Goal: Task Accomplishment & Management: Manage account settings

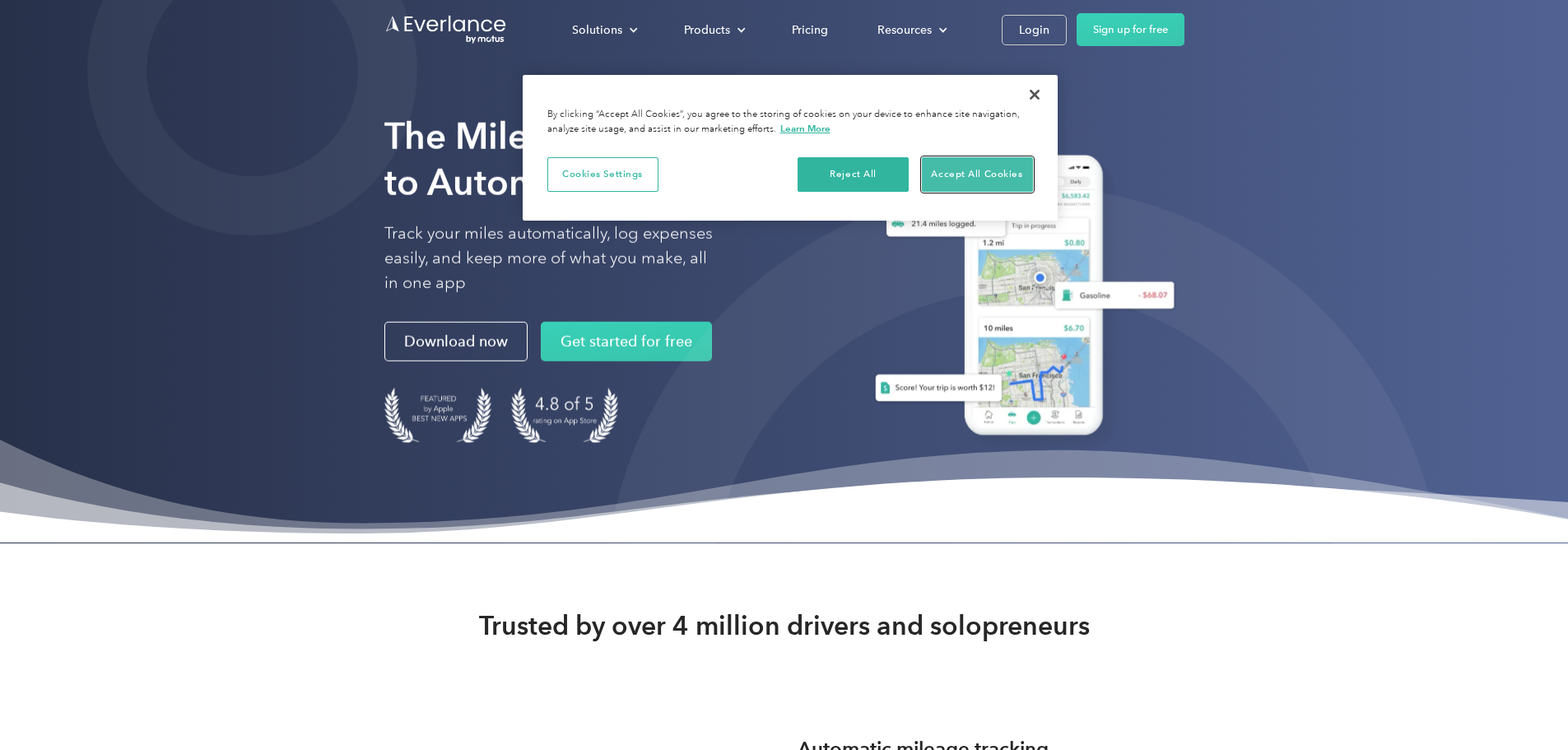
click at [967, 171] on button "Accept All Cookies" at bounding box center [977, 174] width 111 height 35
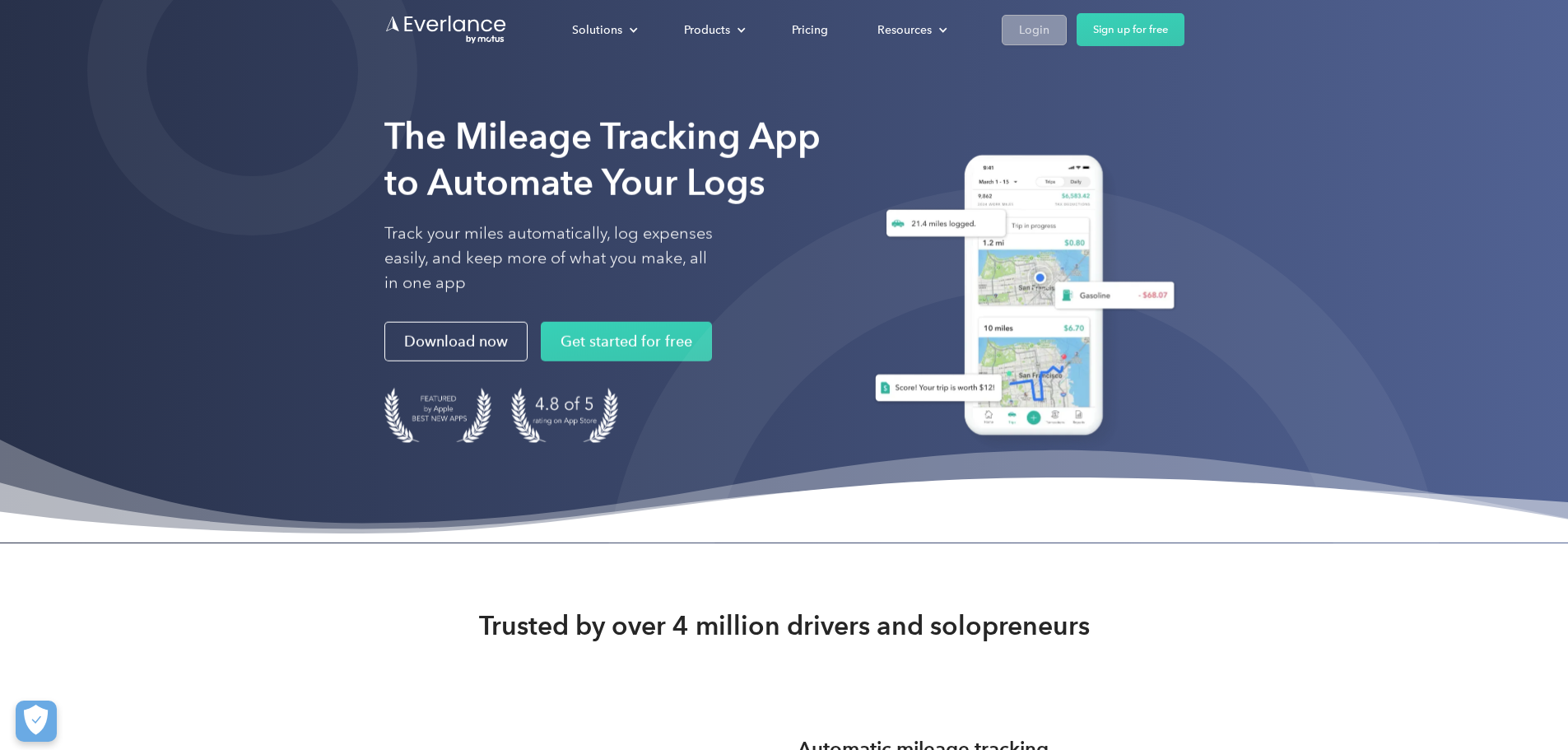
click at [1067, 18] on link "Login" at bounding box center [1035, 30] width 65 height 31
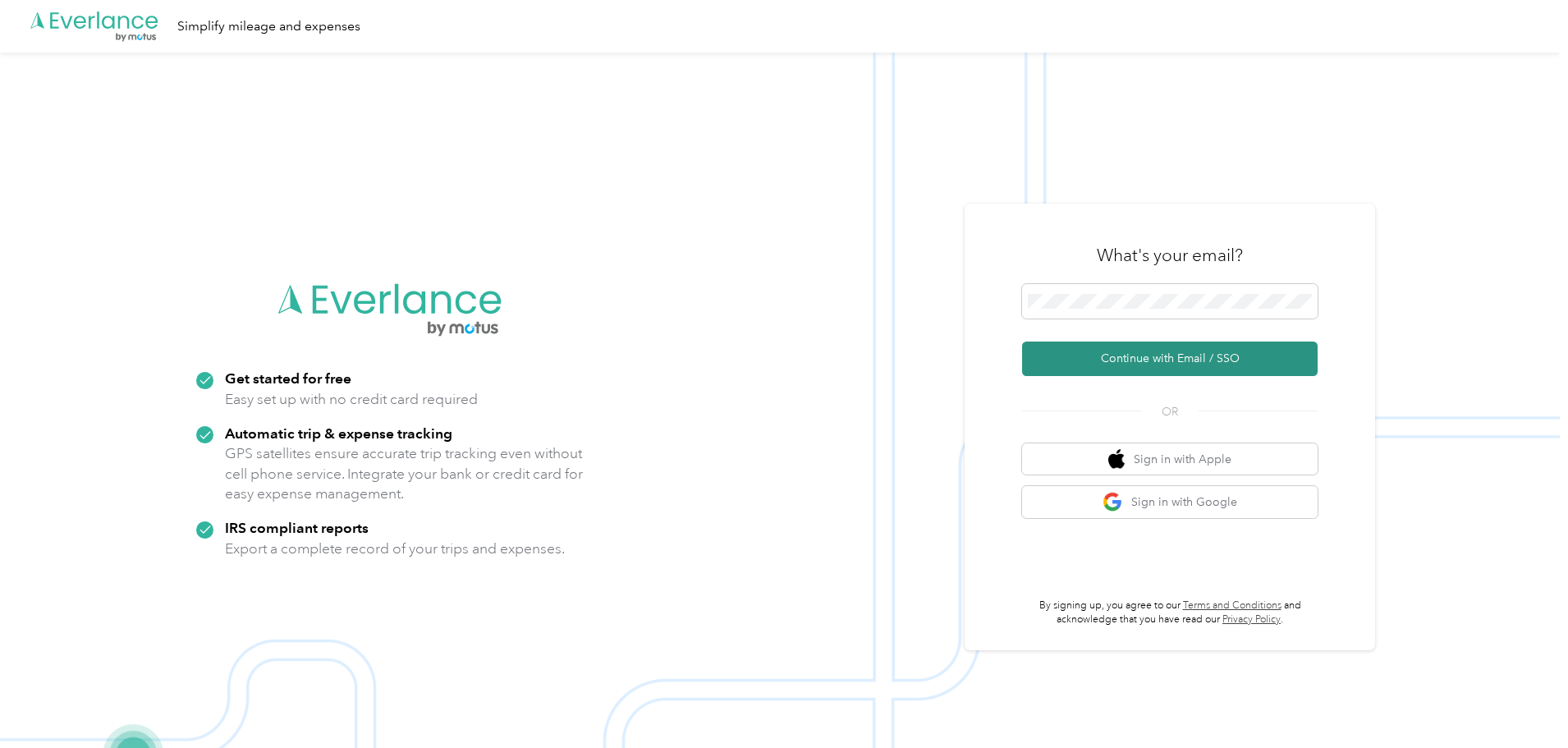
click at [1225, 354] on button "Continue with Email / SSO" at bounding box center [1170, 359] width 295 height 35
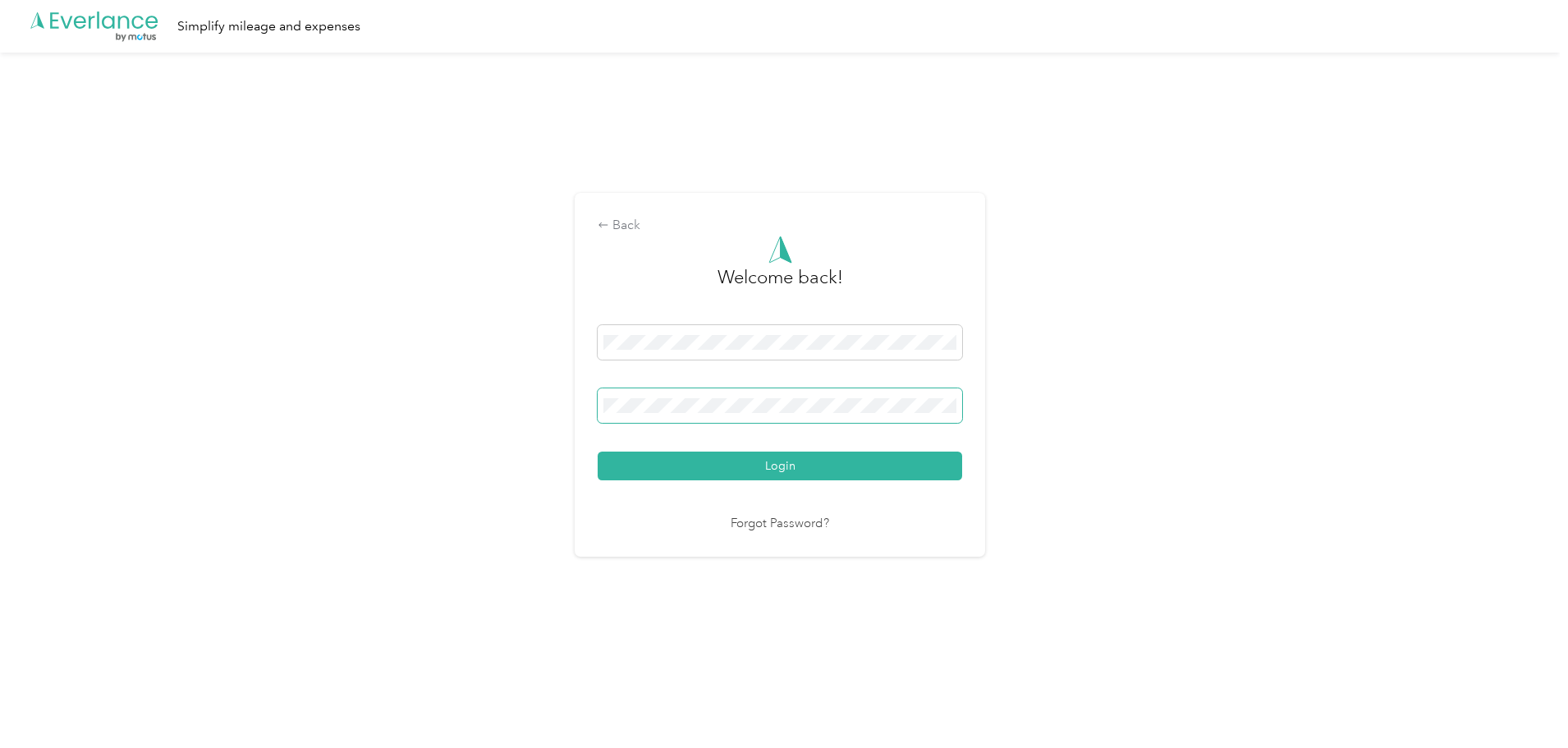
click at [598, 452] on button "Login" at bounding box center [780, 466] width 365 height 29
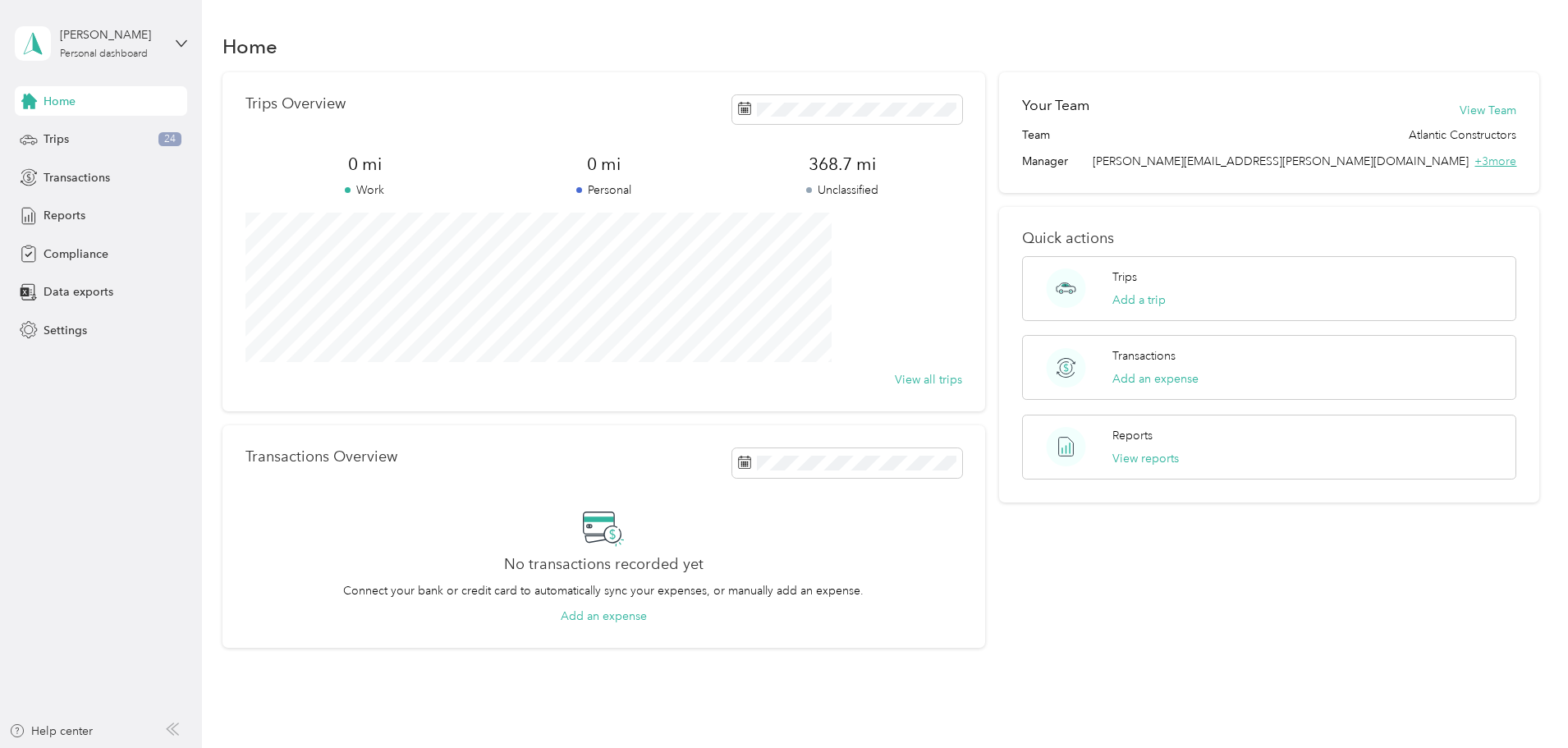
click at [1475, 158] on span "+ 3 more" at bounding box center [1496, 162] width 42 height 14
click at [74, 139] on div "Trips 24" at bounding box center [101, 140] width 173 height 30
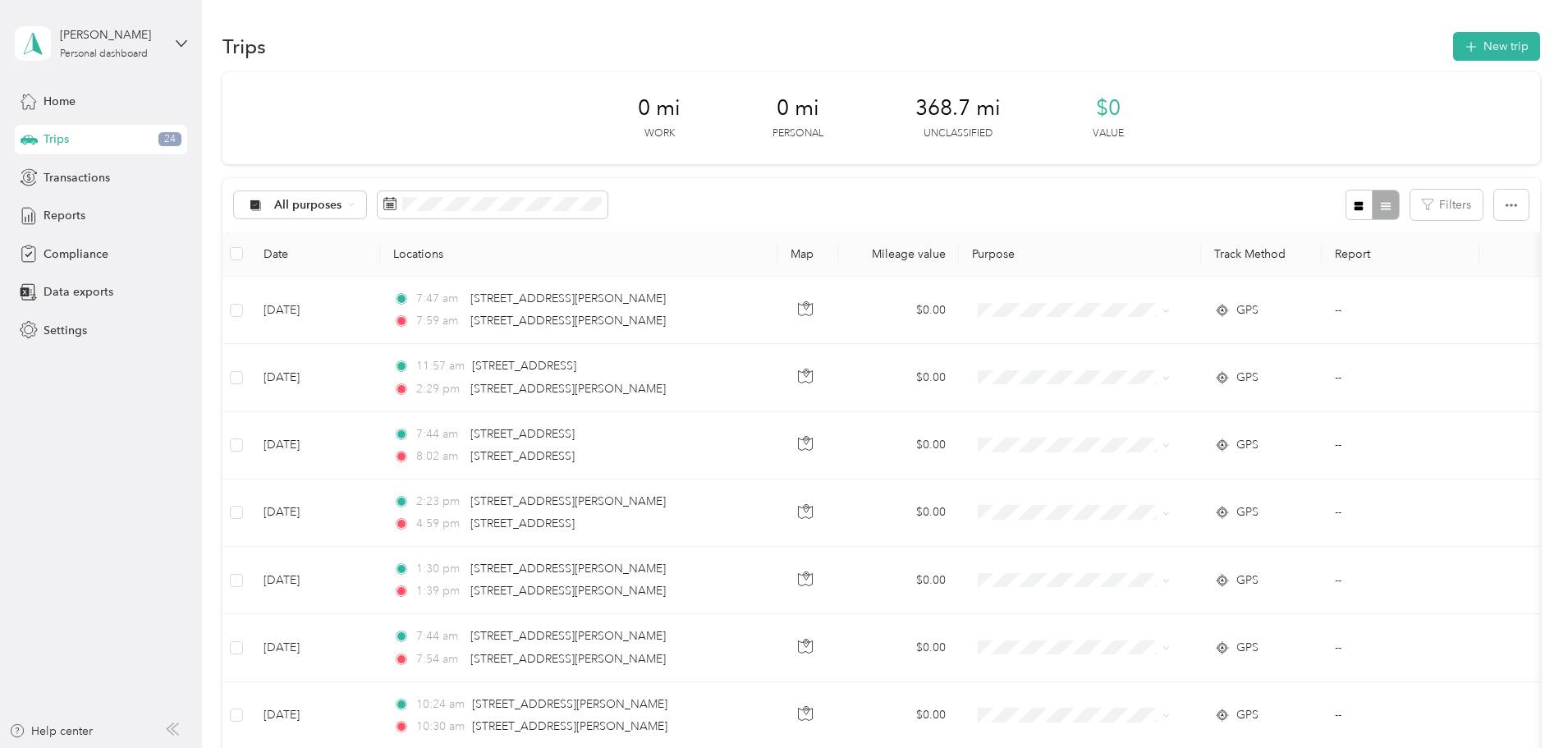
scroll to position [82, 0]
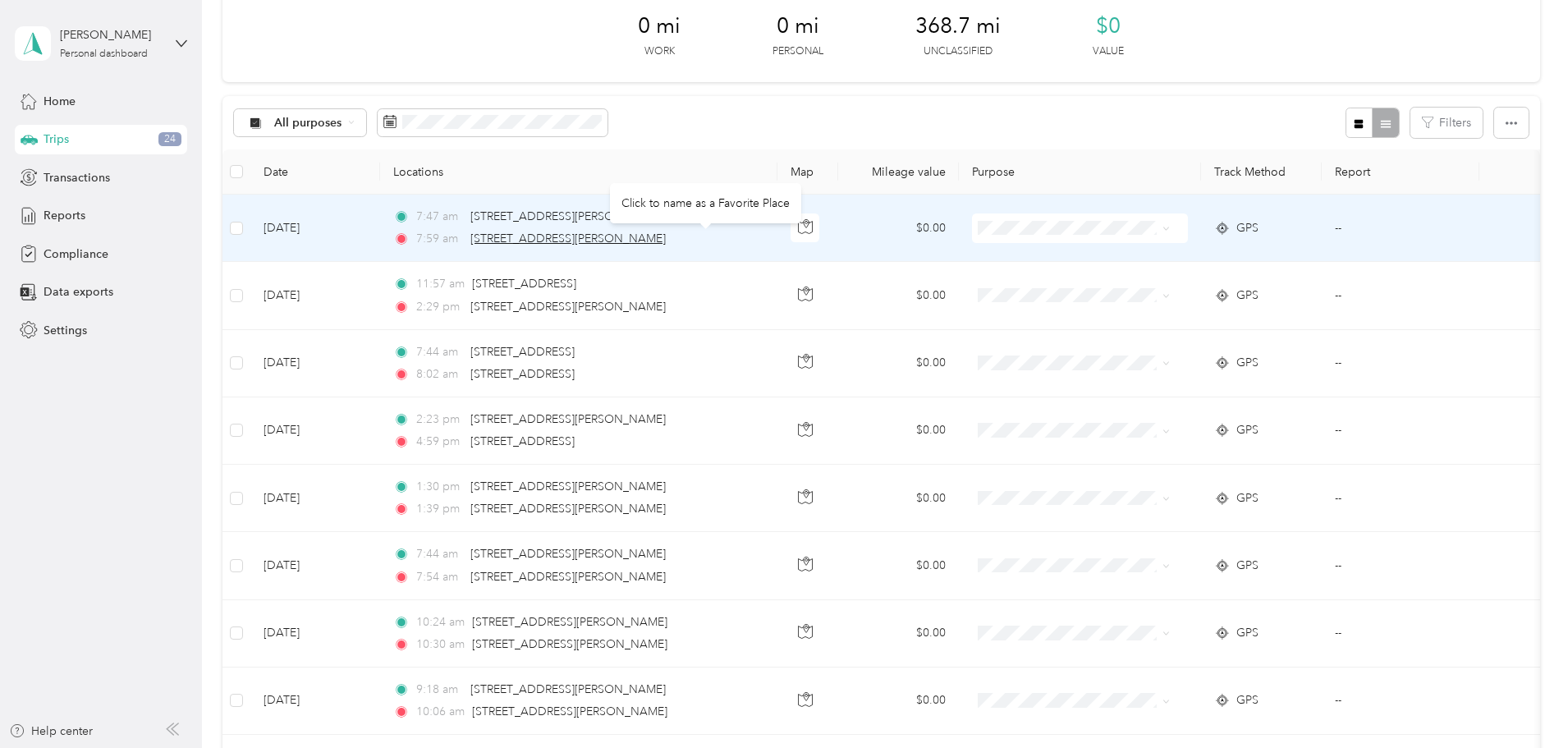
click at [666, 234] on span "[STREET_ADDRESS][PERSON_NAME]" at bounding box center [567, 239] width 195 height 14
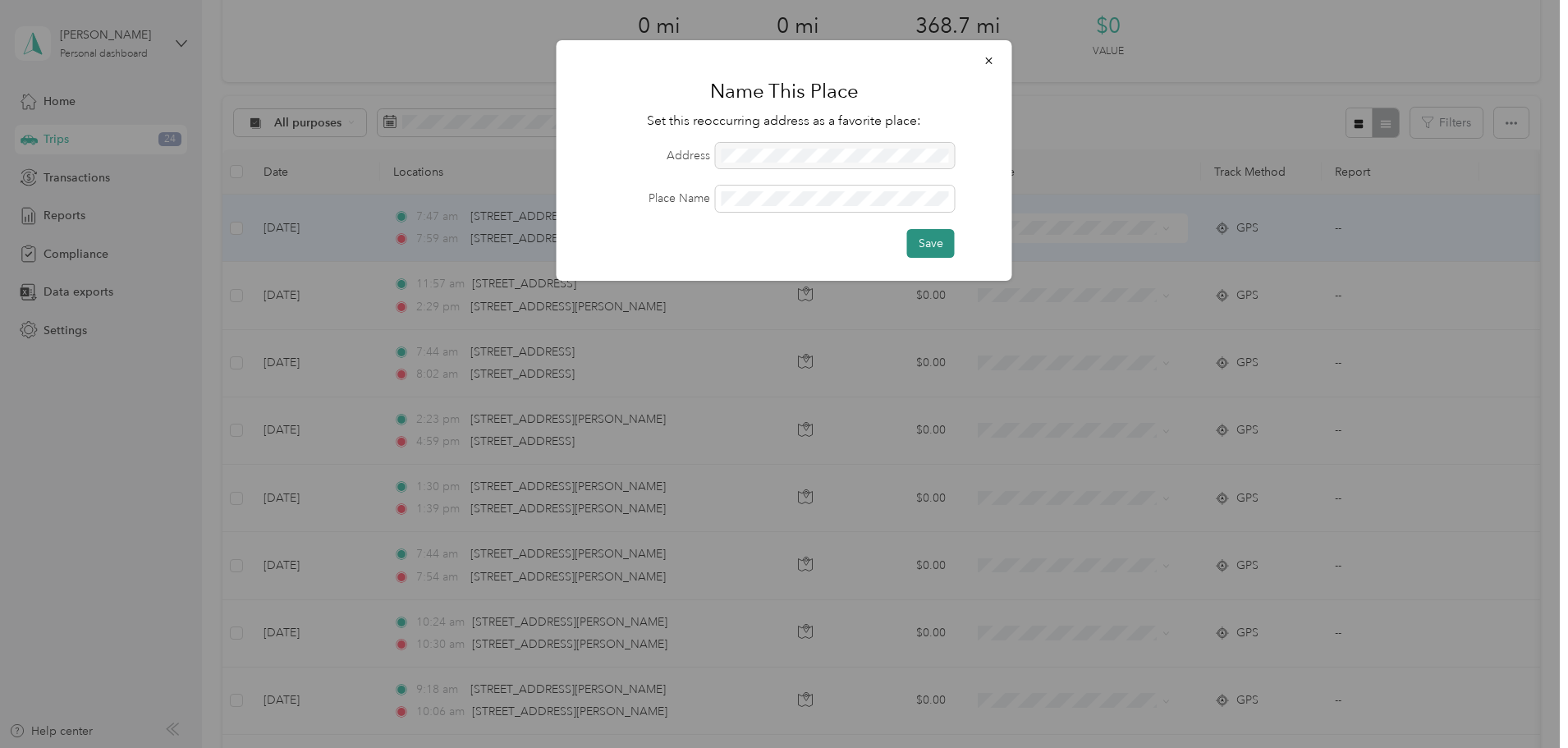
click at [930, 237] on button "Save" at bounding box center [931, 244] width 47 height 29
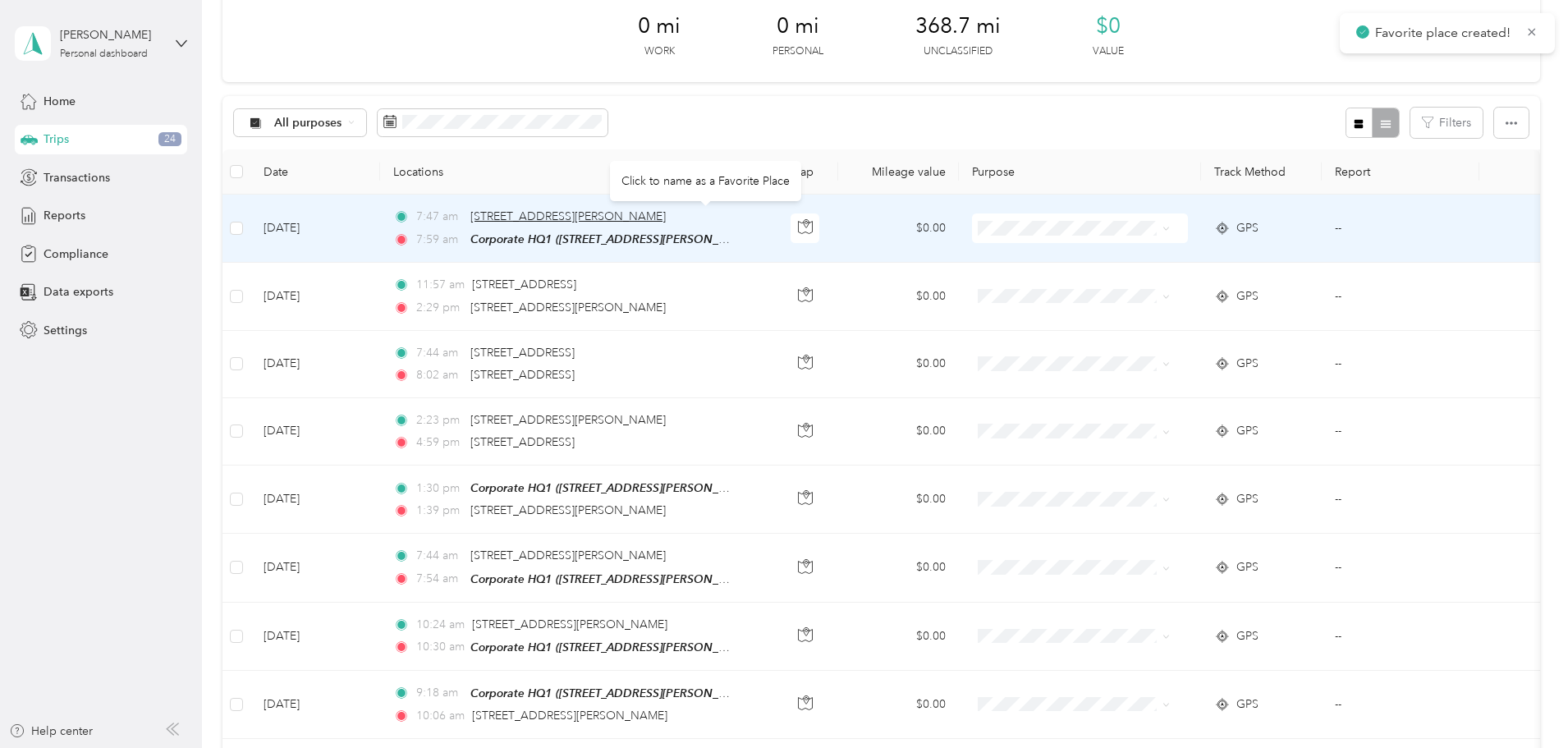
click at [666, 211] on span "8701 Branchs Woods Ln, Richmond, VA 23237, USA" at bounding box center [567, 217] width 195 height 14
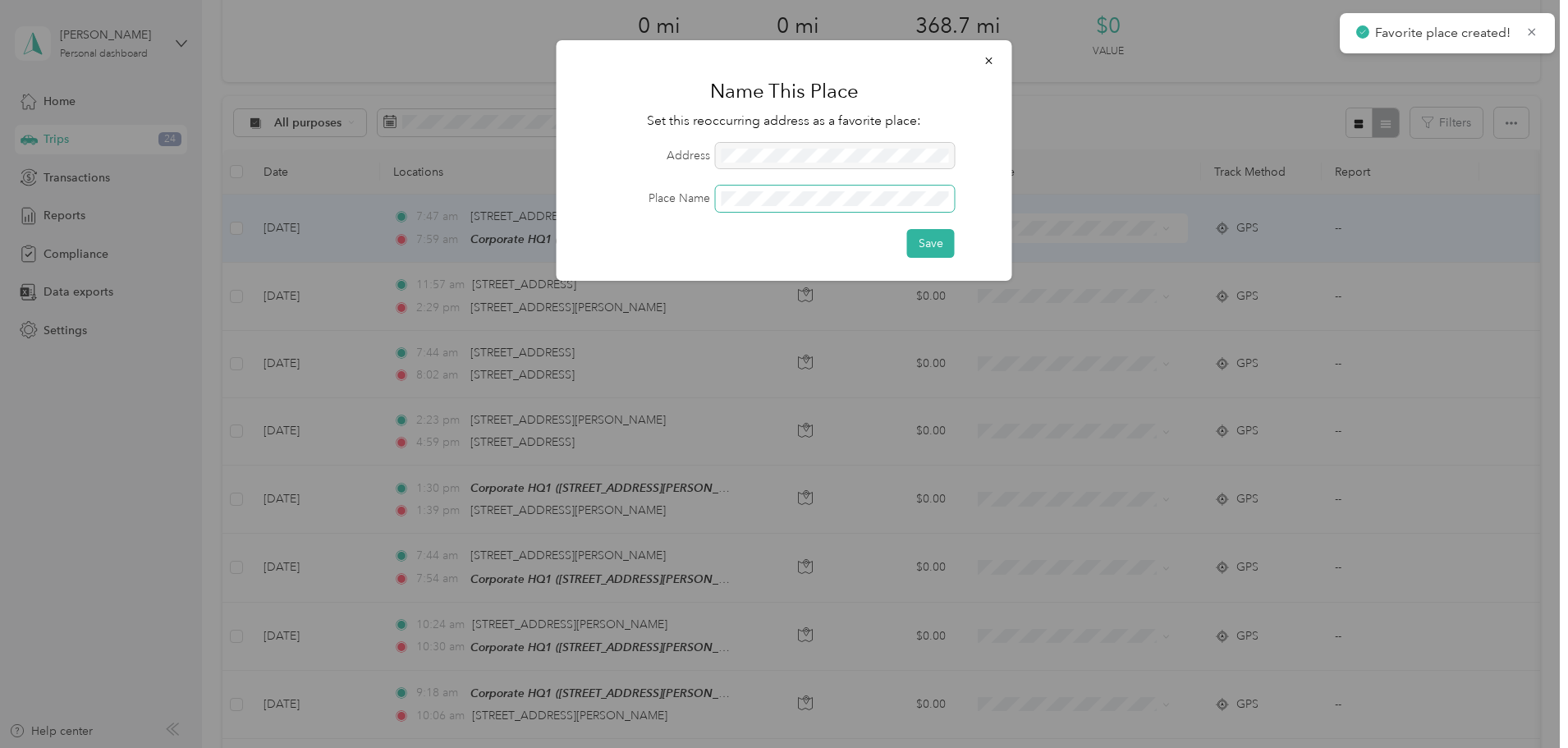
click at [824, 189] on span at bounding box center [836, 198] width 239 height 26
click at [946, 243] on button "Save" at bounding box center [931, 244] width 47 height 29
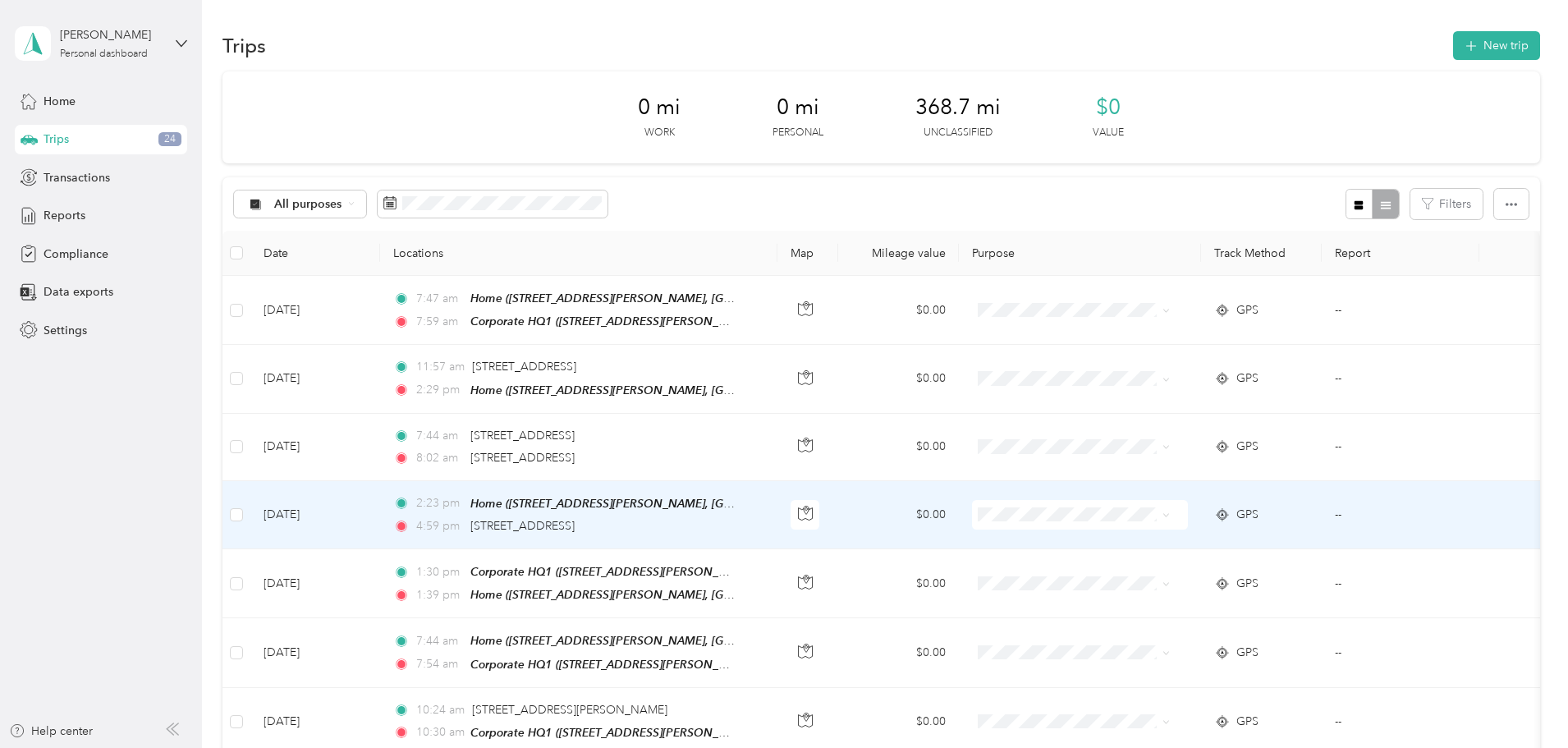
scroll to position [0, 0]
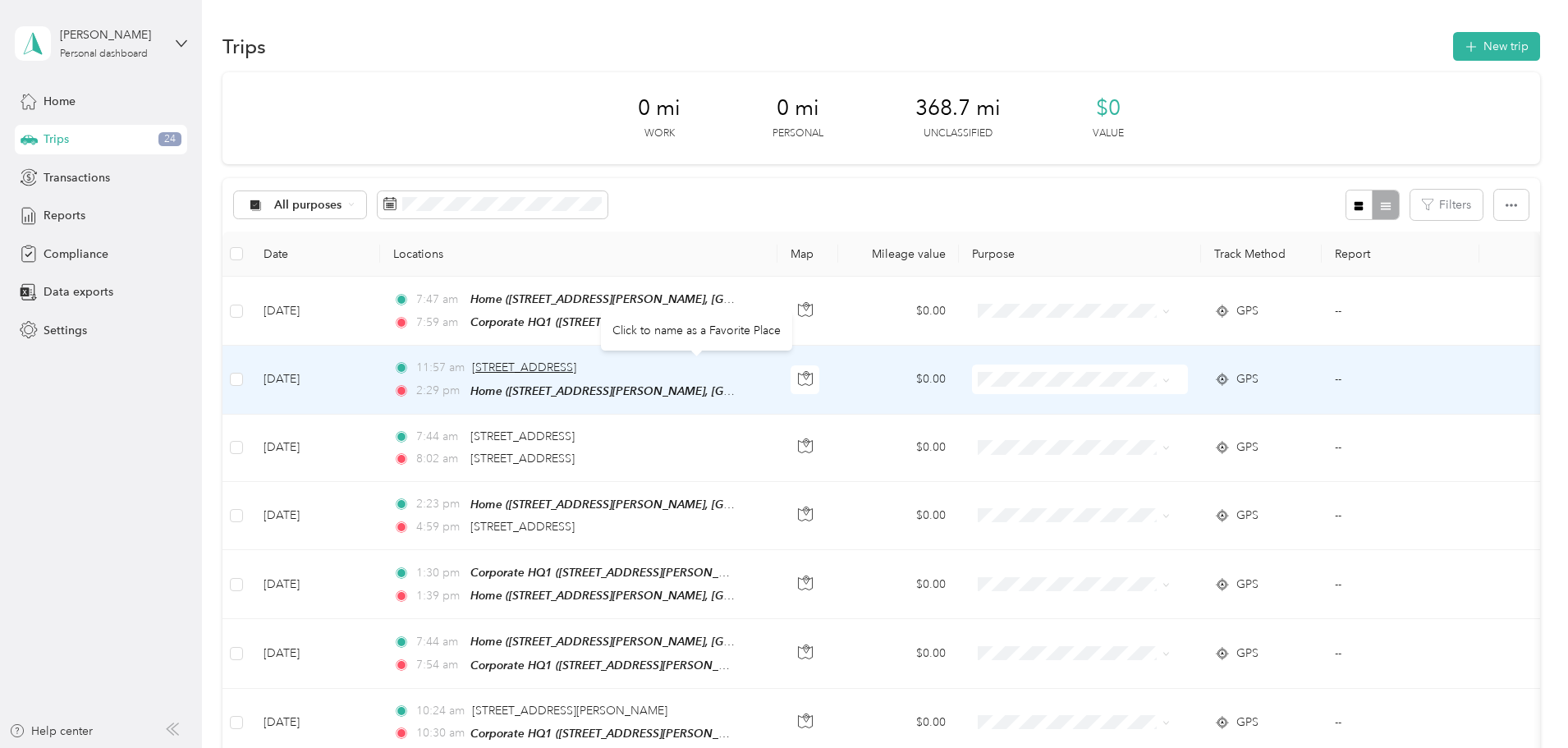
click at [577, 363] on span "43670 Trade Center Pl, Sterling, VA 20166, USA" at bounding box center [524, 367] width 104 height 14
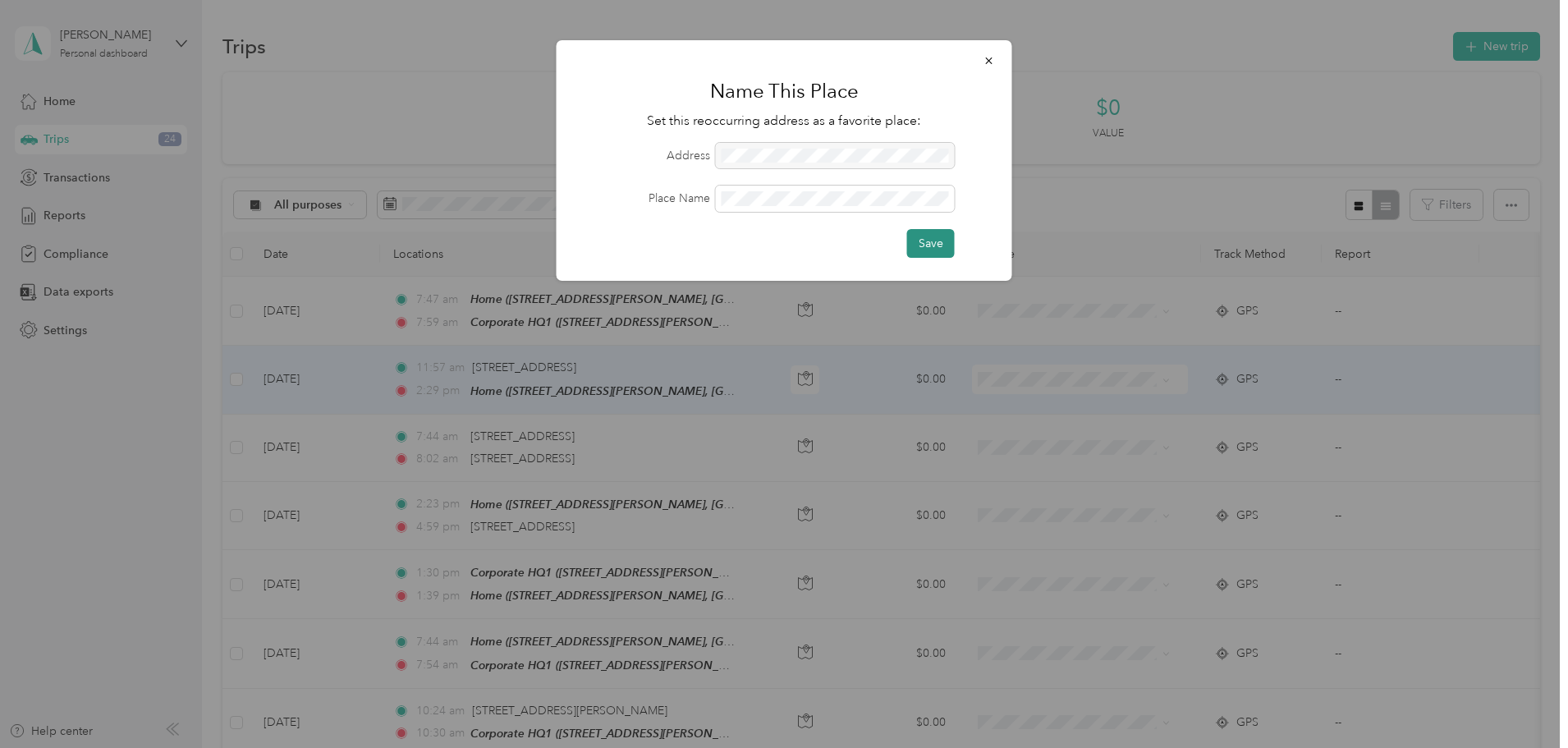
click at [940, 239] on button "Save" at bounding box center [931, 244] width 47 height 29
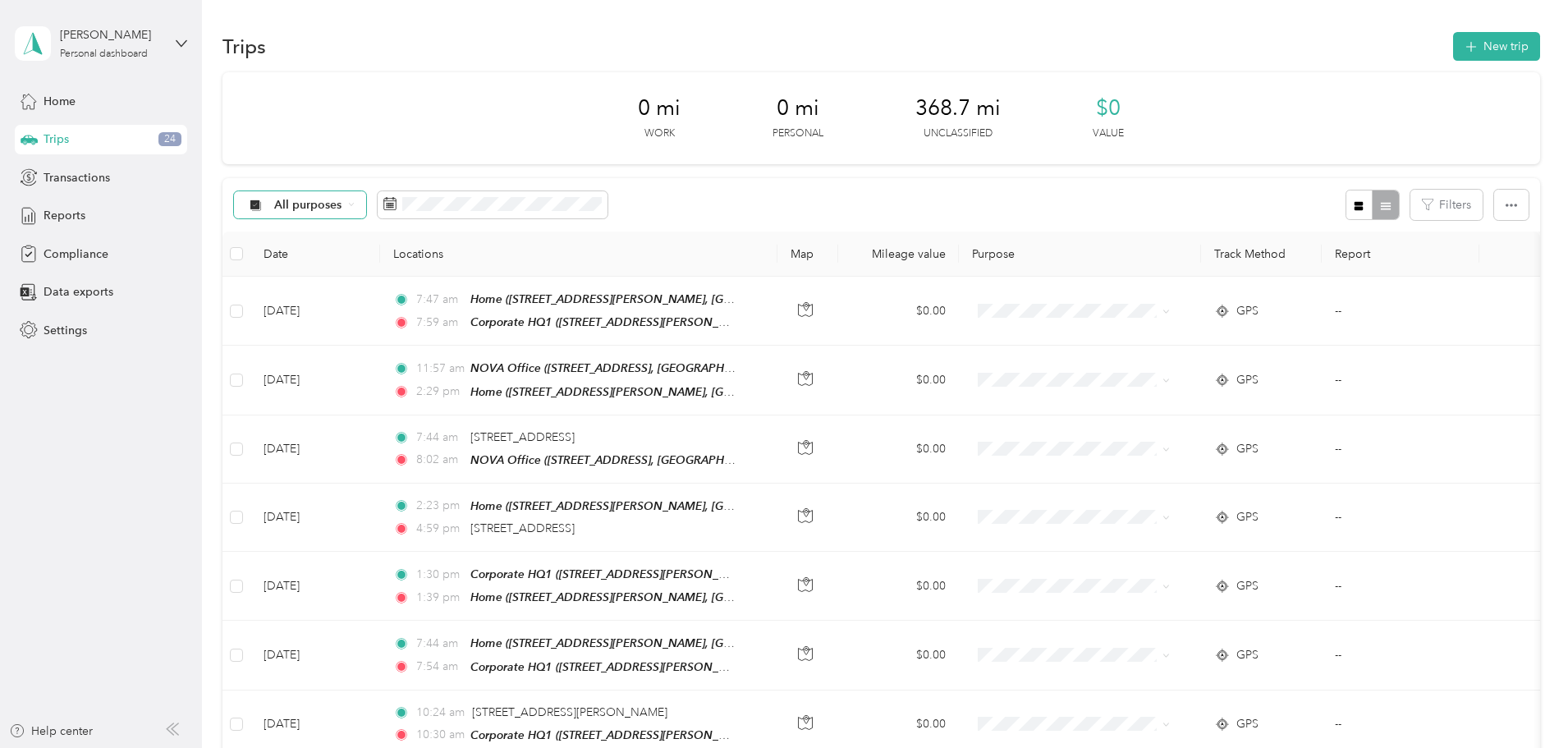
click at [354, 202] on icon at bounding box center [352, 205] width 7 height 7
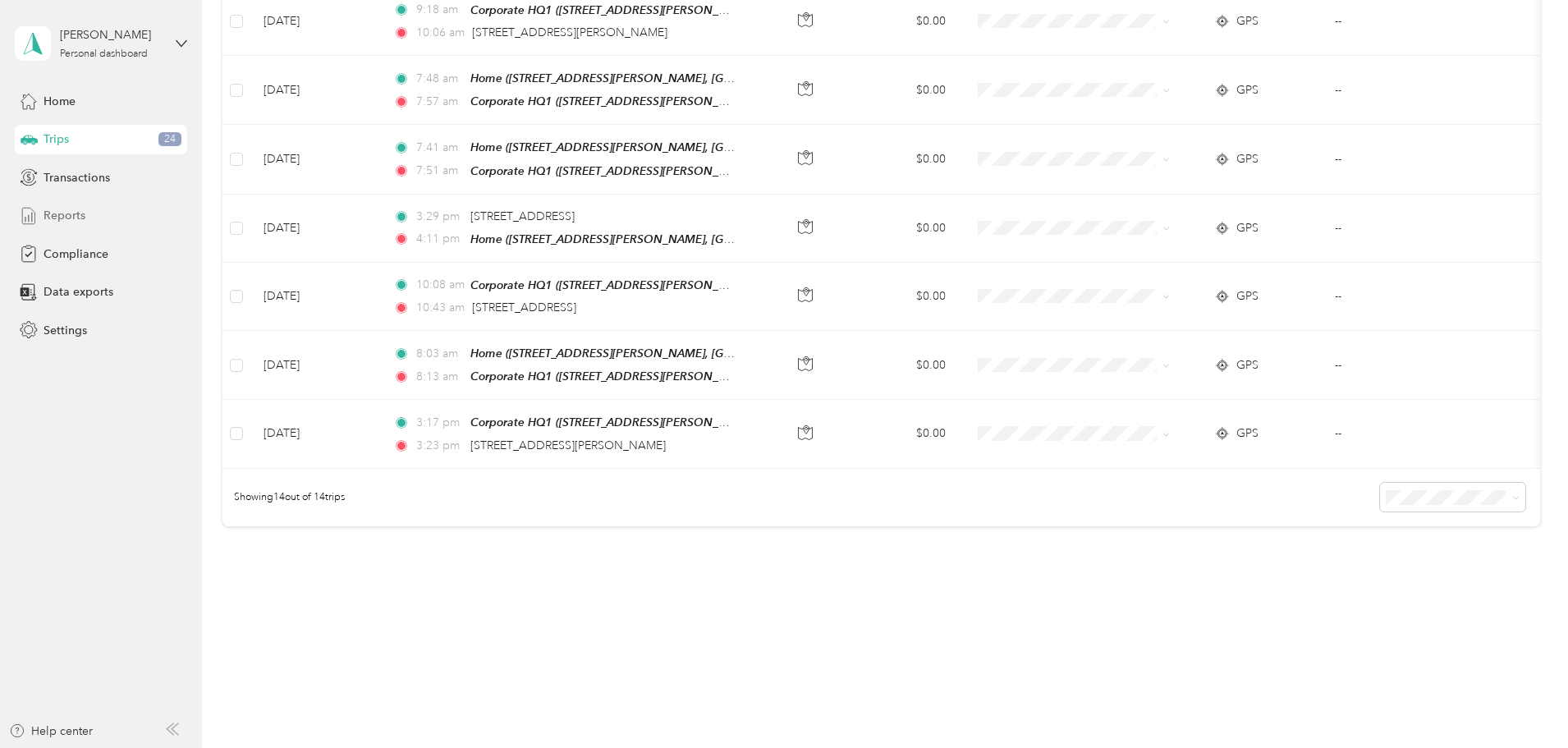
click at [54, 213] on span "Reports" at bounding box center [64, 216] width 42 height 17
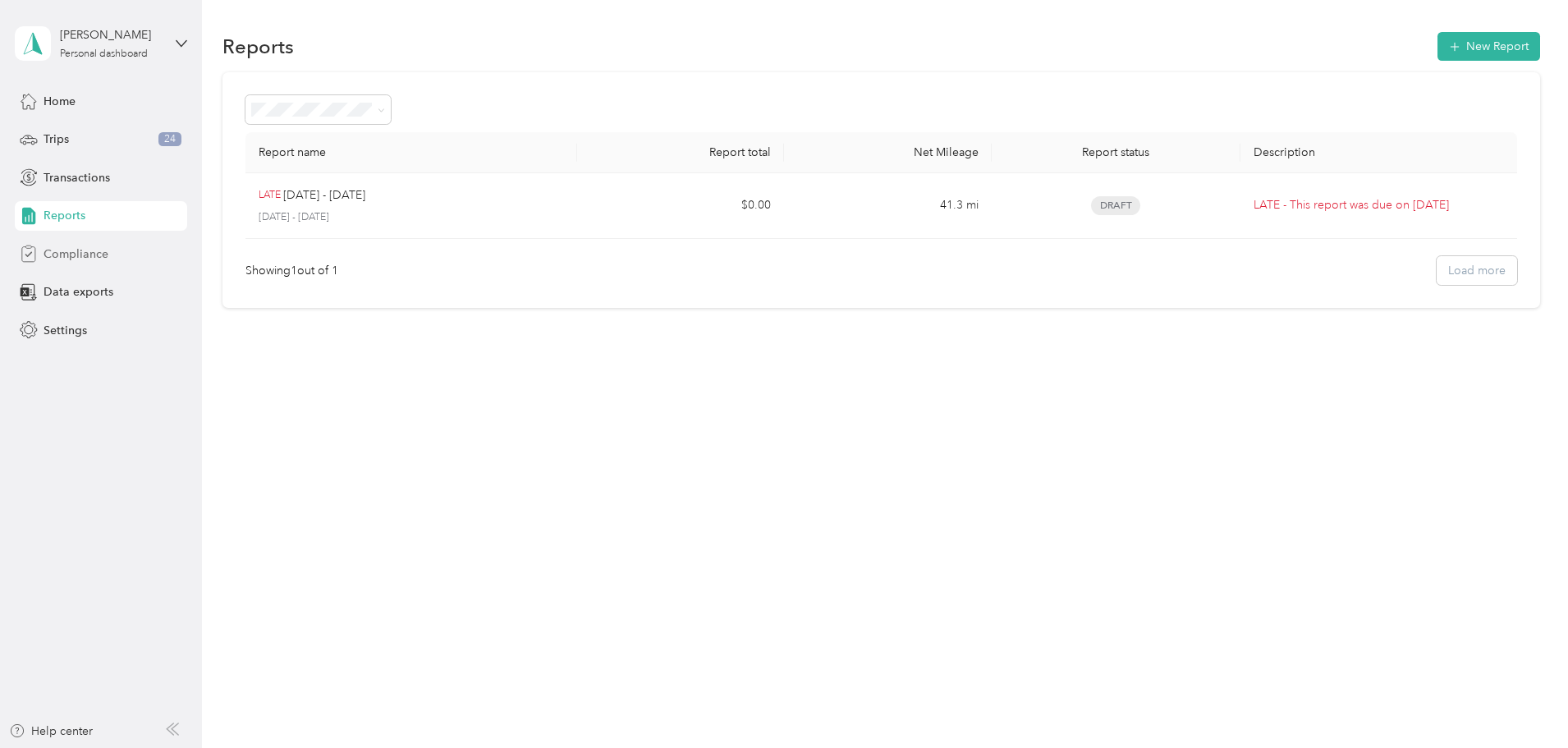
click at [70, 253] on span "Compliance" at bounding box center [75, 254] width 65 height 17
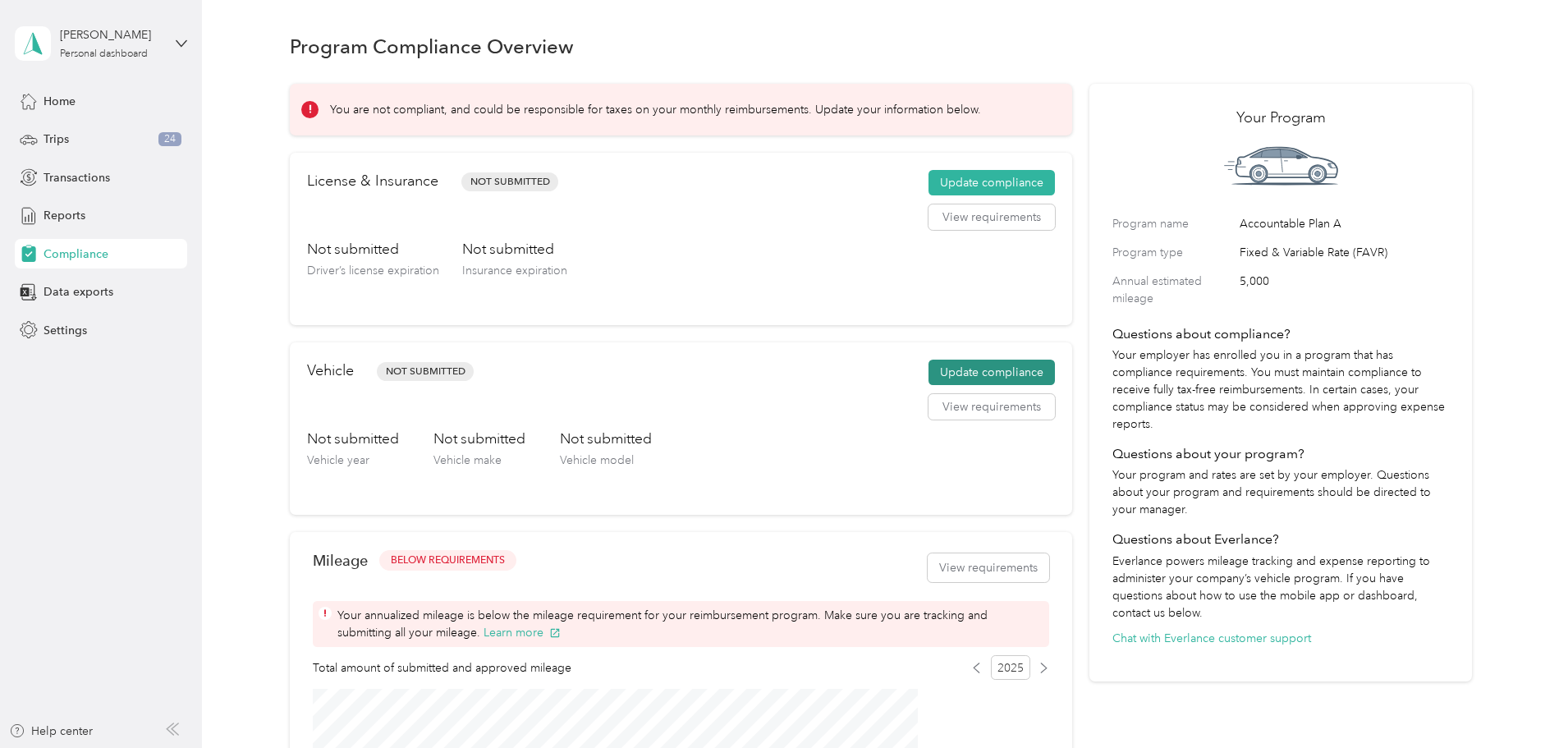
click at [949, 386] on button "Update compliance" at bounding box center [992, 372] width 127 height 26
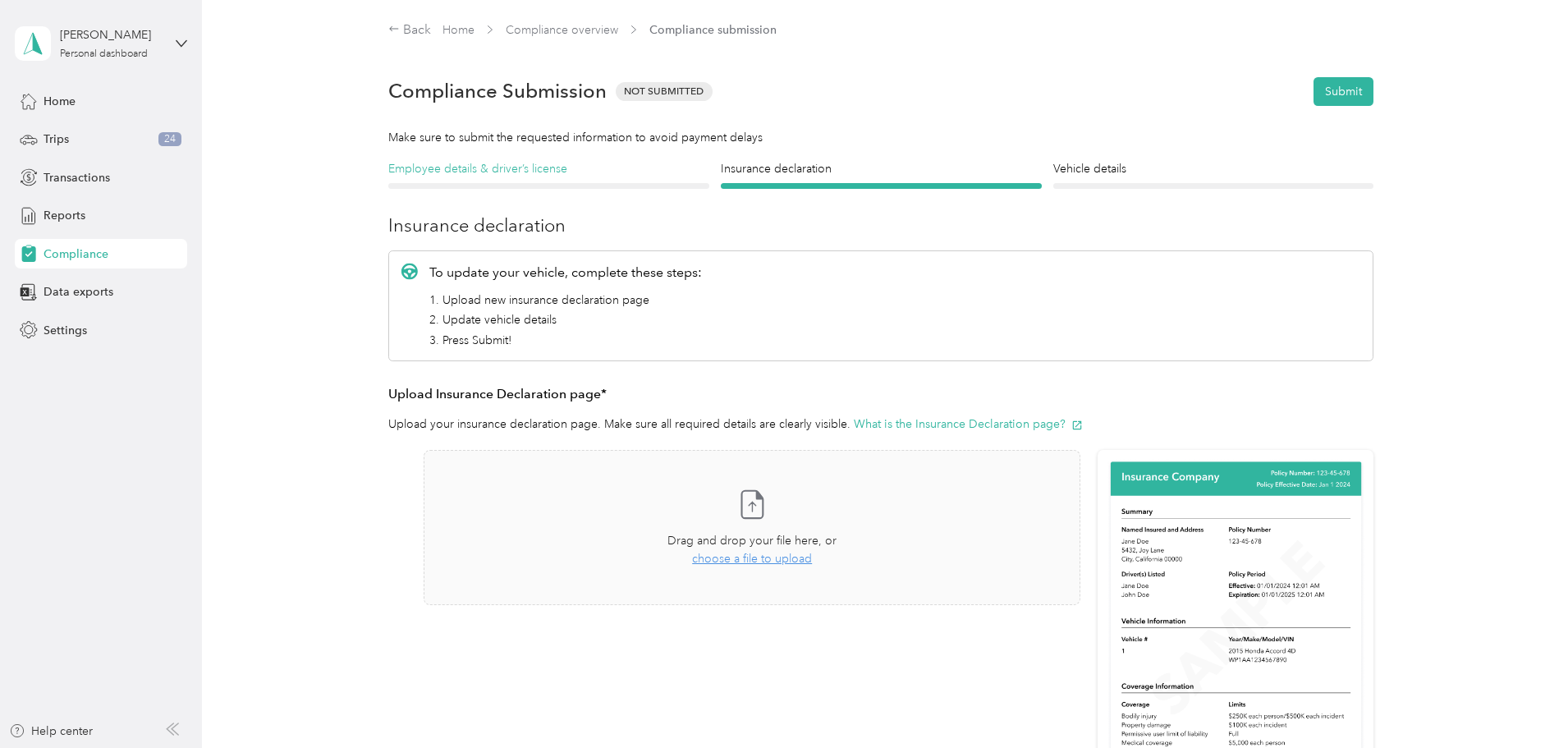
click at [463, 175] on h4 "Employee details & driver’s license" at bounding box center [549, 168] width 321 height 17
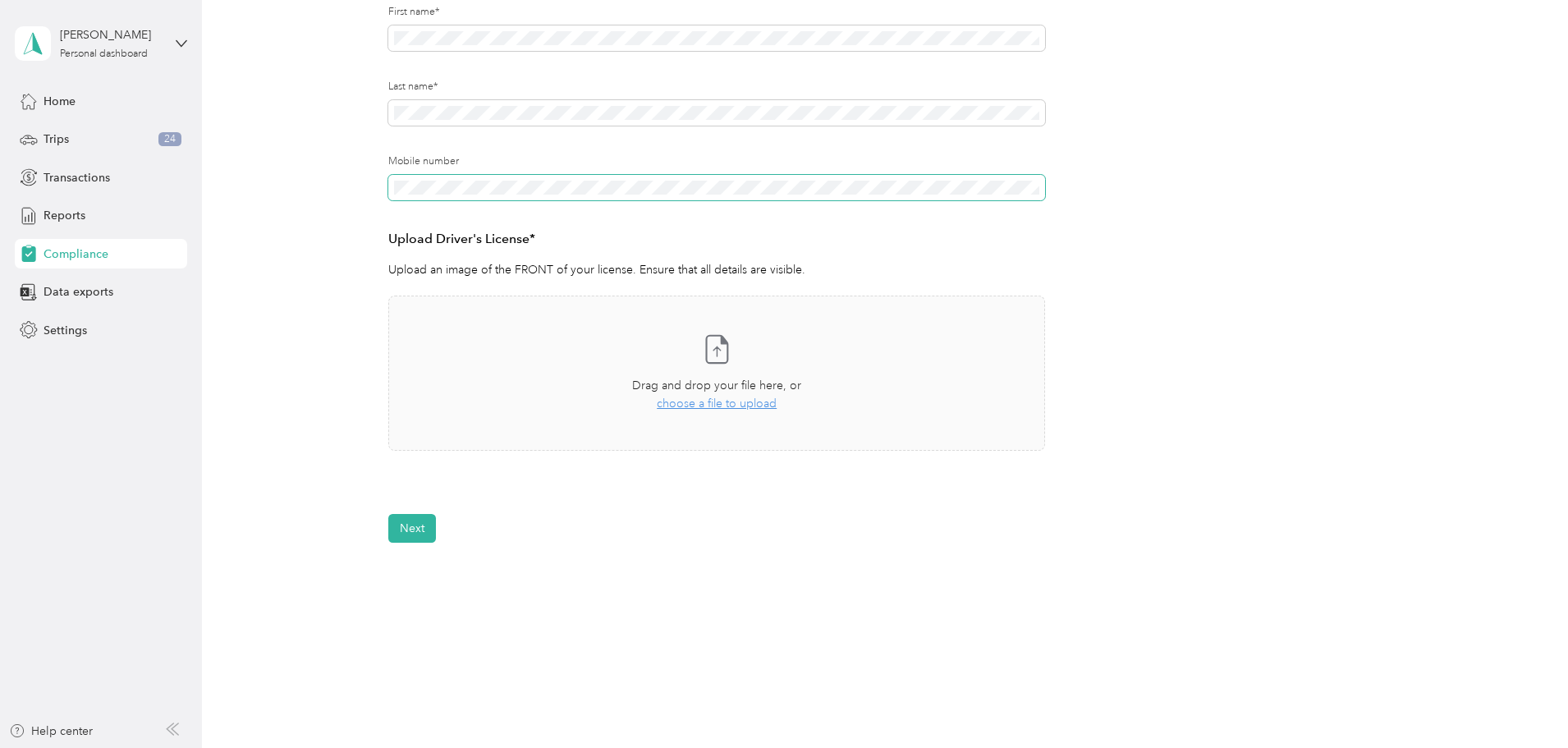
scroll to position [246, 0]
click at [752, 408] on span "choose a file to upload" at bounding box center [717, 403] width 120 height 14
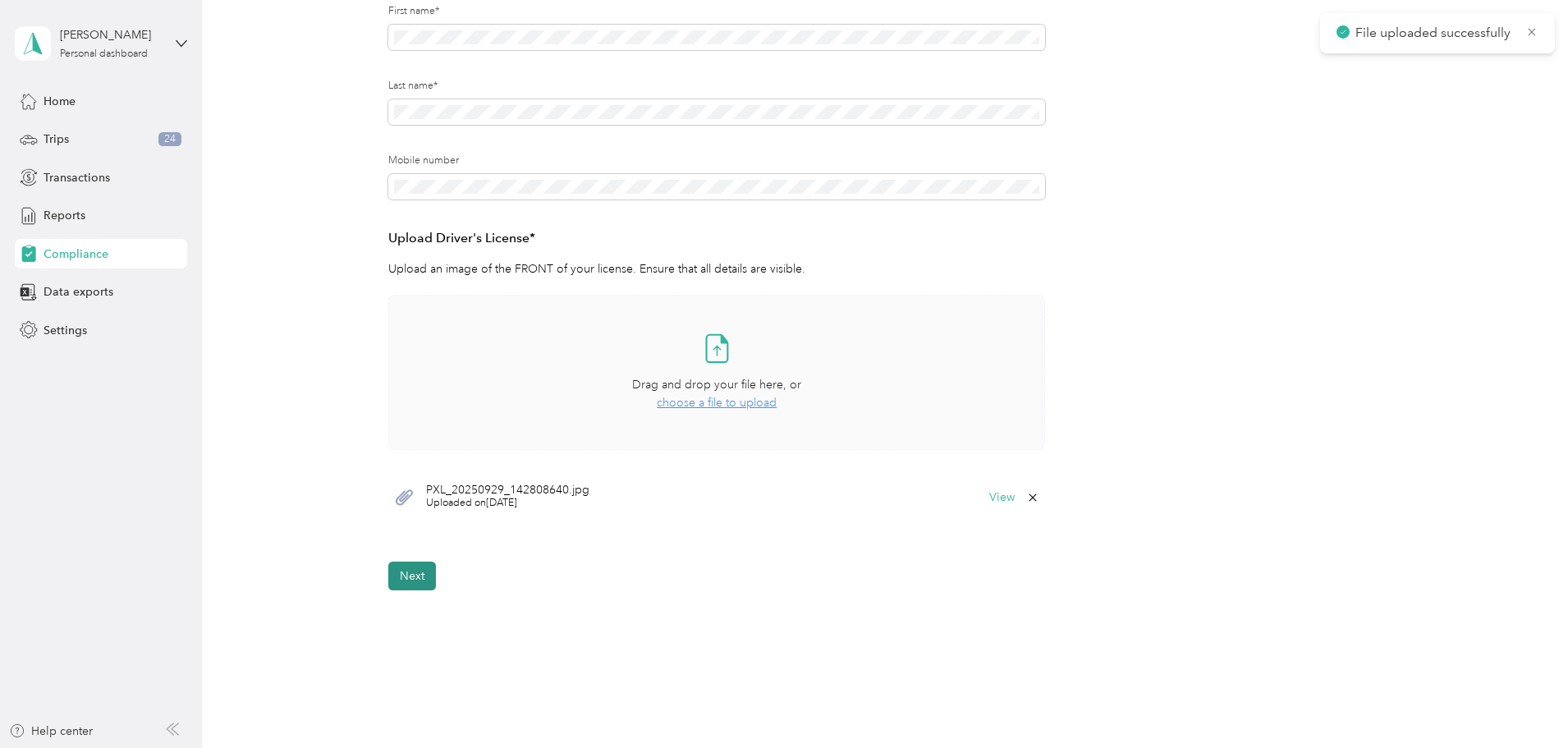
click at [406, 586] on button "Next" at bounding box center [412, 576] width 47 height 29
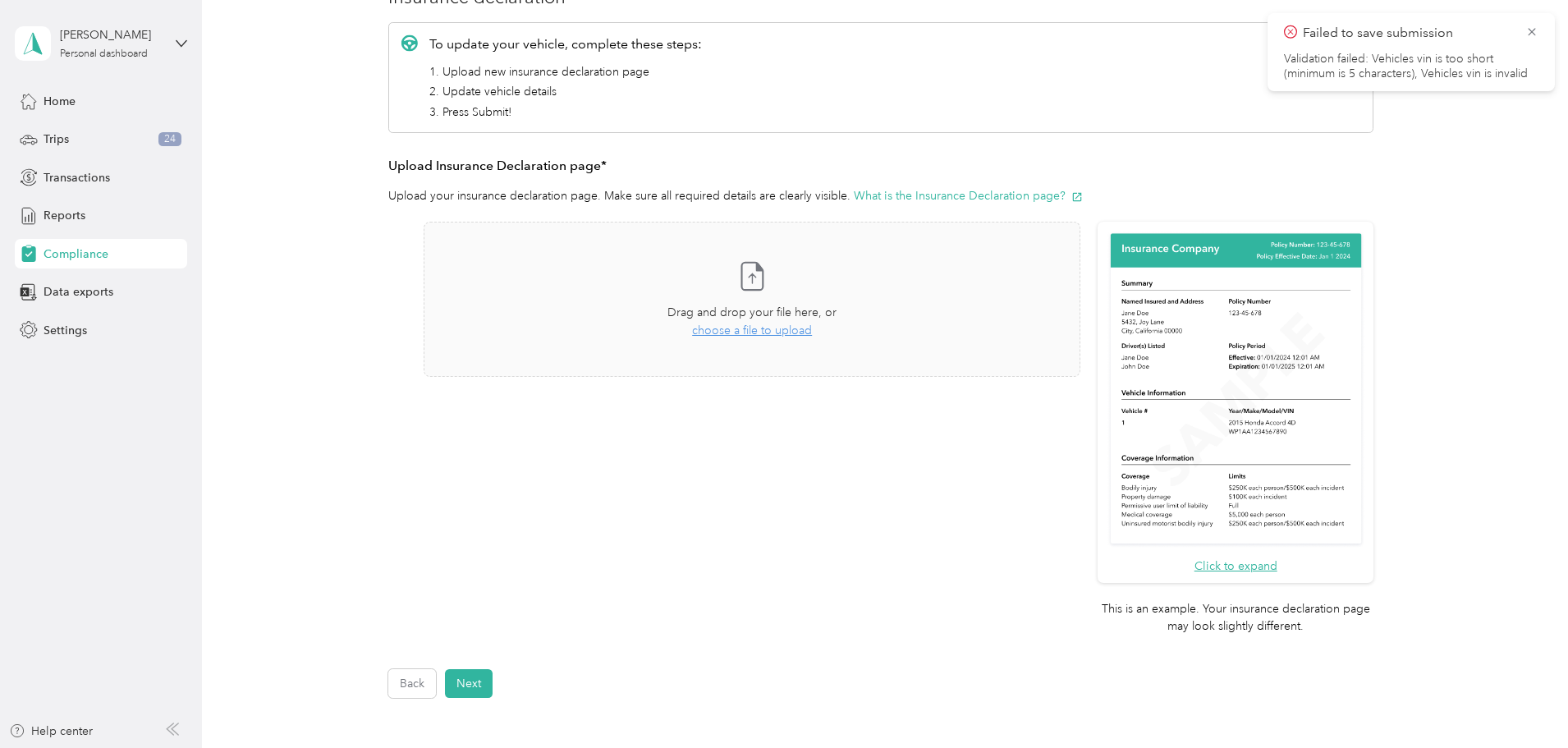
scroll to position [7, 0]
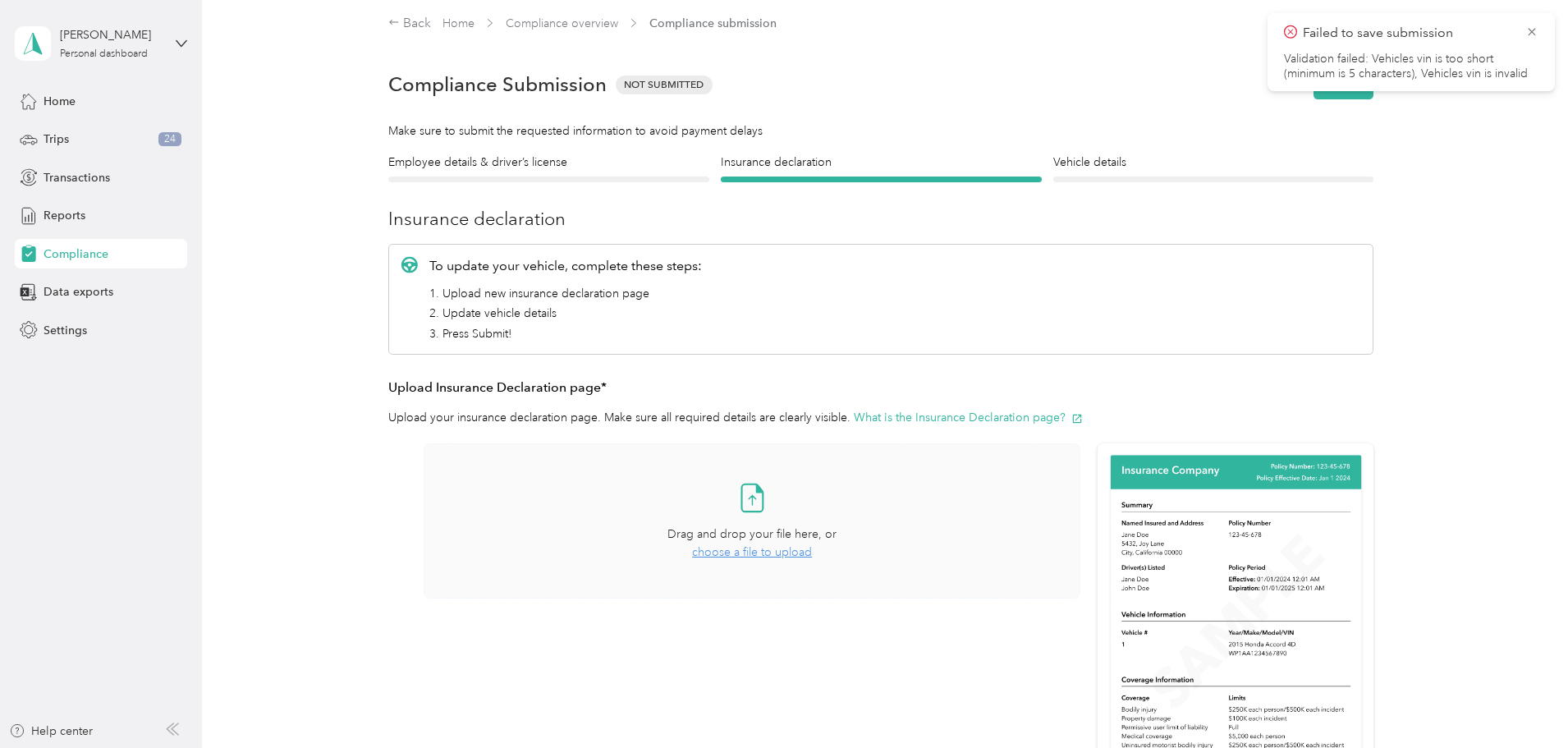
click at [770, 555] on span "choose a file to upload" at bounding box center [752, 553] width 120 height 14
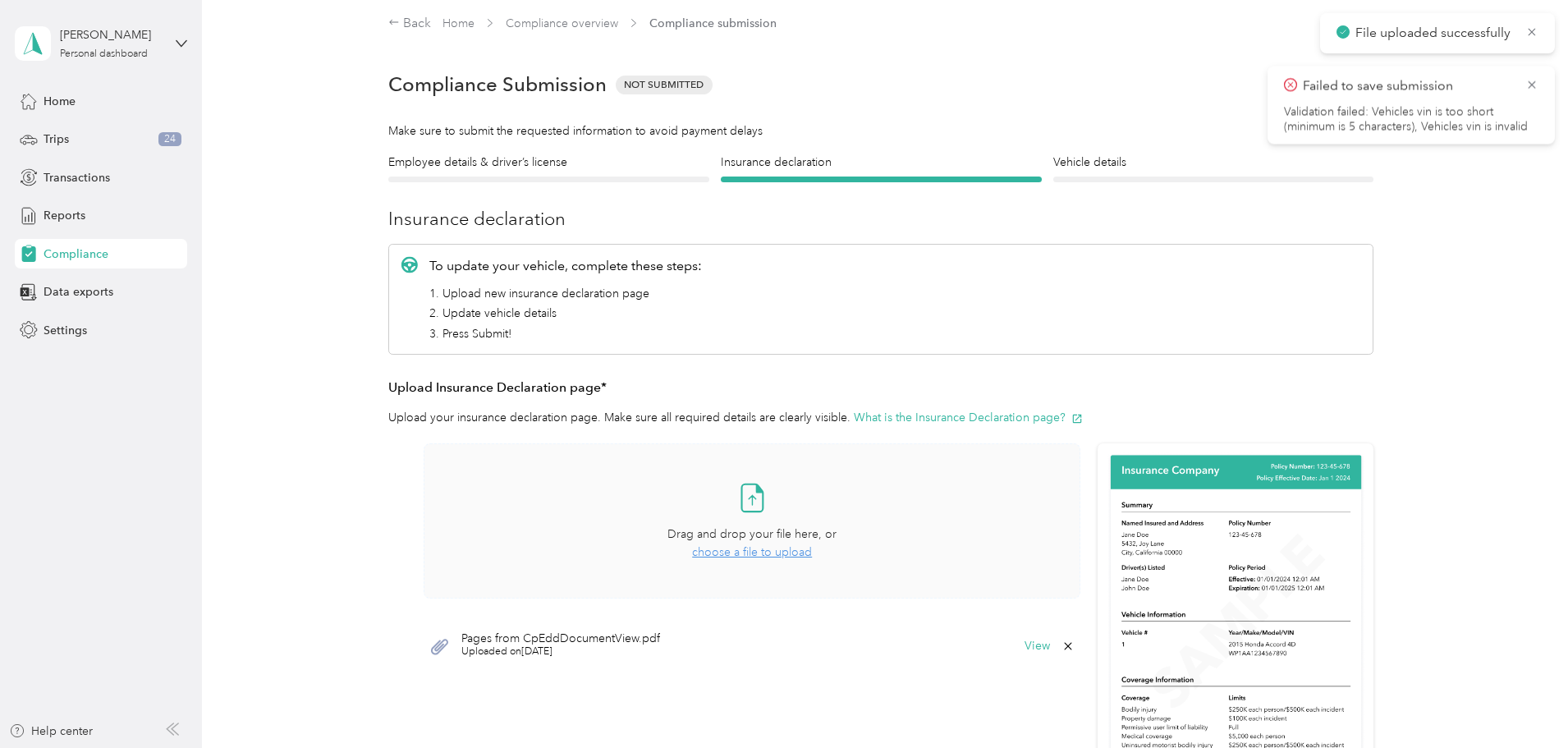
scroll to position [417, 0]
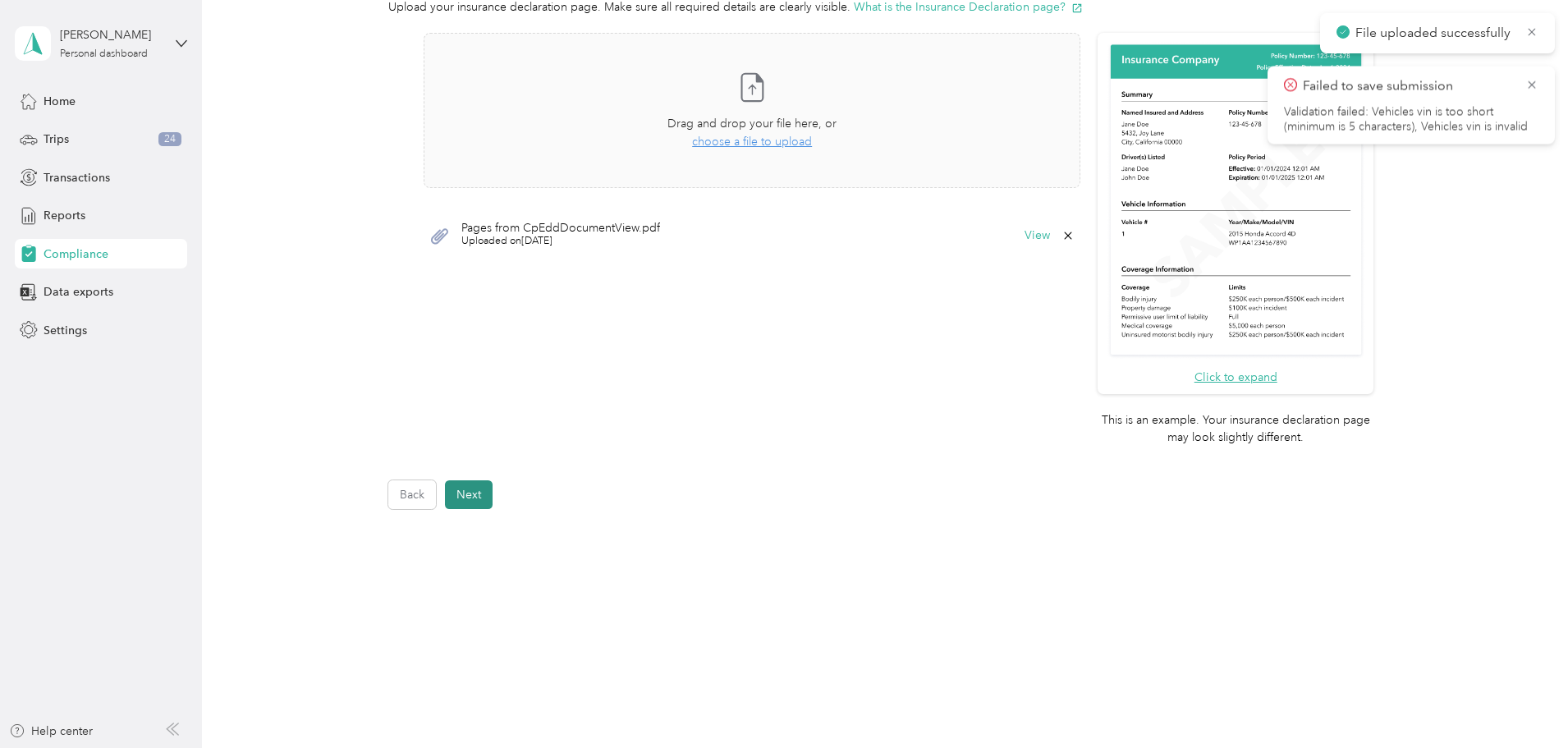
click at [469, 501] on button "Next" at bounding box center [469, 495] width 47 height 29
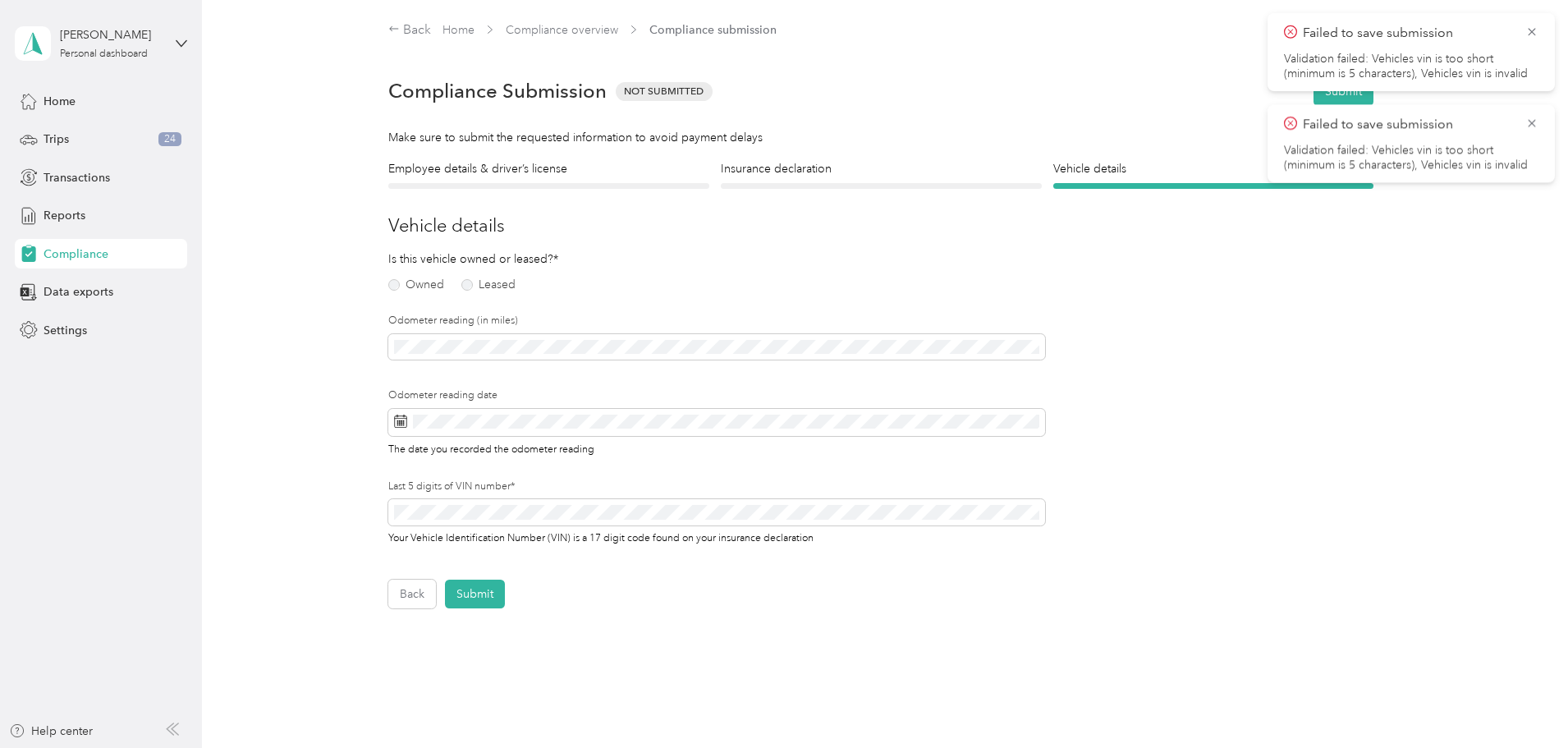
drag, startPoint x: 388, startPoint y: 280, endPoint x: 403, endPoint y: 300, distance: 25.0
click at [389, 280] on label "Owned" at bounding box center [416, 285] width 56 height 12
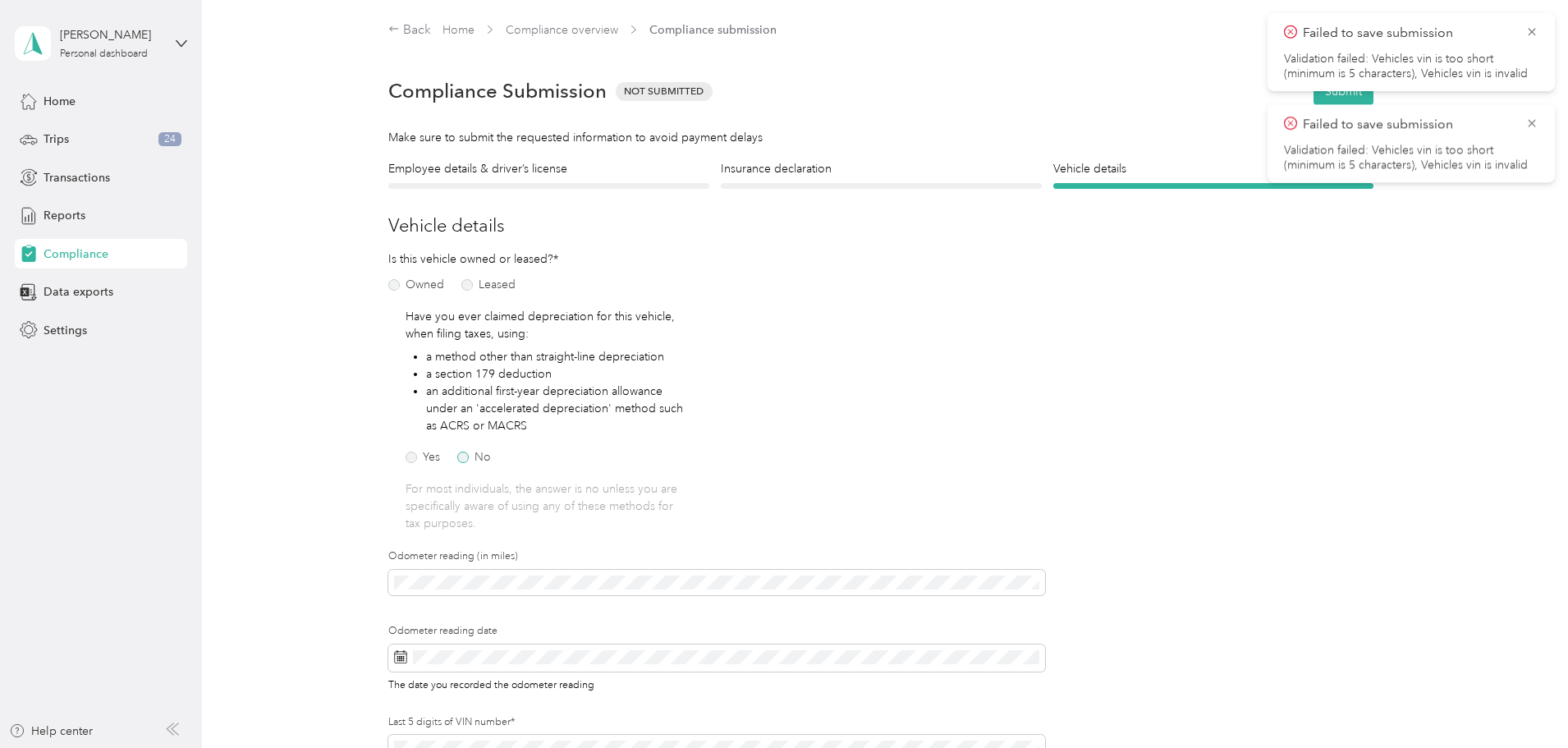
click at [463, 458] on label "No" at bounding box center [474, 458] width 34 height 12
click at [492, 642] on div "Odometer reading date The date you recorded the odometer reading" at bounding box center [716, 658] width 657 height 69
click at [452, 590] on div "29" at bounding box center [447, 594] width 21 height 20
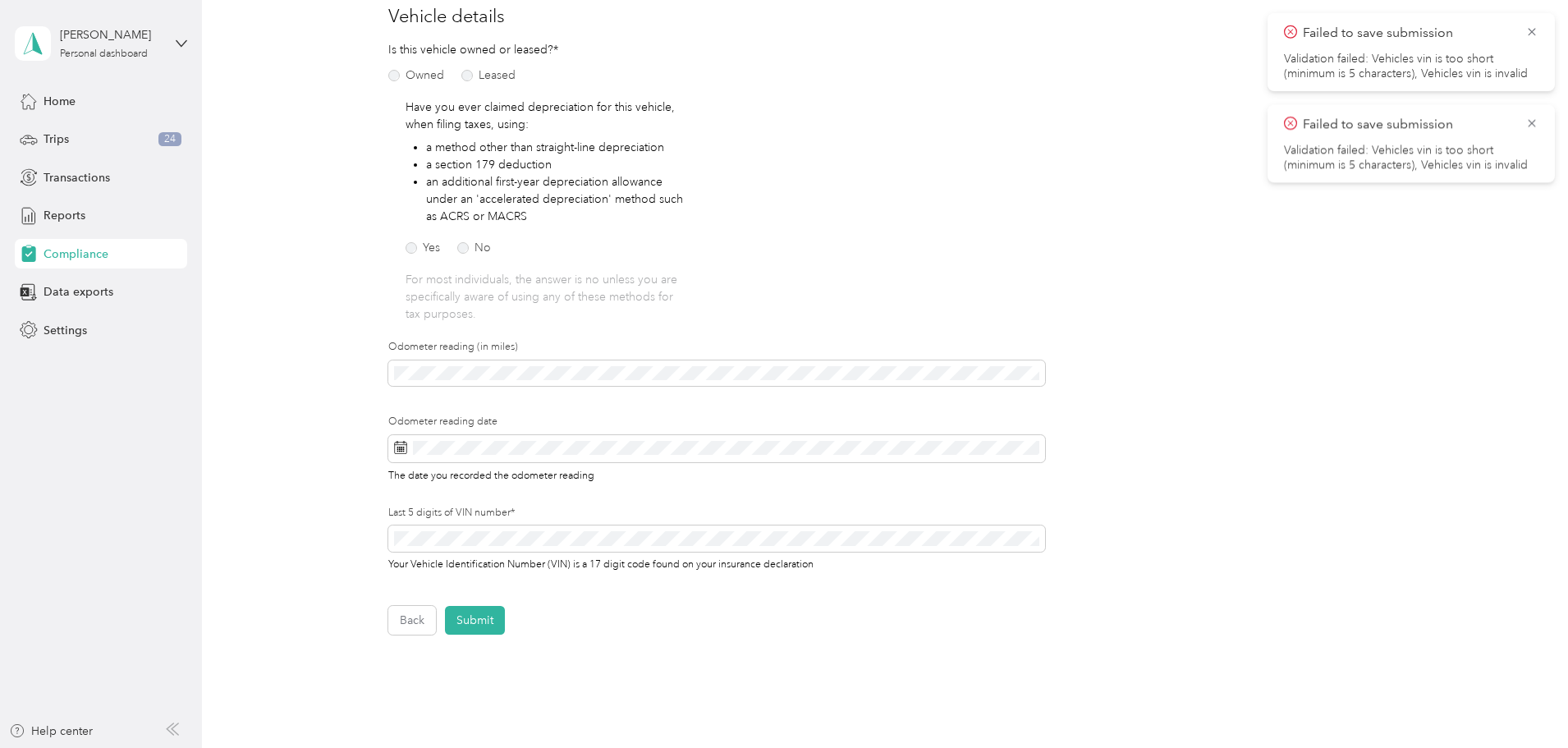
scroll to position [335, 0]
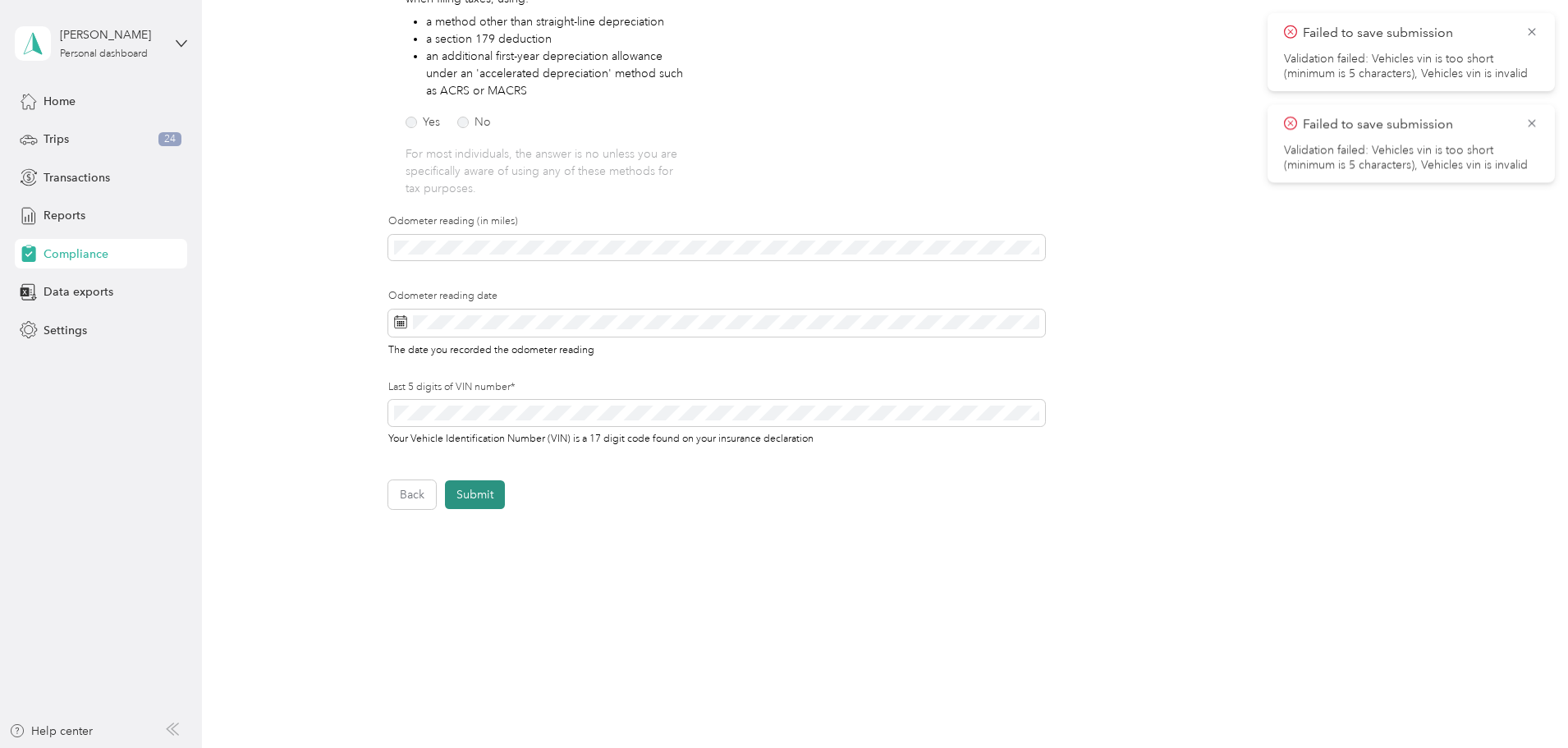
click at [483, 499] on button "Submit" at bounding box center [474, 495] width 60 height 29
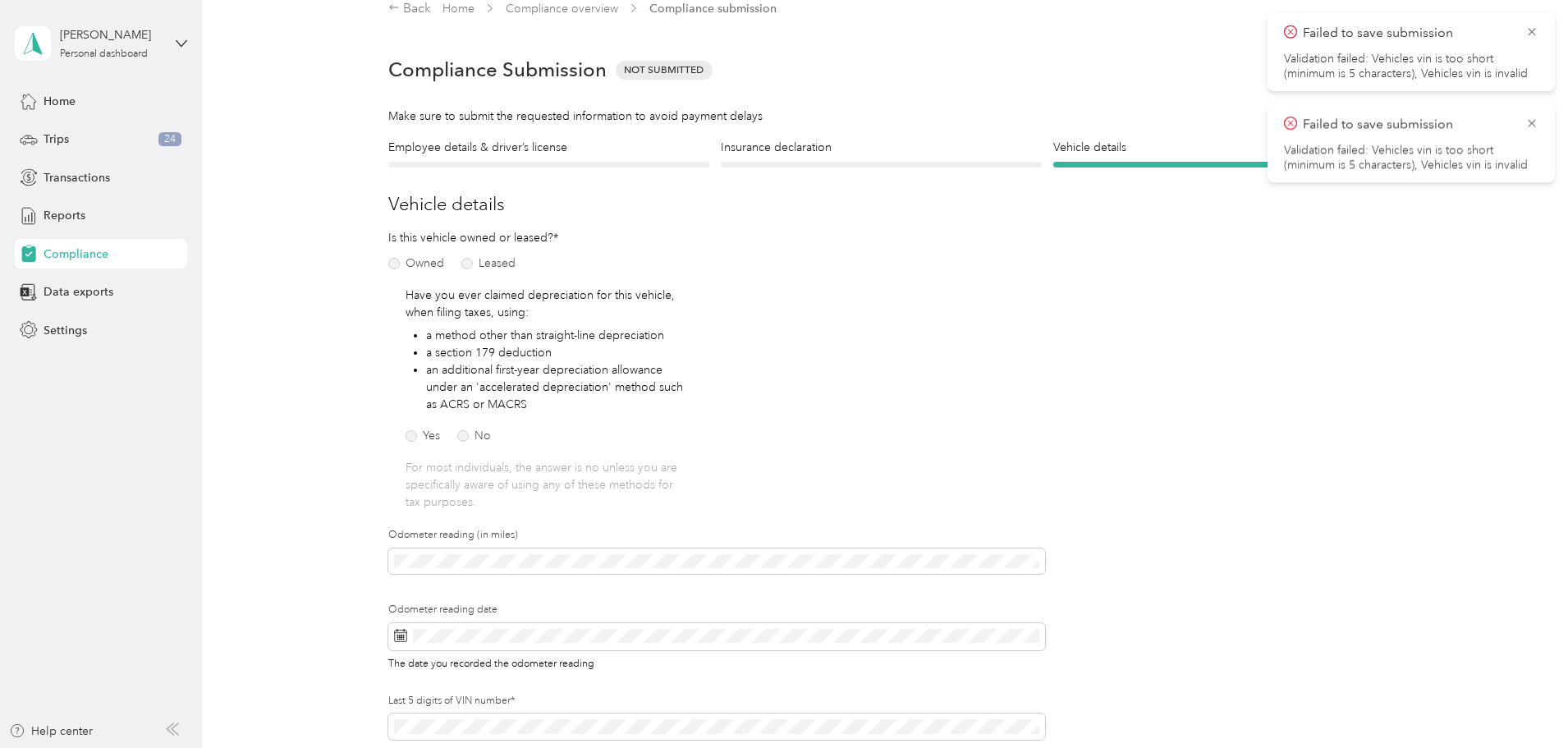
scroll to position [20, 0]
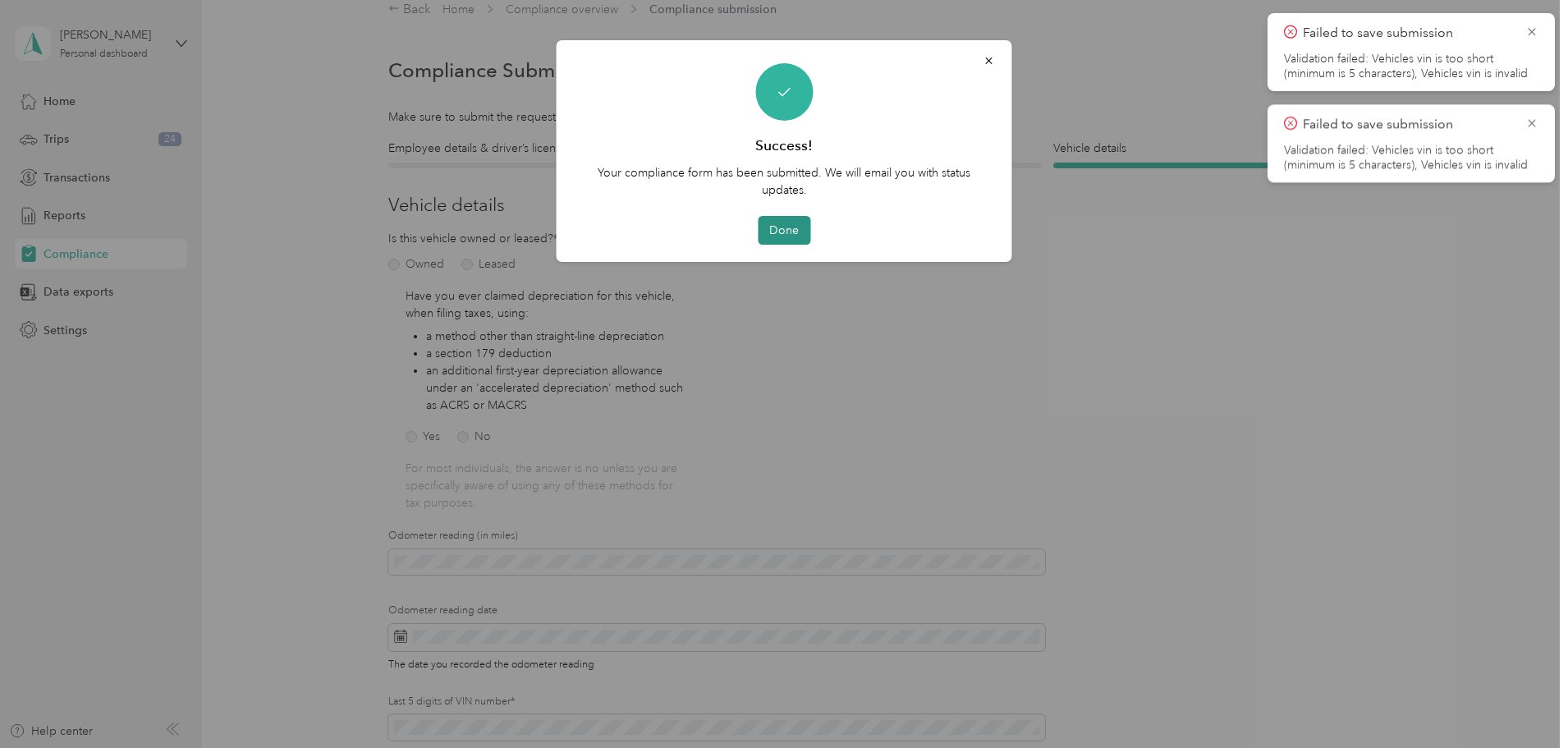
click at [791, 224] on button "Done" at bounding box center [784, 230] width 52 height 29
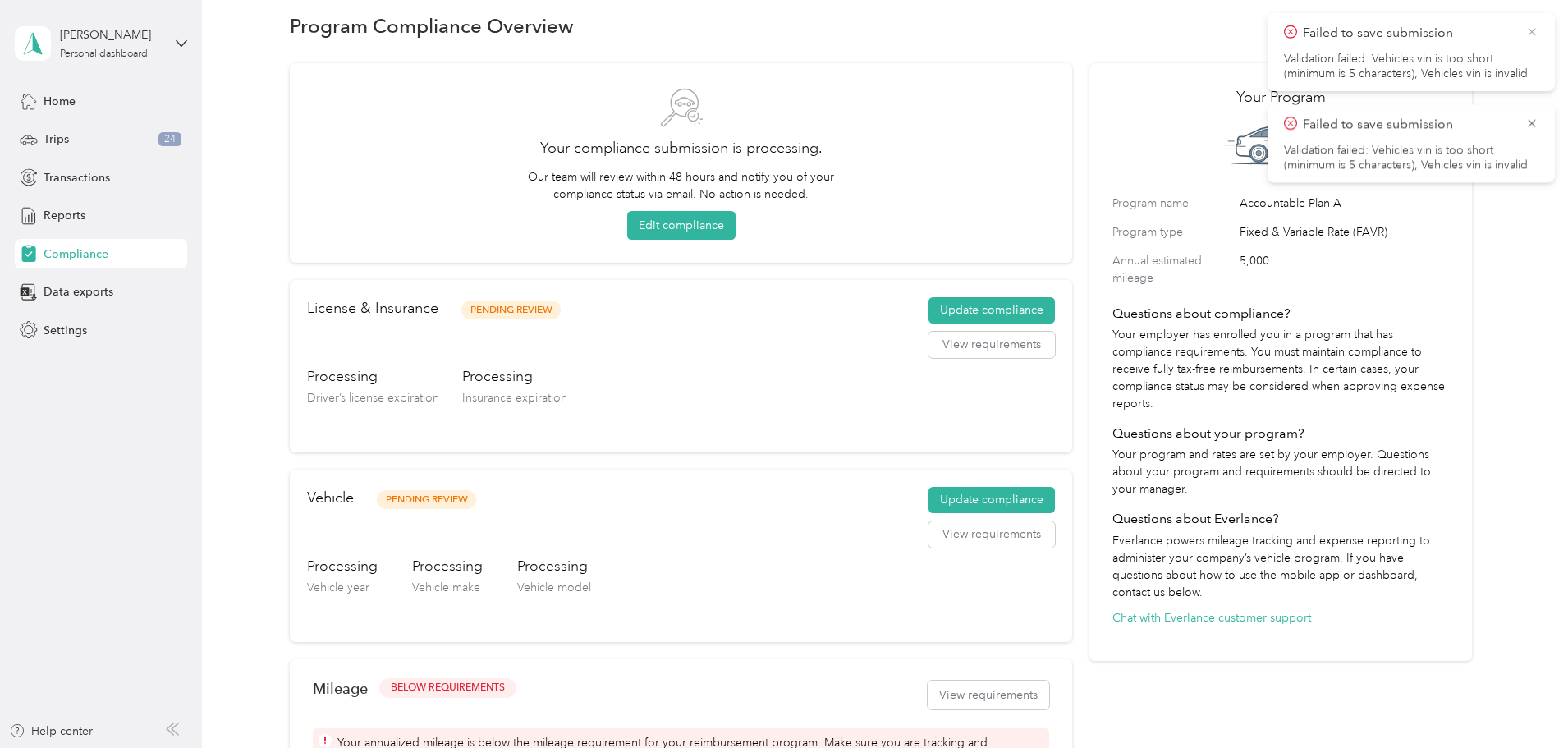
click at [1533, 33] on icon at bounding box center [1532, 31] width 14 height 14
click at [1535, 35] on icon at bounding box center [1532, 31] width 14 height 14
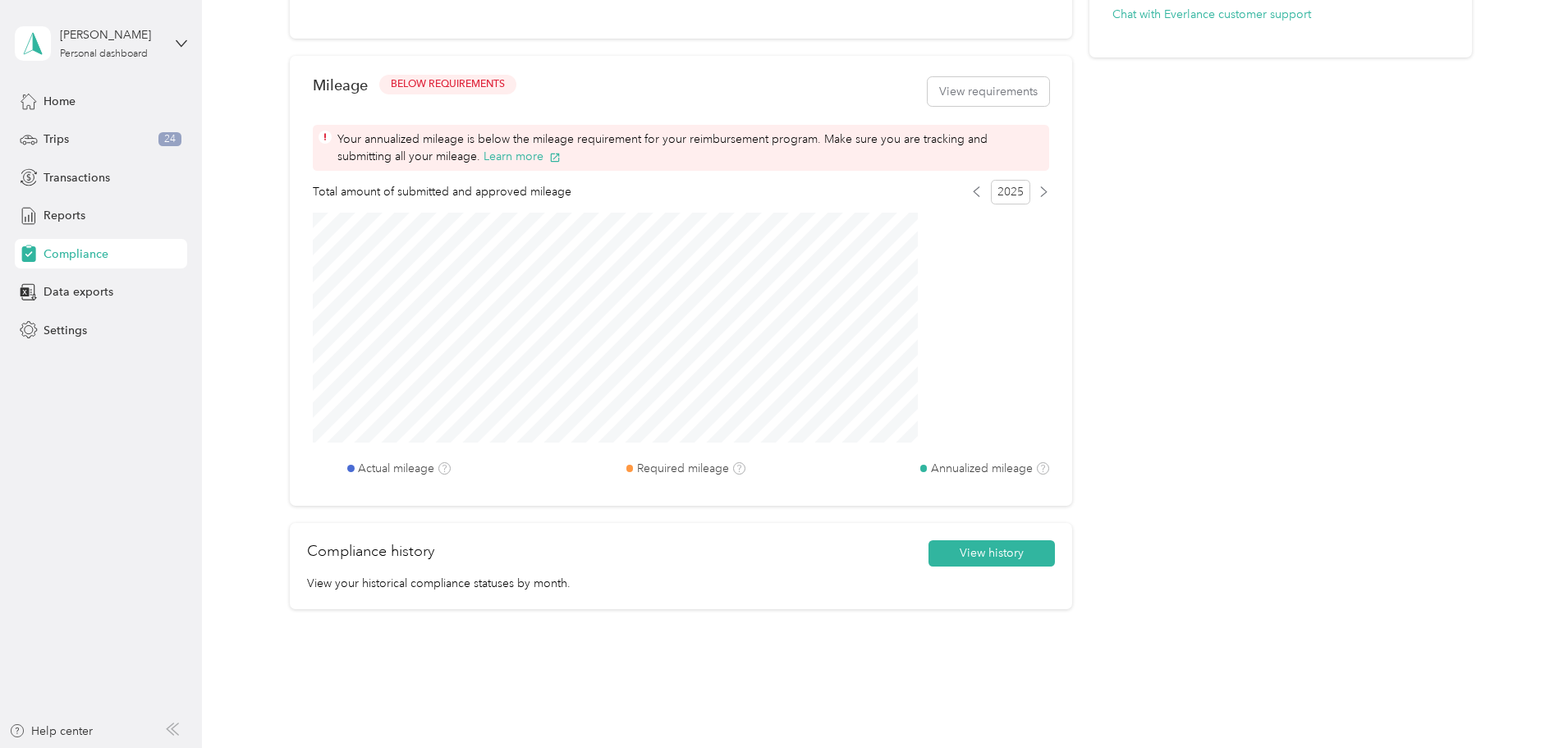
scroll to position [596, 0]
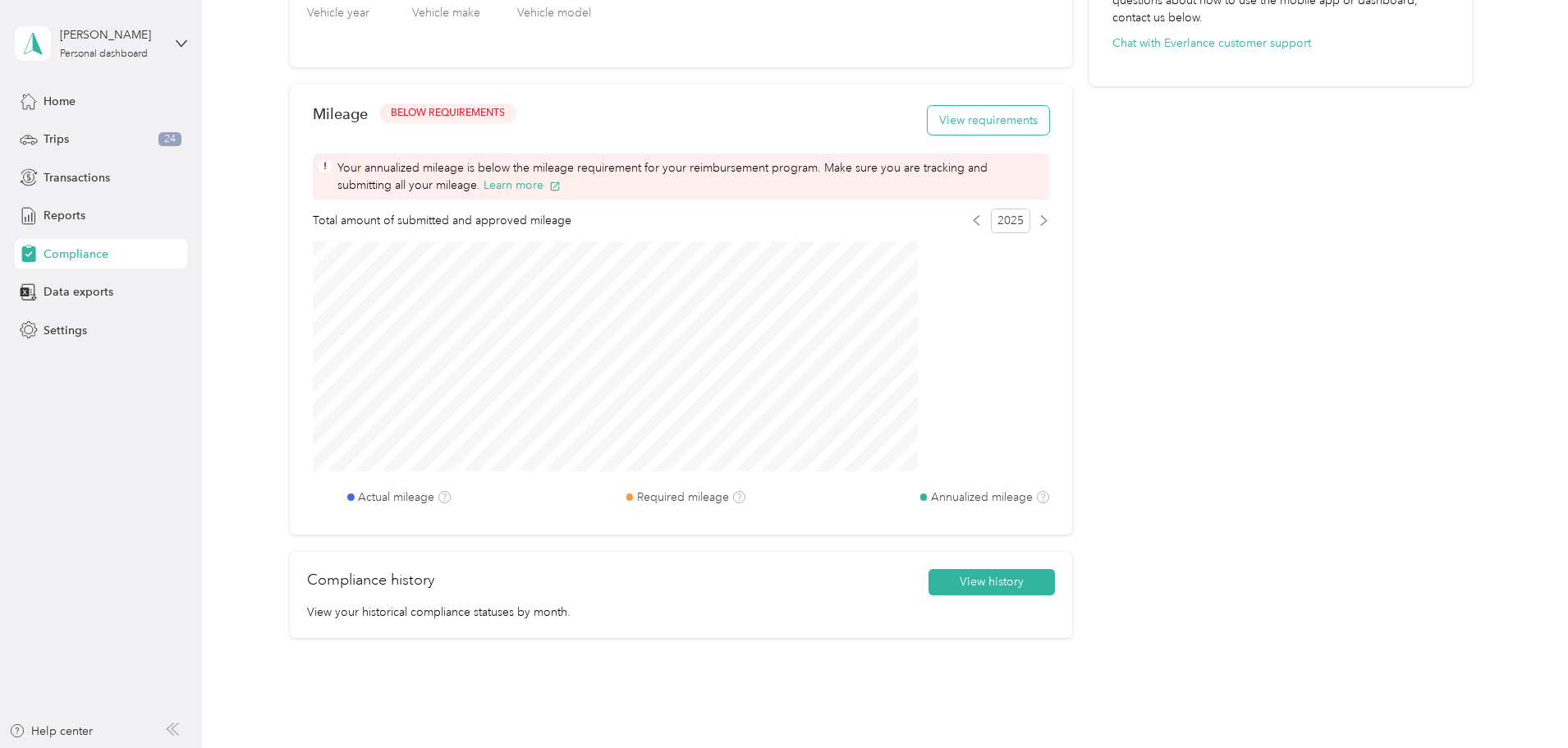
click at [928, 118] on button "View requirements" at bounding box center [989, 120] width 122 height 29
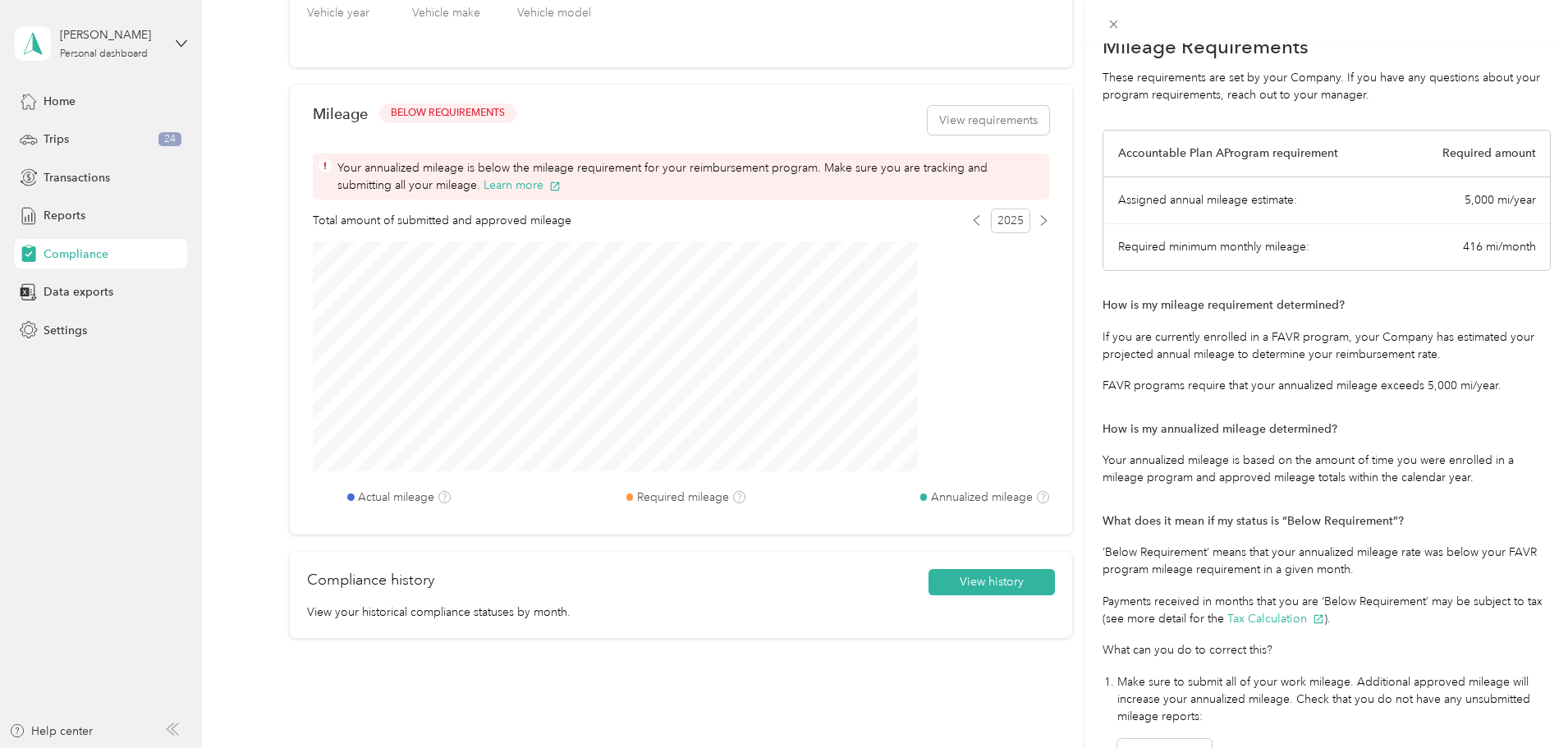
scroll to position [0, 0]
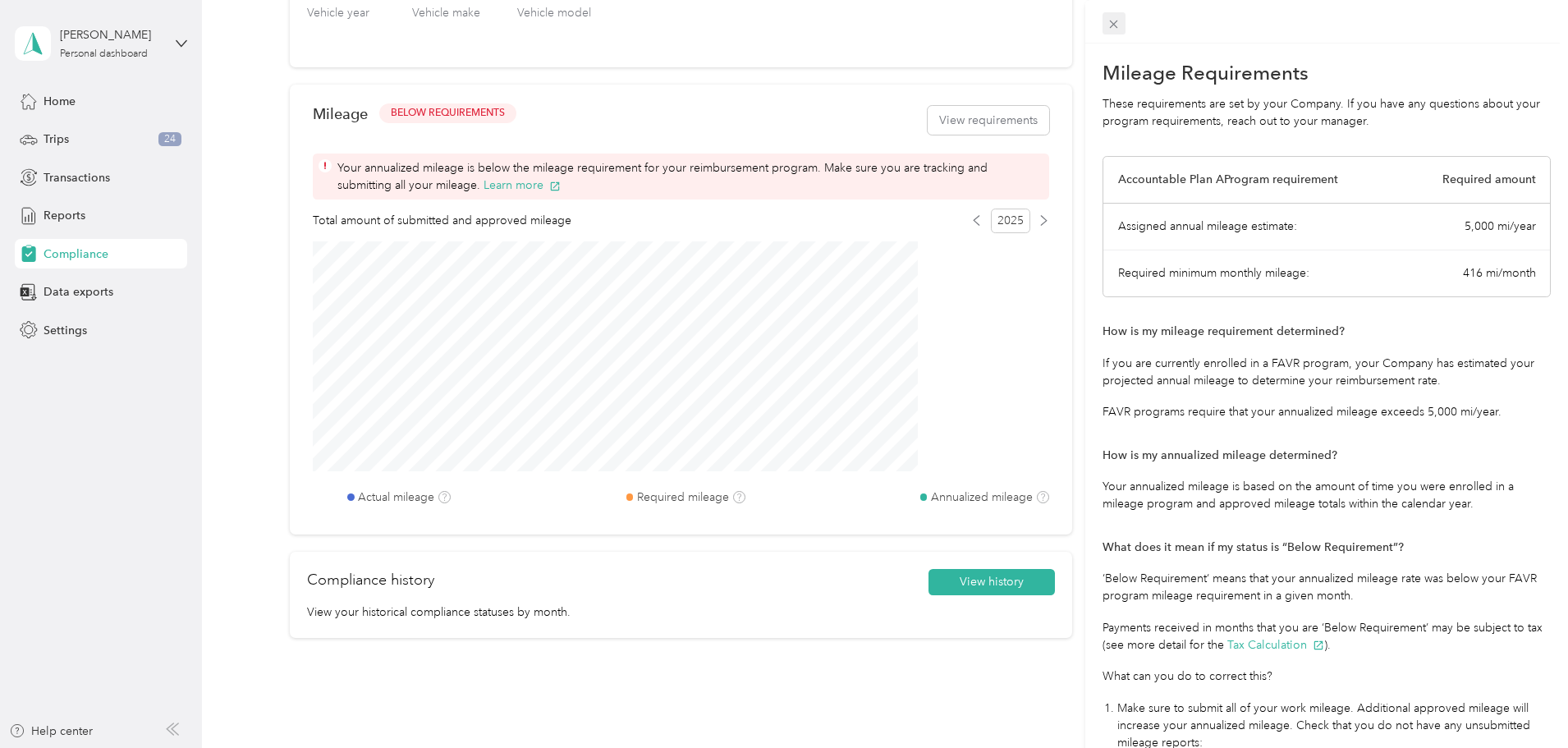
click at [1104, 20] on span at bounding box center [1114, 24] width 23 height 23
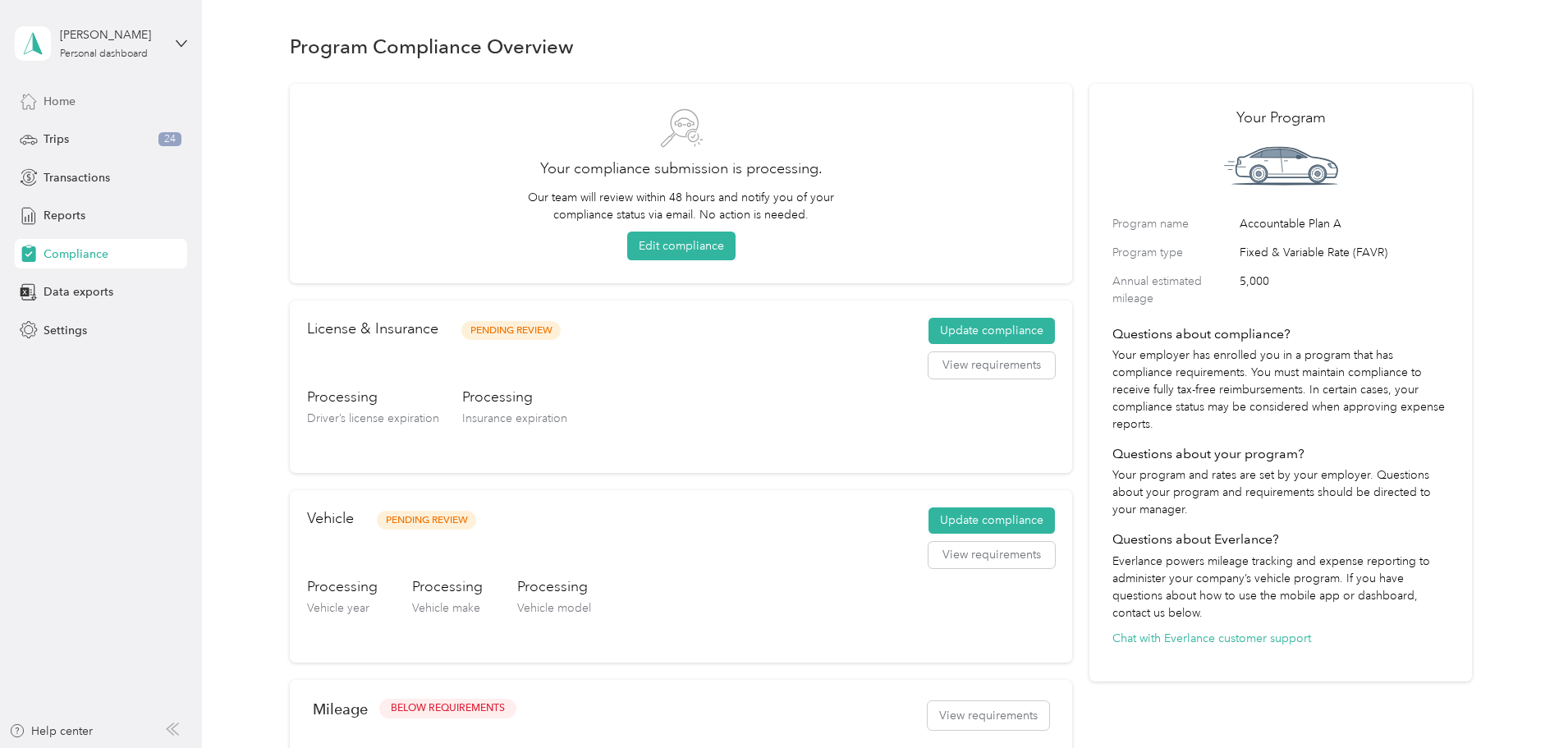
click at [54, 103] on span "Home" at bounding box center [59, 102] width 32 height 17
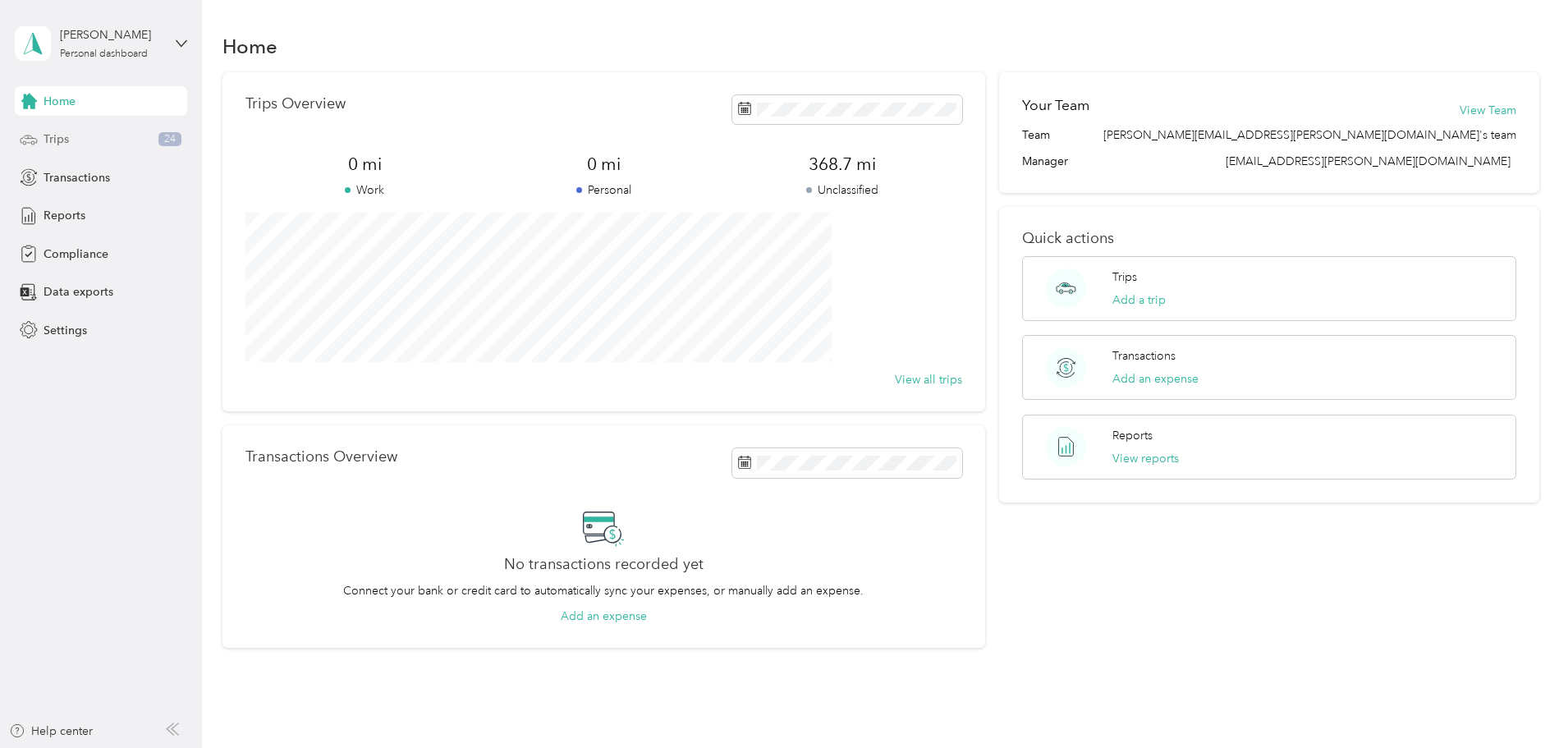
click at [85, 132] on div "Trips 24" at bounding box center [101, 140] width 173 height 30
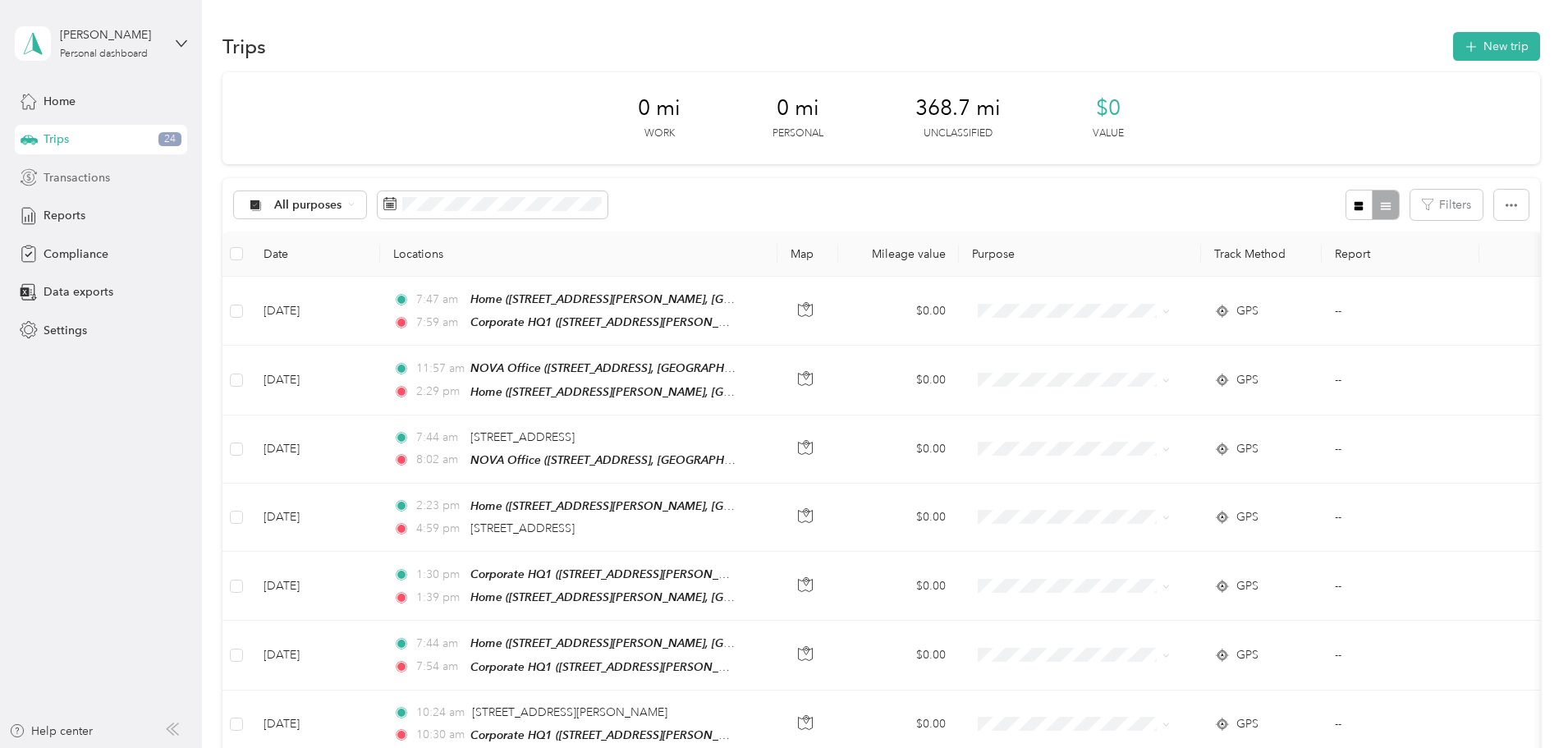
click at [79, 175] on span "Transactions" at bounding box center [76, 178] width 67 height 17
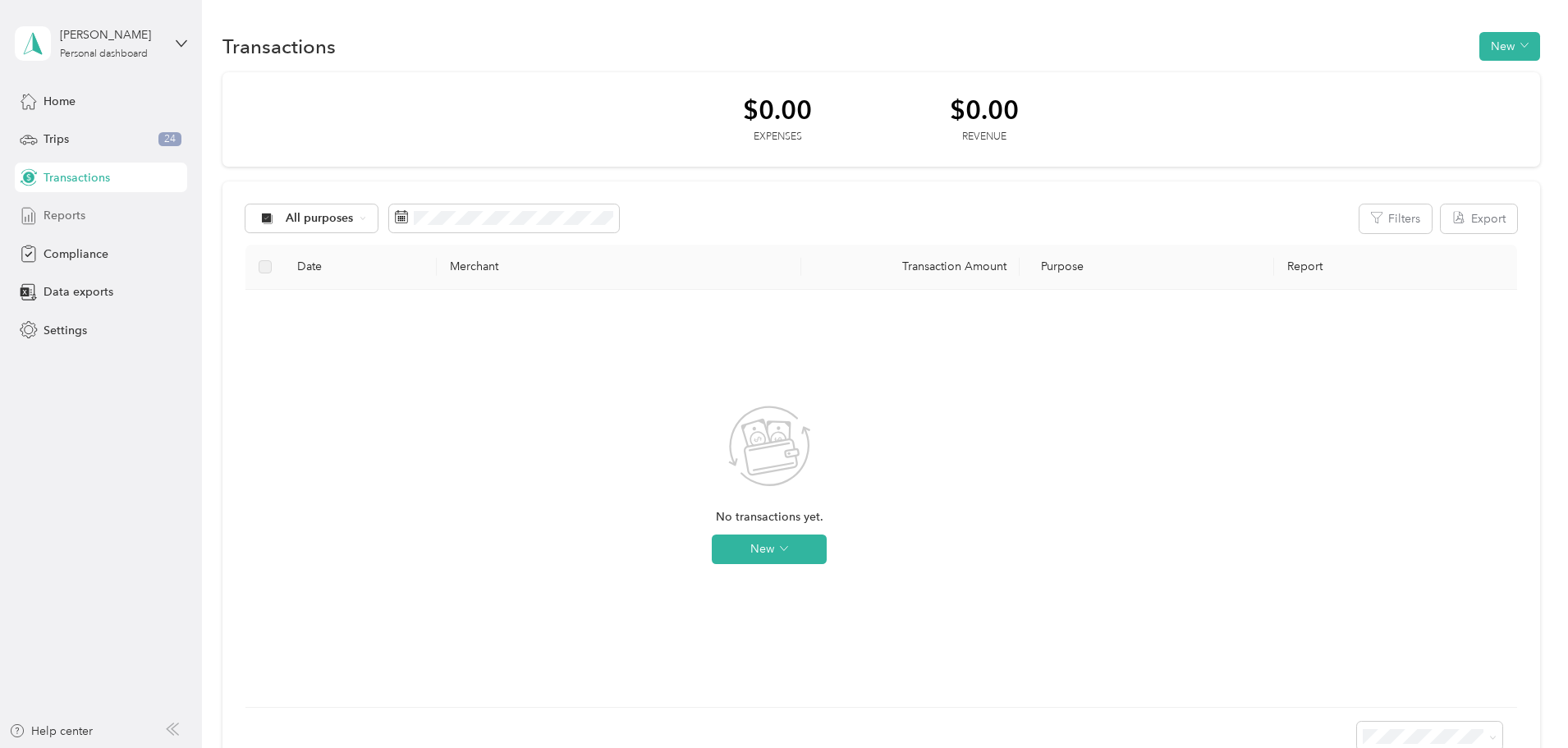
click at [74, 222] on span "Reports" at bounding box center [64, 216] width 42 height 17
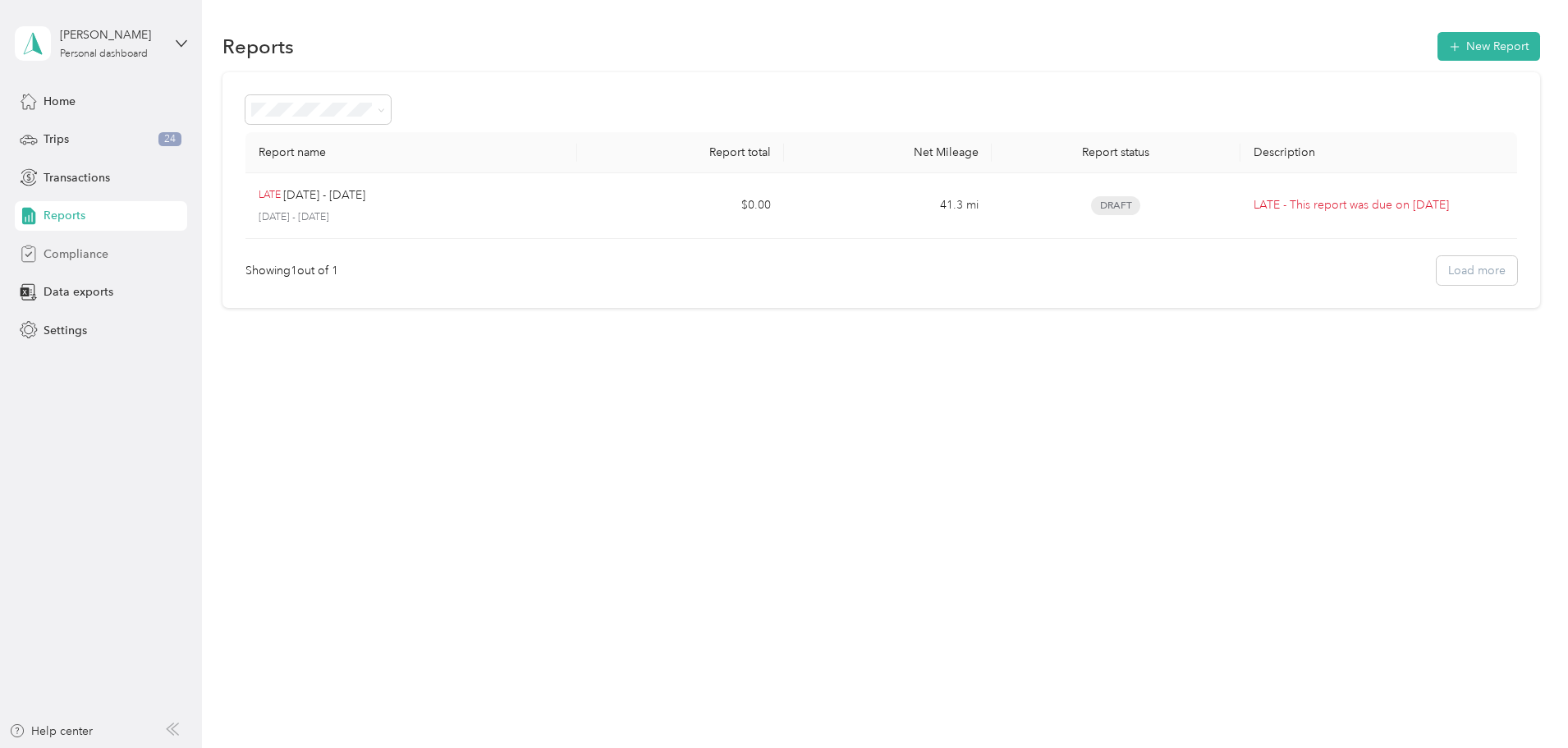
click at [72, 252] on span "Compliance" at bounding box center [75, 254] width 65 height 17
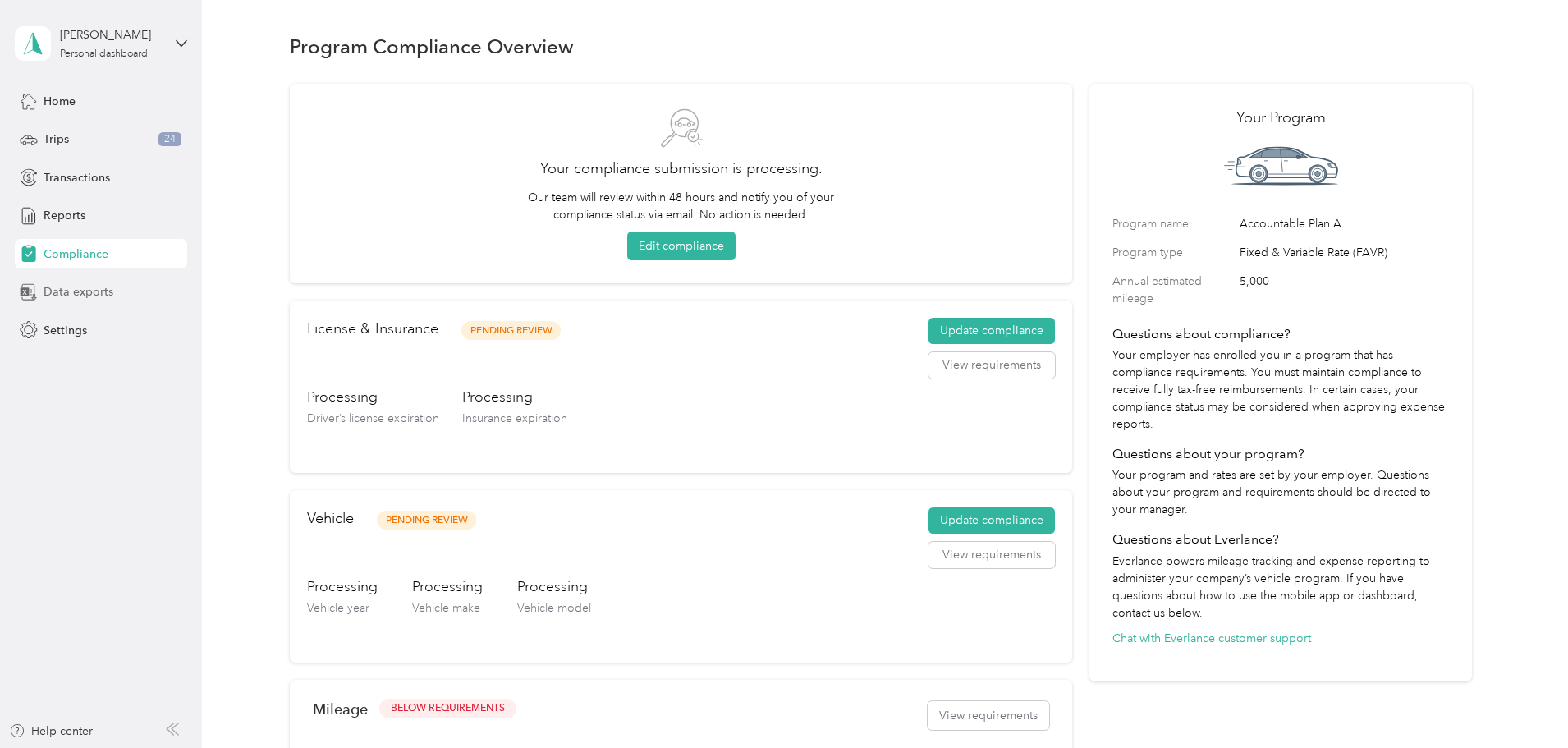
click at [91, 298] on span "Data exports" at bounding box center [78, 292] width 70 height 17
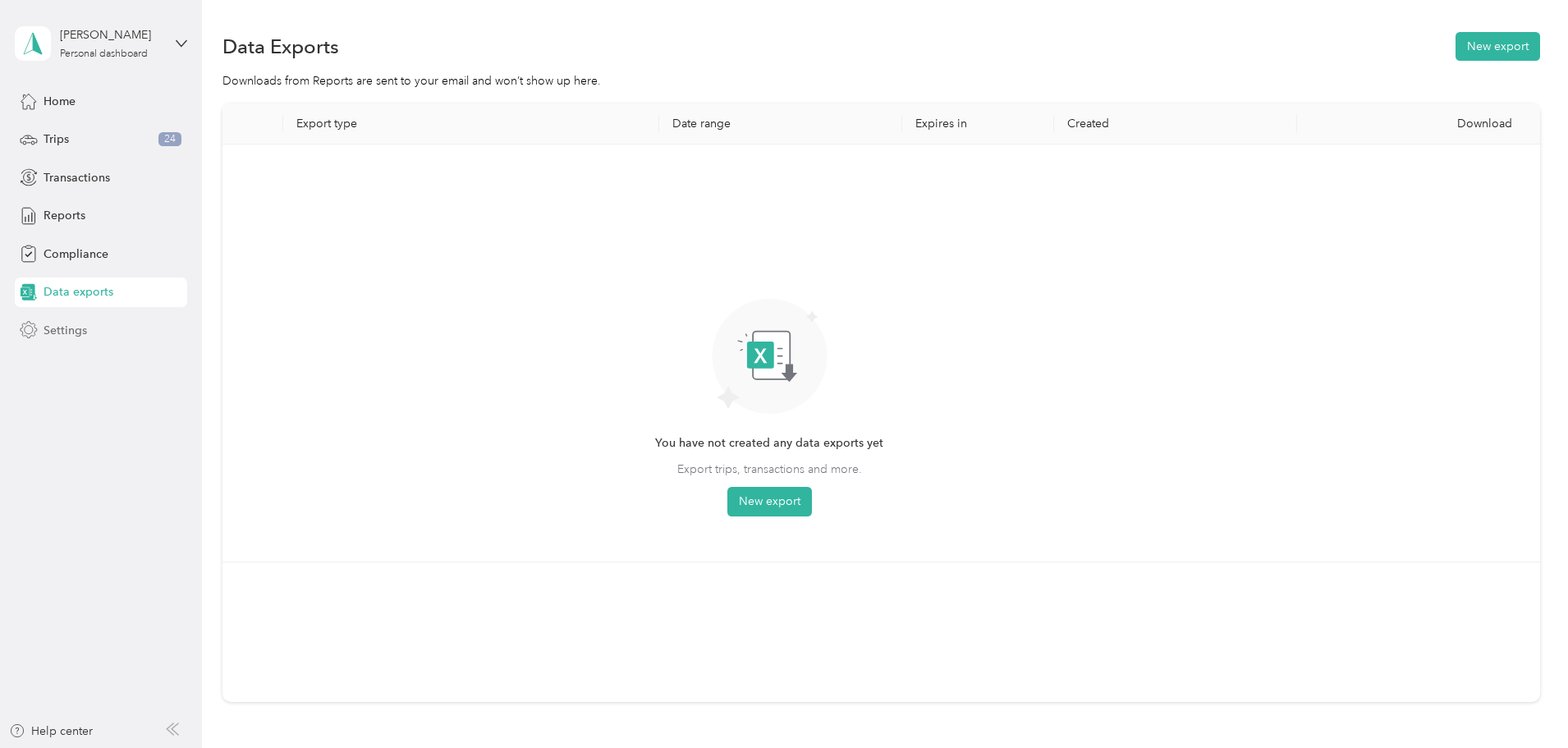
click at [78, 322] on span "Settings" at bounding box center [64, 331] width 43 height 17
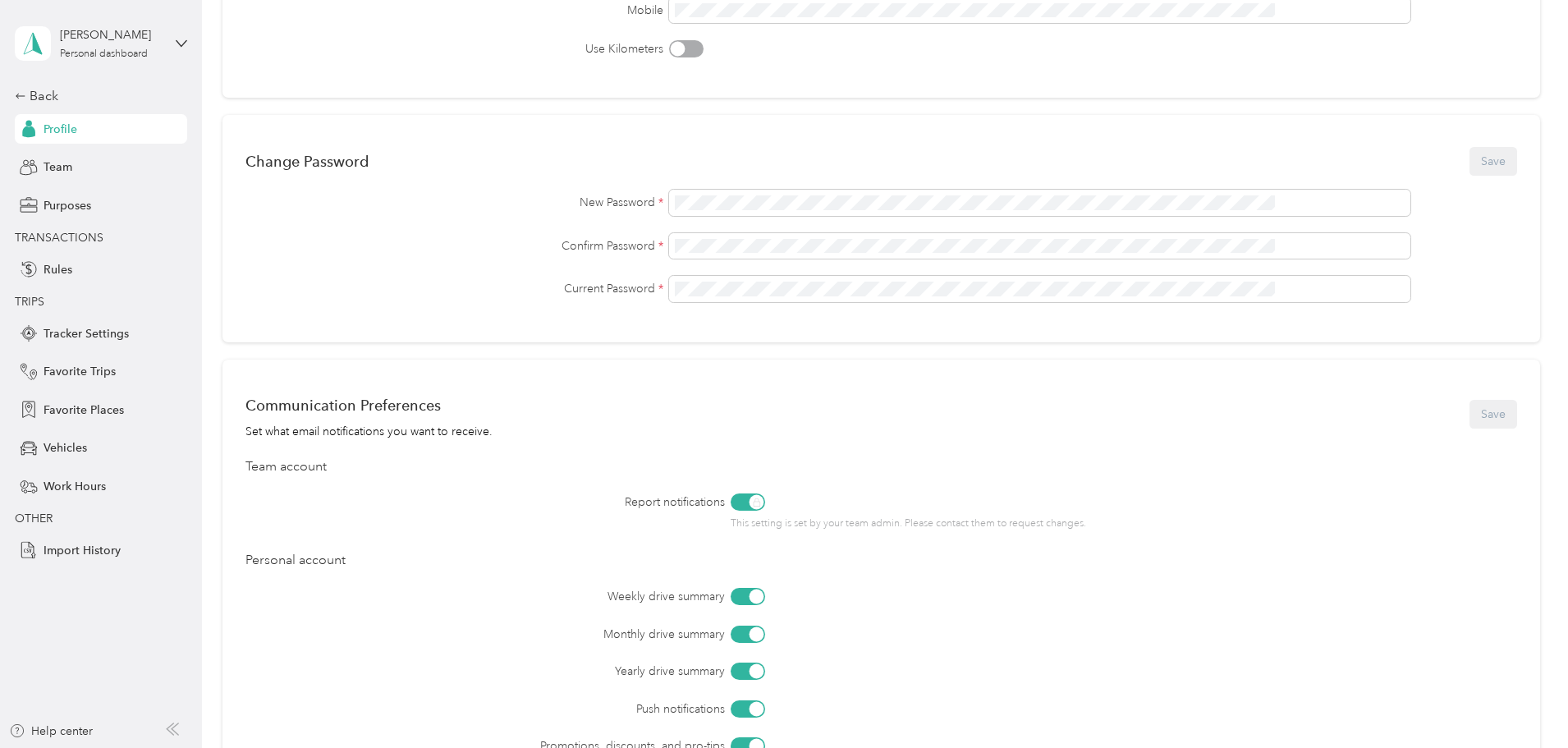
scroll to position [492, 0]
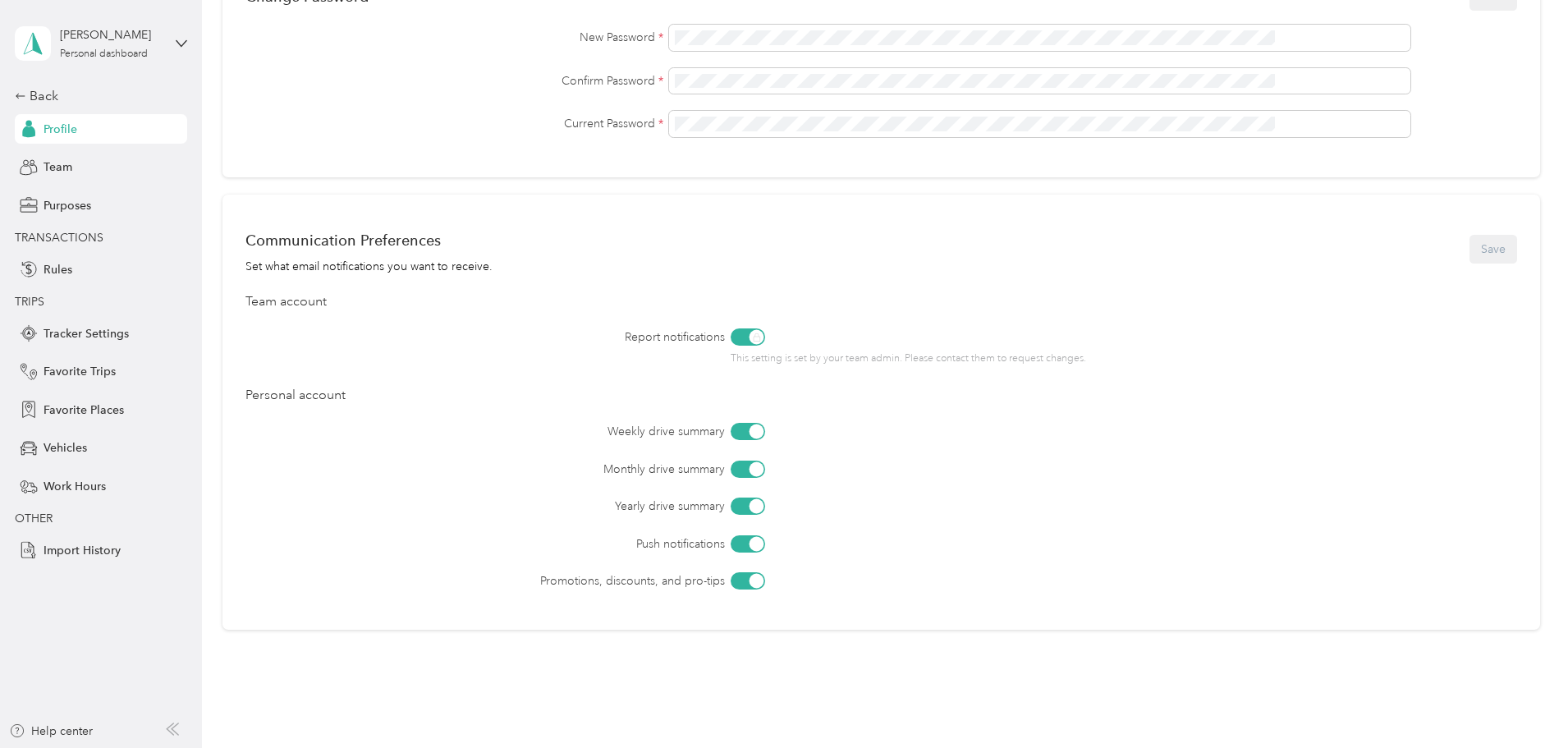
click at [765, 577] on div at bounding box center [748, 581] width 35 height 17
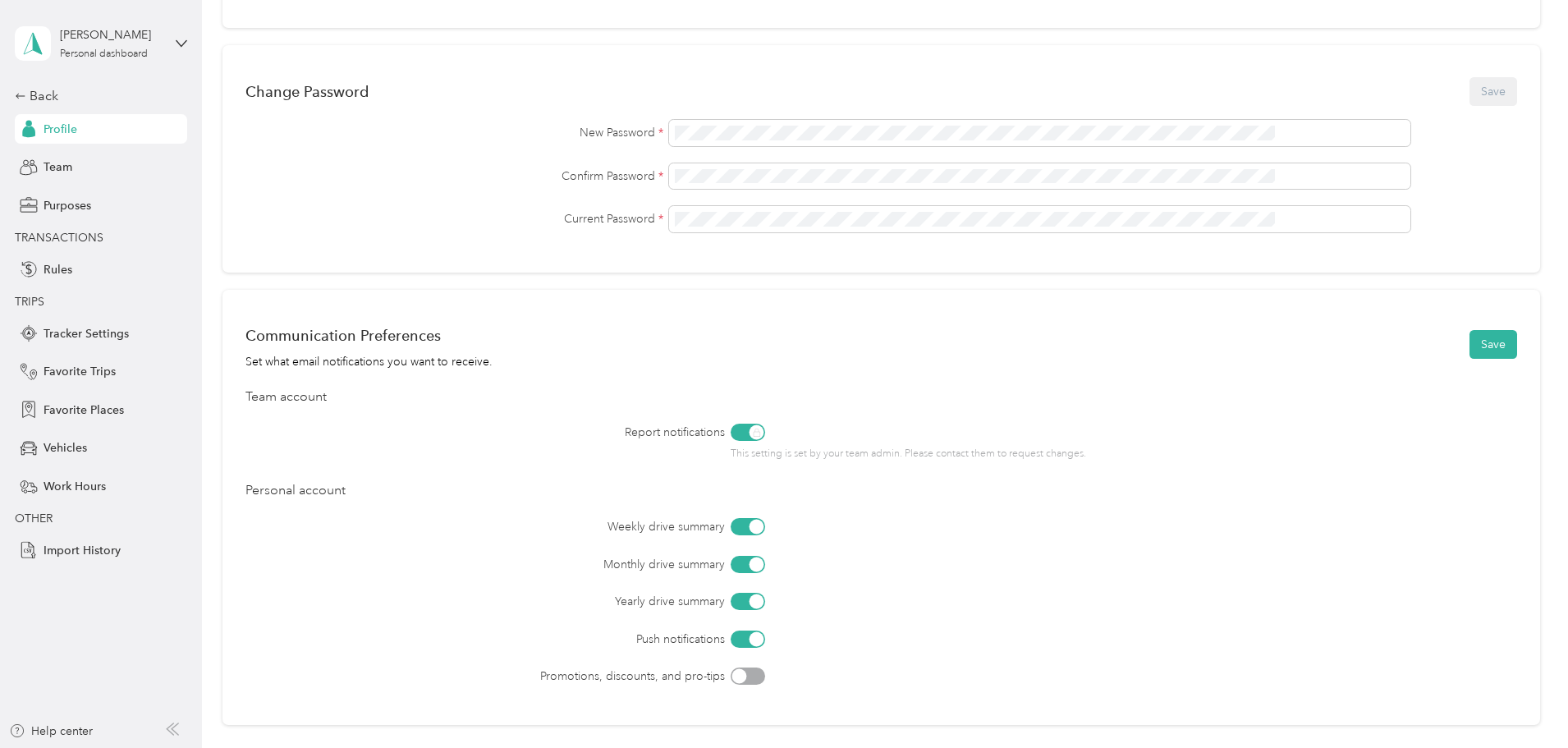
scroll to position [562, 0]
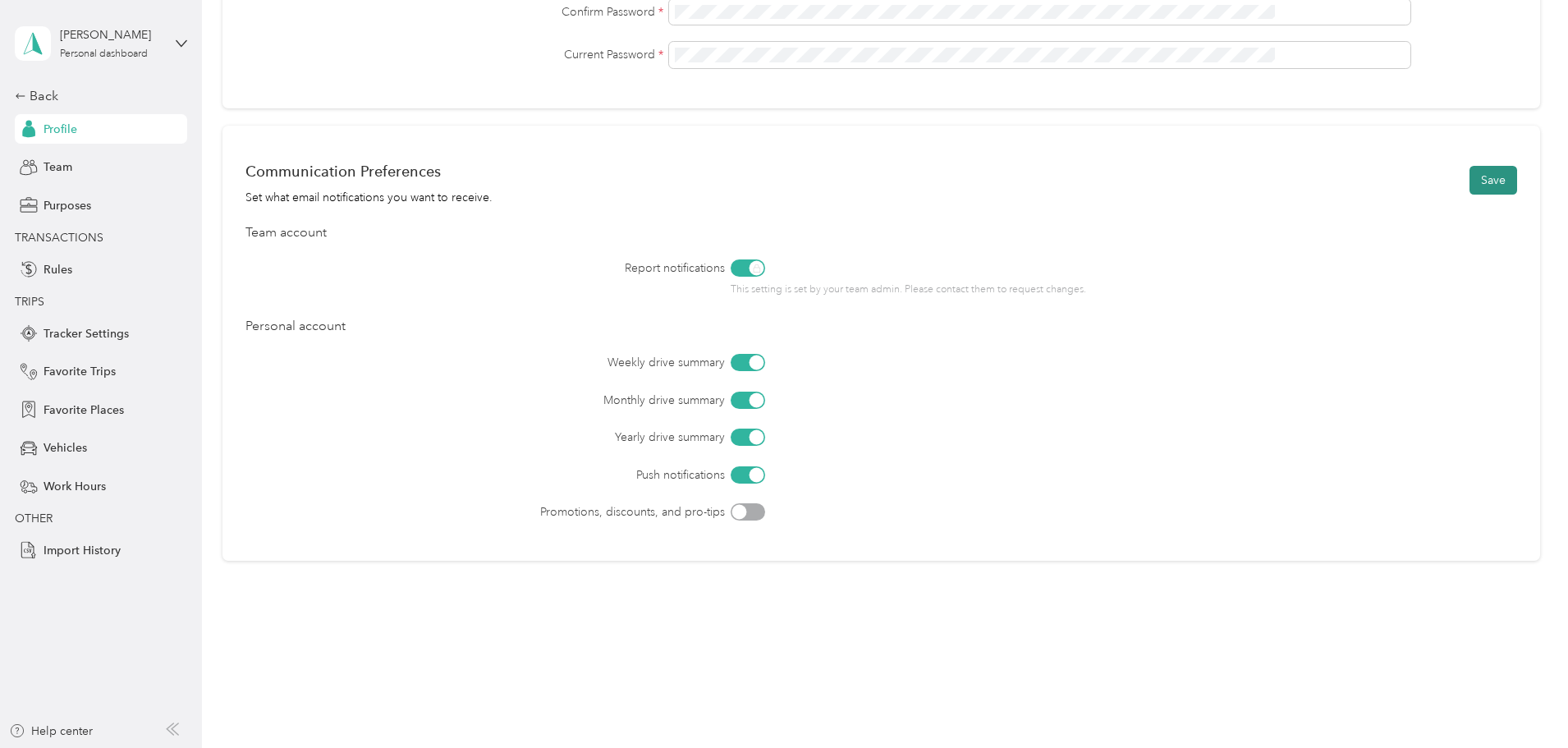
click at [1470, 174] on button "Save" at bounding box center [1494, 180] width 47 height 29
click at [80, 168] on div "Team" at bounding box center [101, 168] width 173 height 30
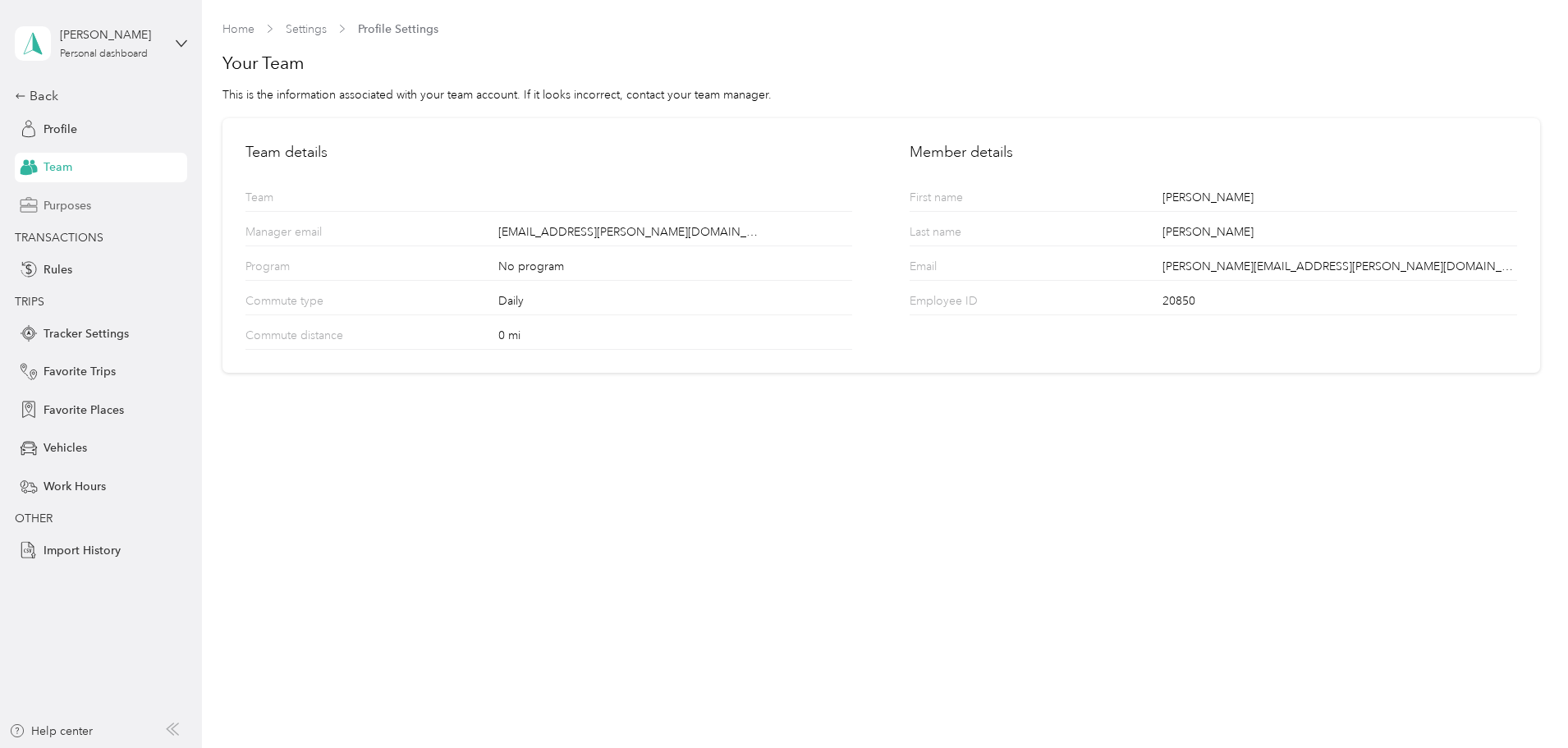
click at [63, 218] on div "Purposes" at bounding box center [101, 205] width 173 height 30
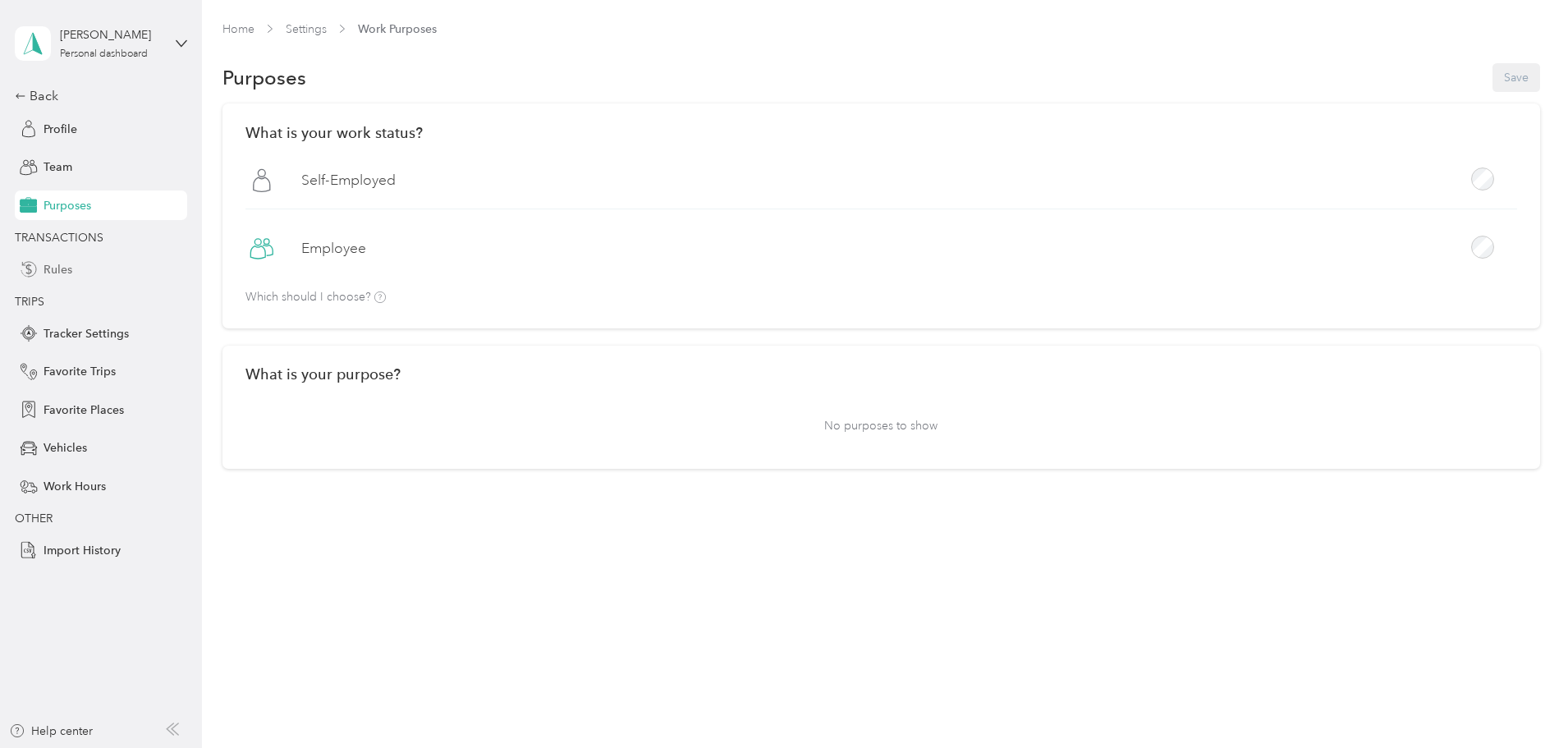
click at [72, 270] on div "Rules" at bounding box center [101, 269] width 173 height 30
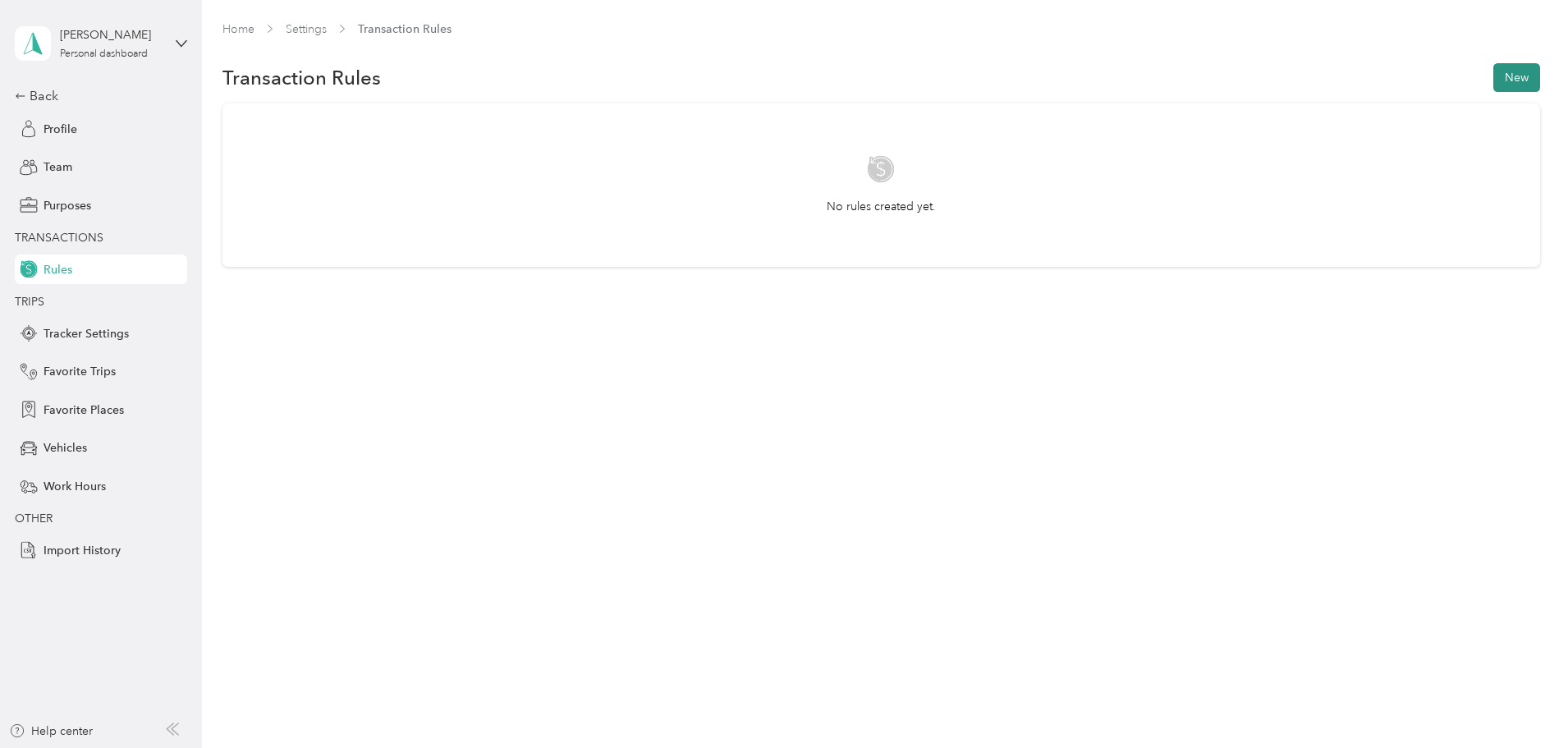
click at [1494, 91] on button "New" at bounding box center [1516, 78] width 47 height 29
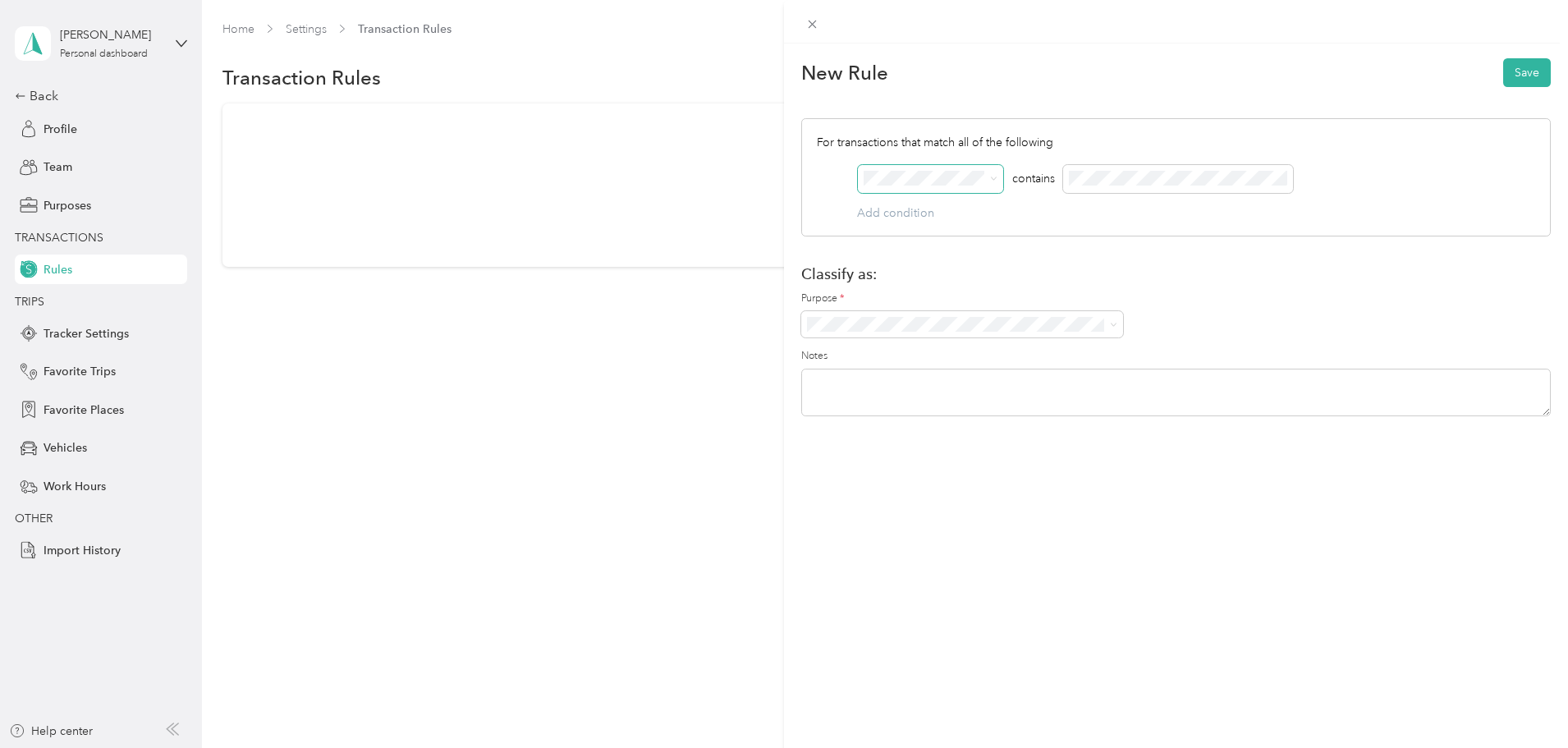
click at [992, 180] on icon at bounding box center [994, 179] width 8 height 8
click at [821, 25] on span at bounding box center [813, 24] width 23 height 23
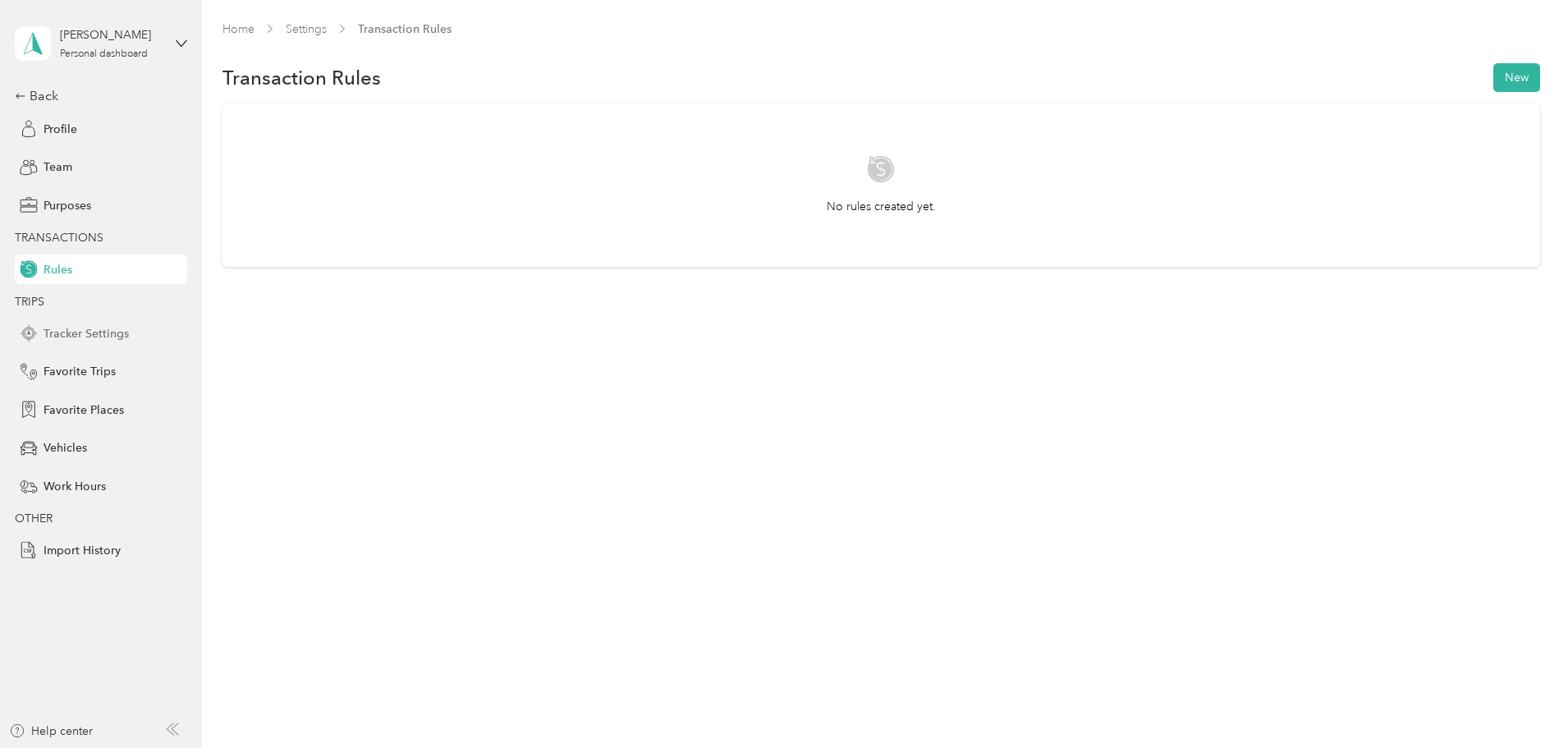
click at [90, 337] on span "Tracker Settings" at bounding box center [85, 333] width 85 height 17
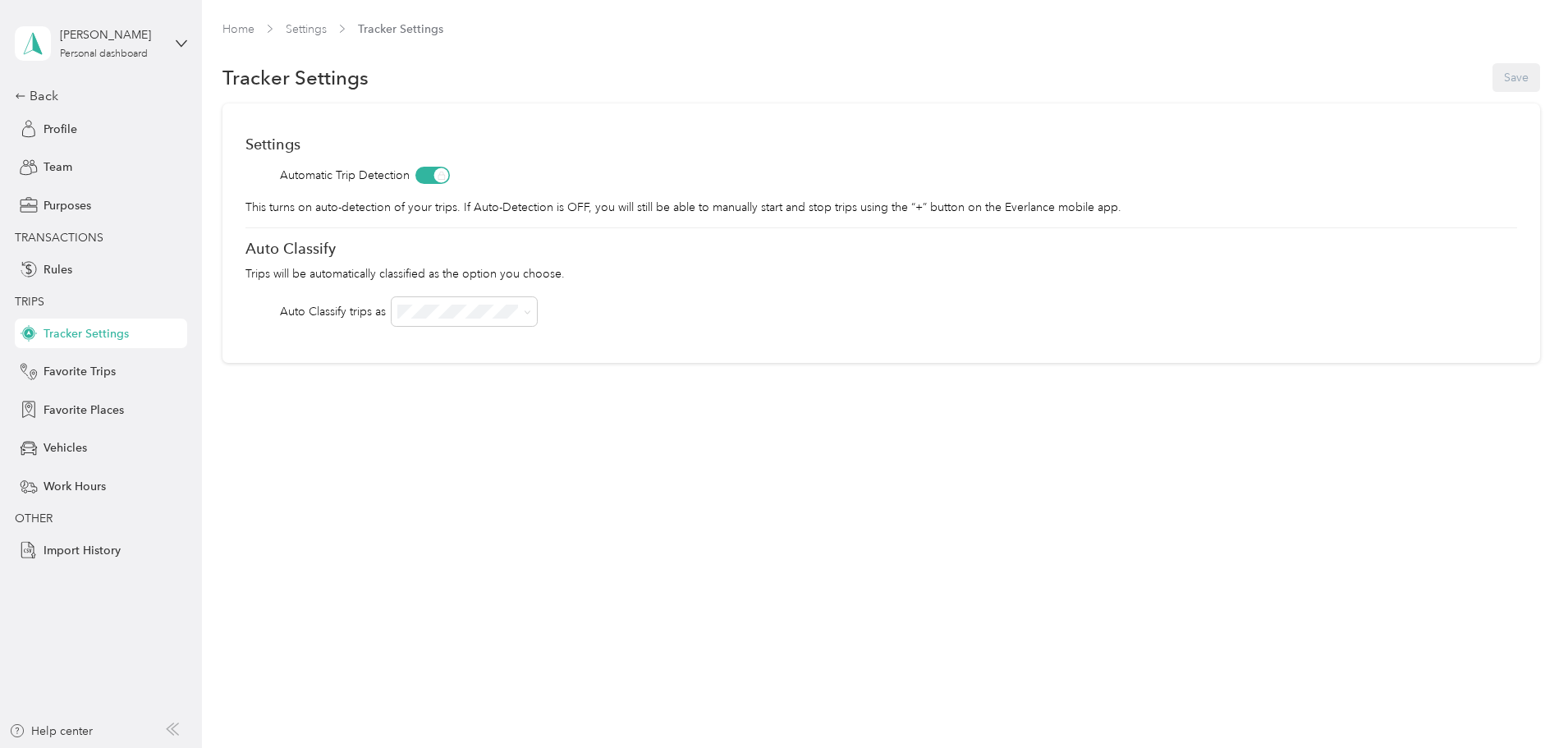
click at [734, 329] on div "Settings Automatic Trip Detection This turns on auto-detection of your trips. I…" at bounding box center [881, 233] width 1318 height 260
click at [61, 377] on span "Favorite Trips" at bounding box center [79, 371] width 72 height 17
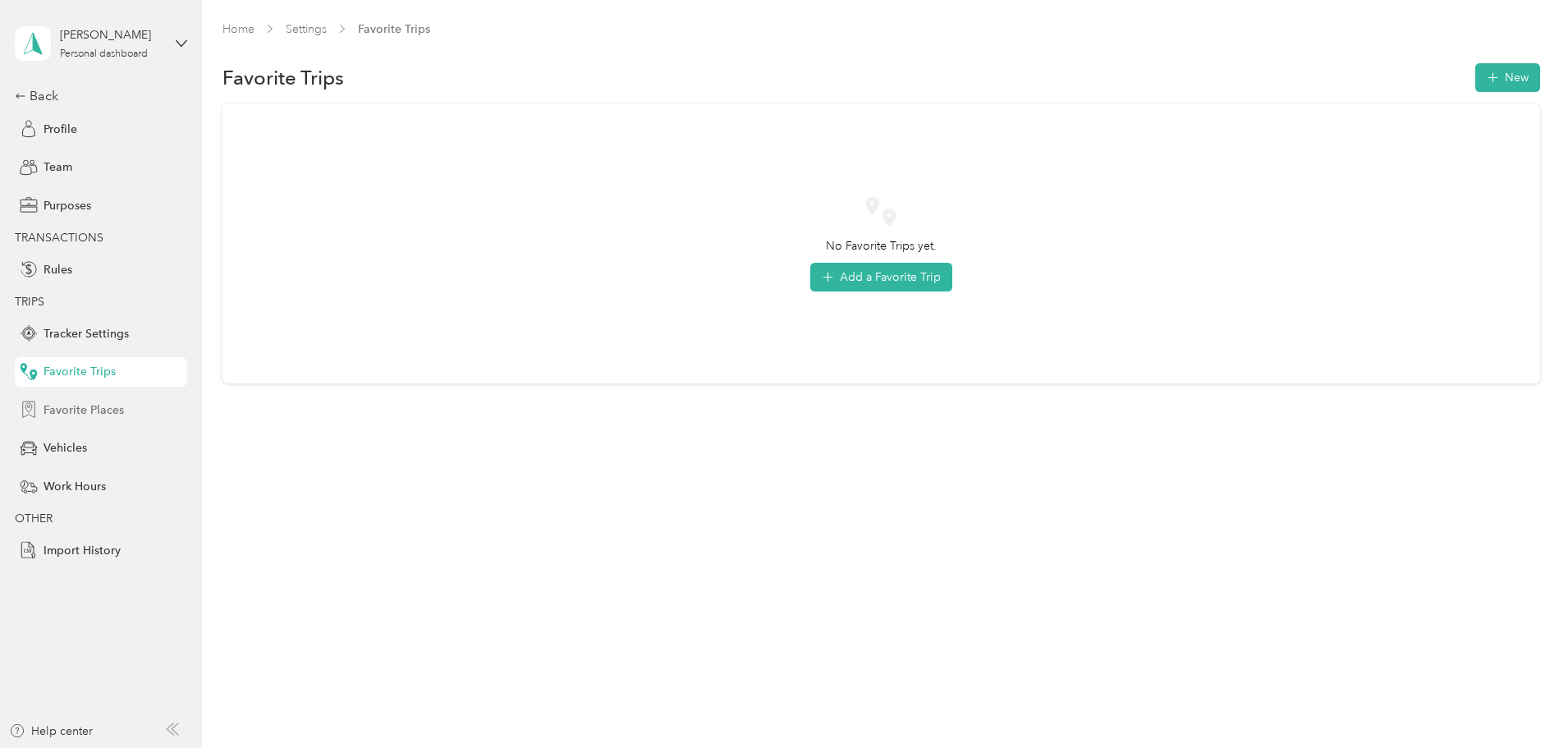
click at [67, 408] on span "Favorite Places" at bounding box center [83, 410] width 80 height 17
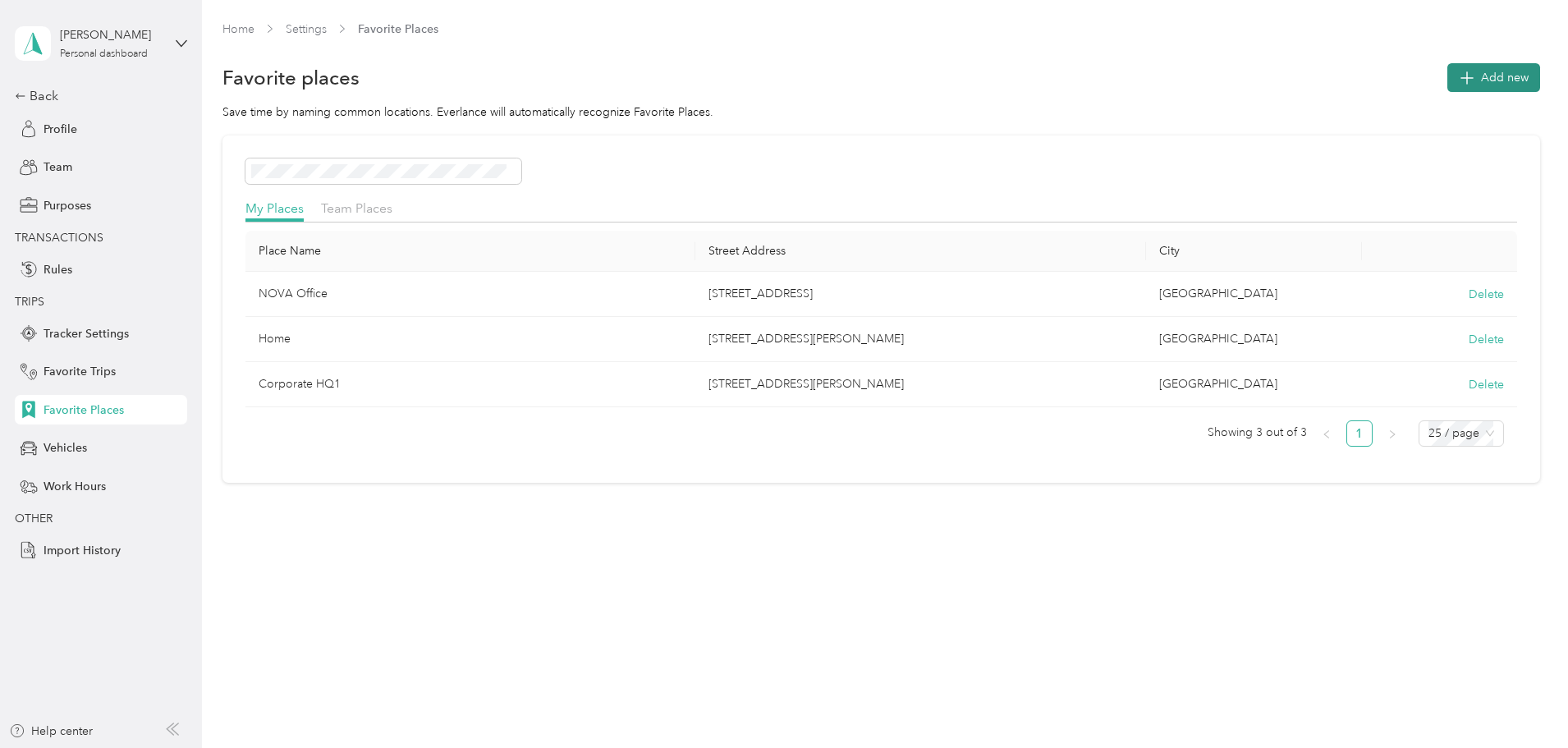
click at [1448, 87] on button "Add new" at bounding box center [1494, 78] width 93 height 29
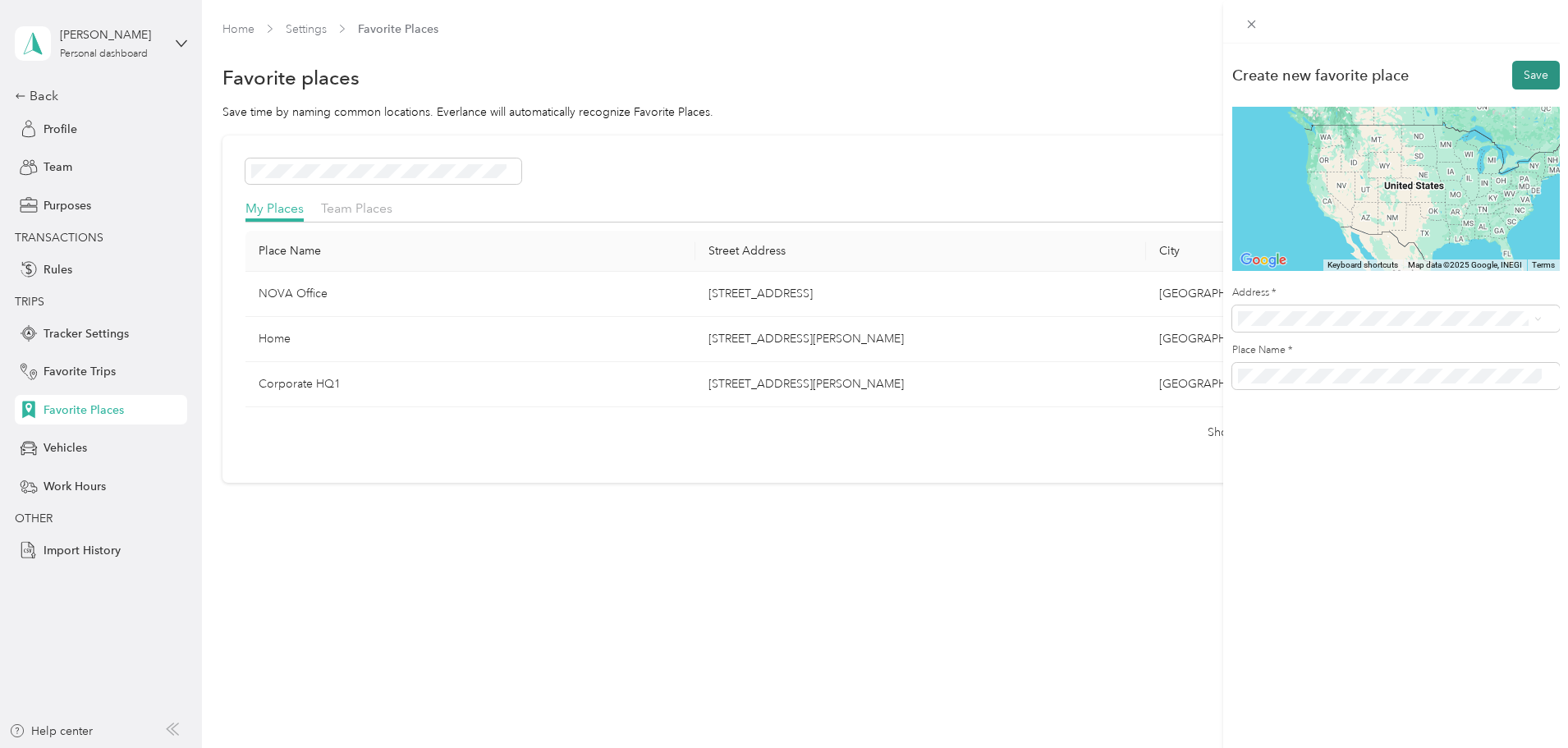
click at [1525, 71] on button "Save" at bounding box center [1536, 75] width 47 height 29
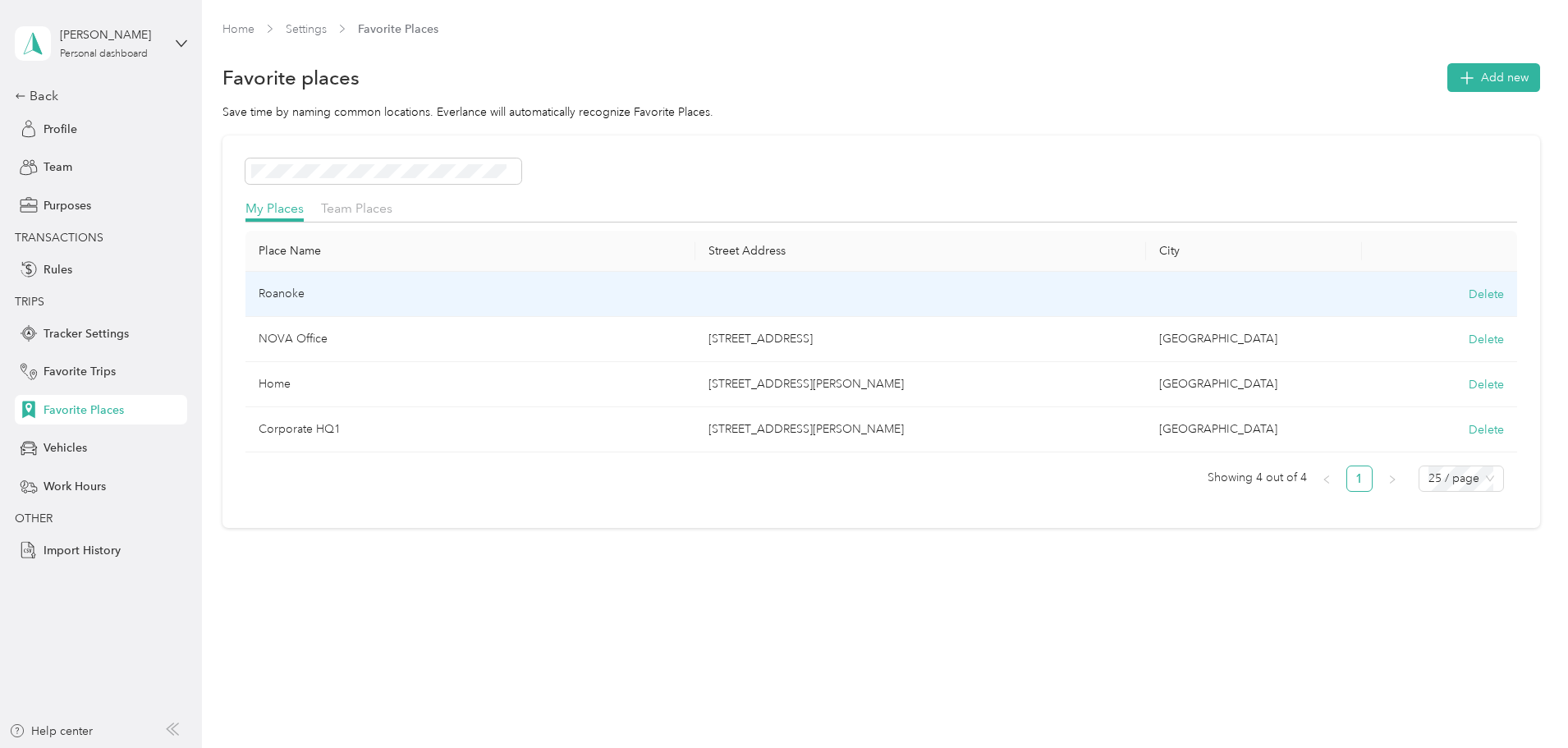
click at [972, 289] on td at bounding box center [920, 294] width 451 height 45
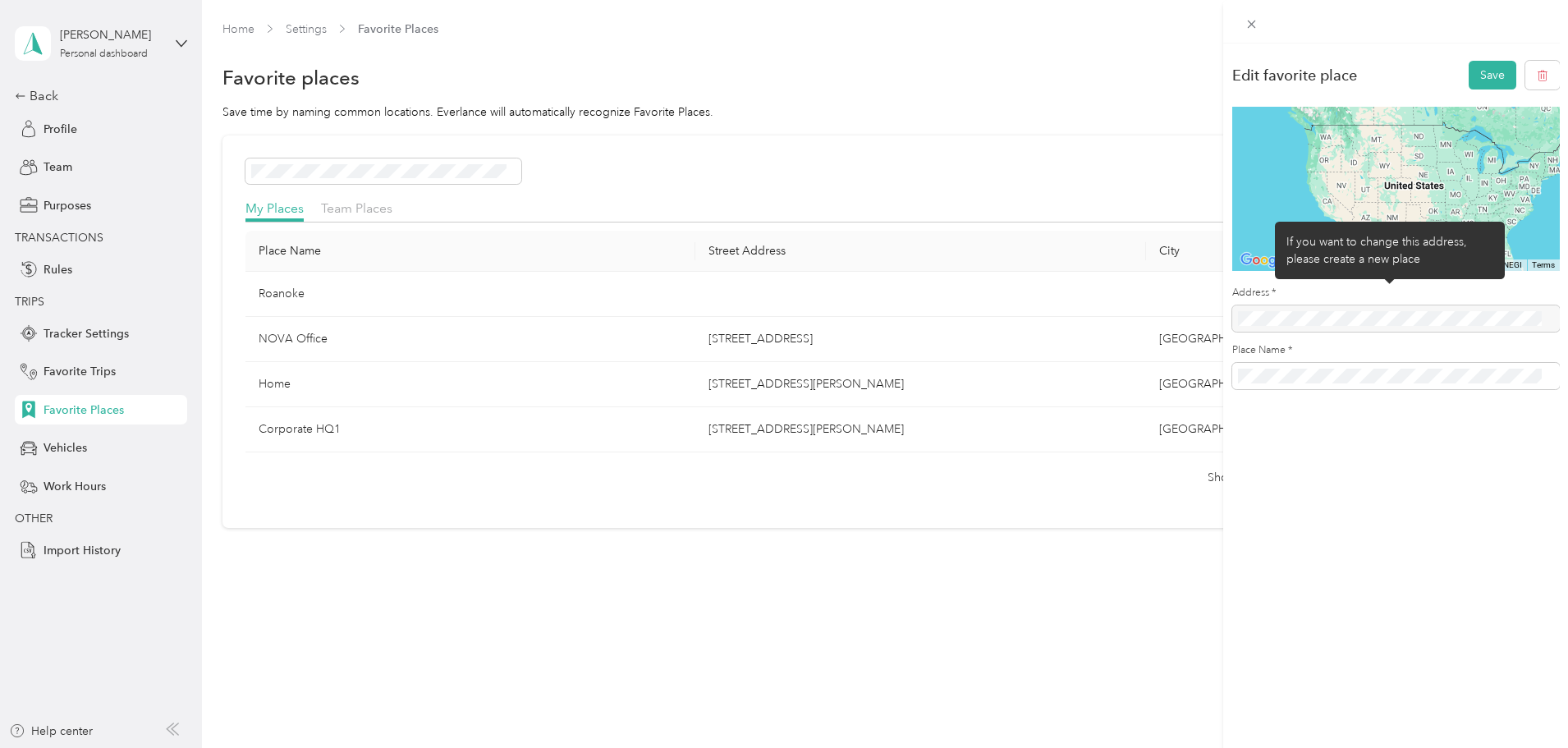
click at [1275, 316] on div at bounding box center [1395, 318] width 327 height 26
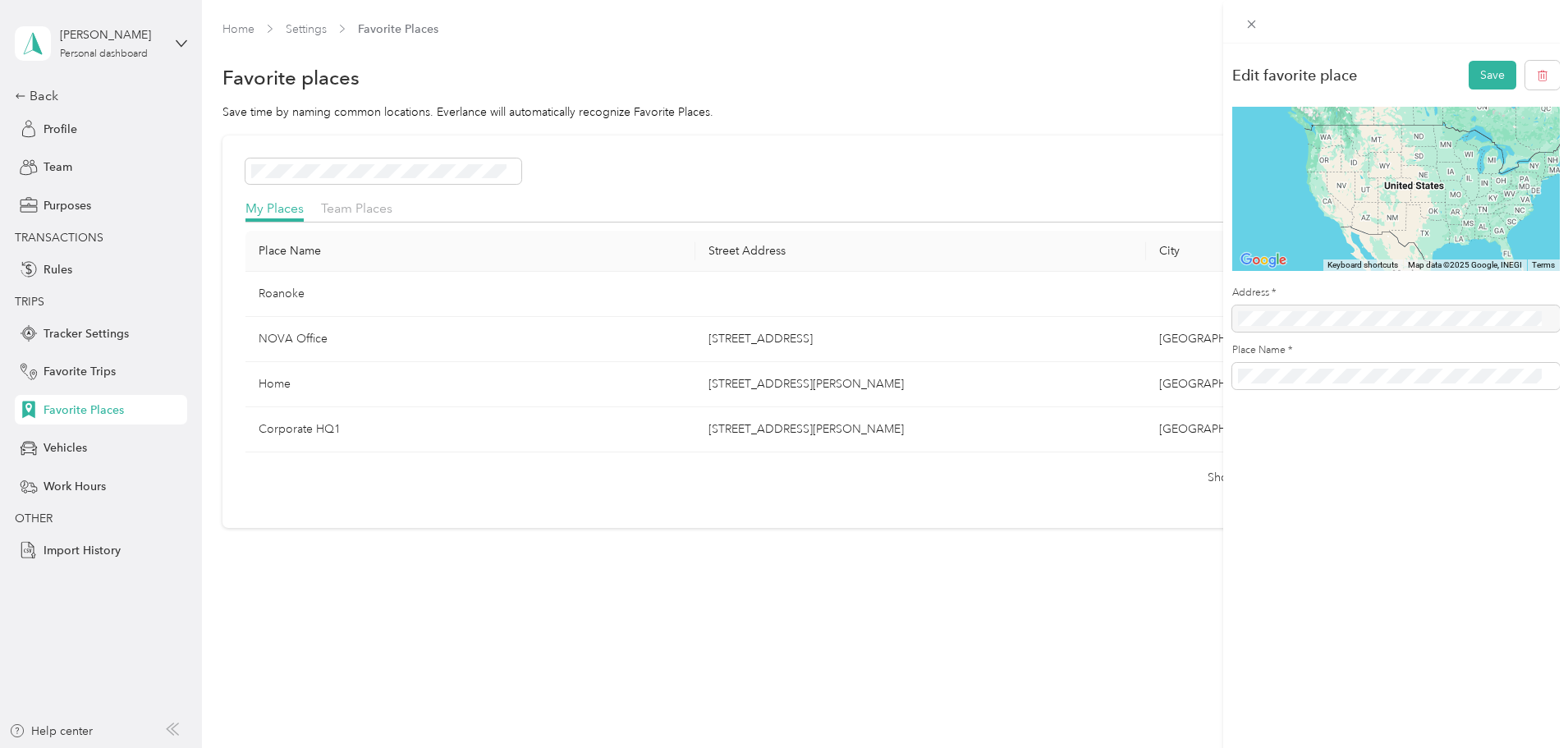
click at [1287, 310] on div at bounding box center [1395, 318] width 327 height 26
click at [787, 256] on div "Edit favorite place Save To navigate the map with touch gestures double-tap and…" at bounding box center [784, 374] width 1568 height 748
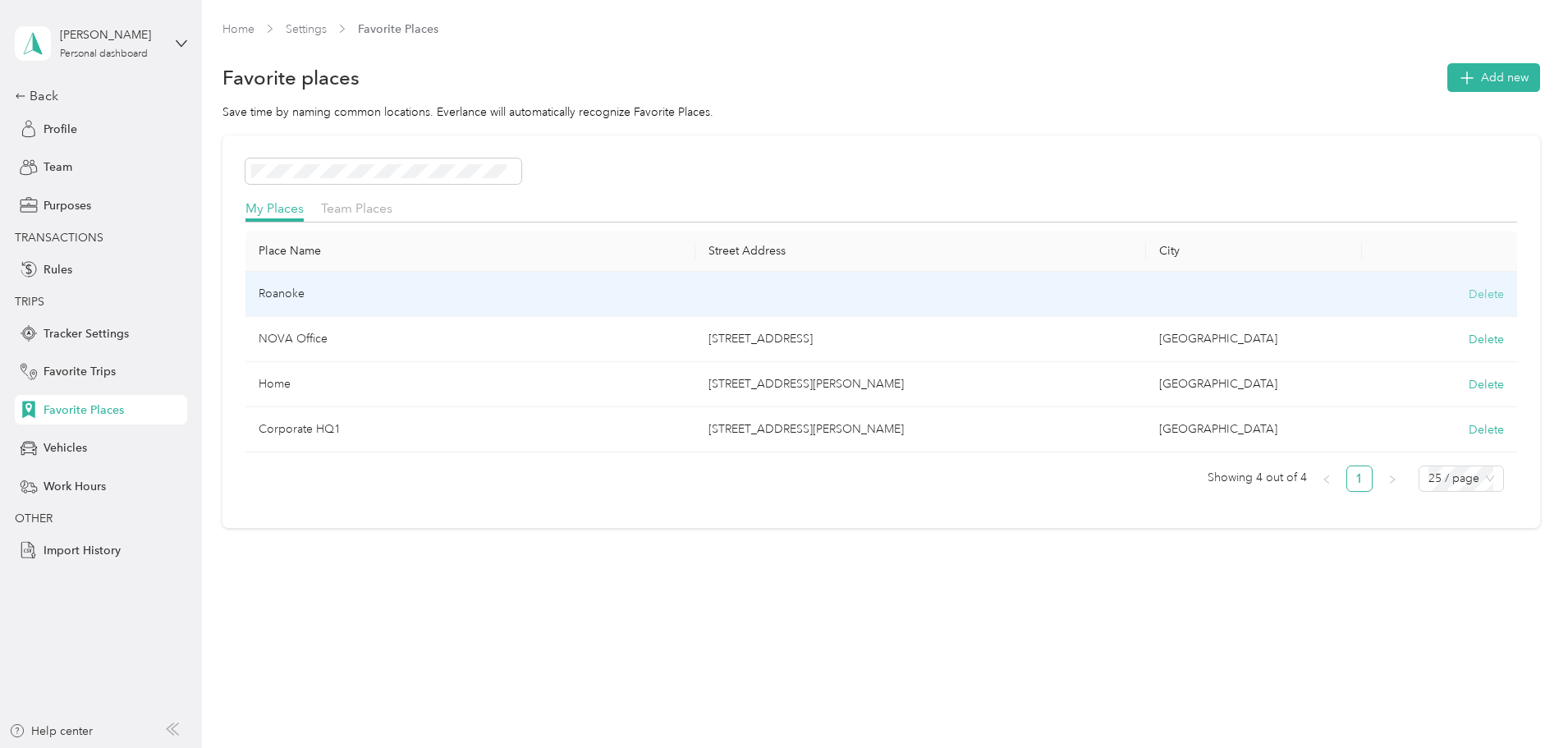
click at [1469, 294] on button "Delete" at bounding box center [1487, 294] width 36 height 17
click at [1328, 314] on button "Yes, delete" at bounding box center [1314, 314] width 67 height 26
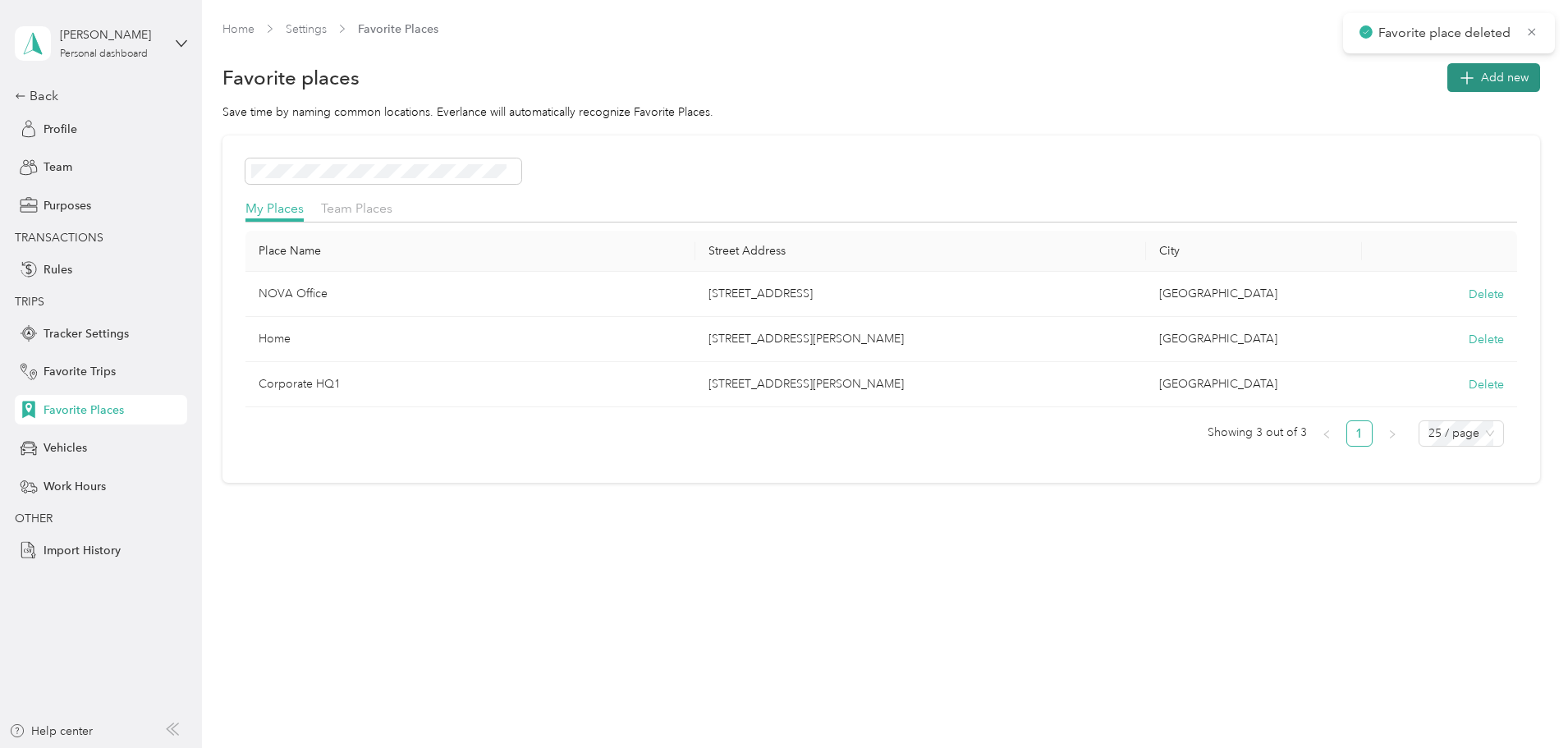
click at [1481, 71] on span "Add new" at bounding box center [1505, 78] width 47 height 17
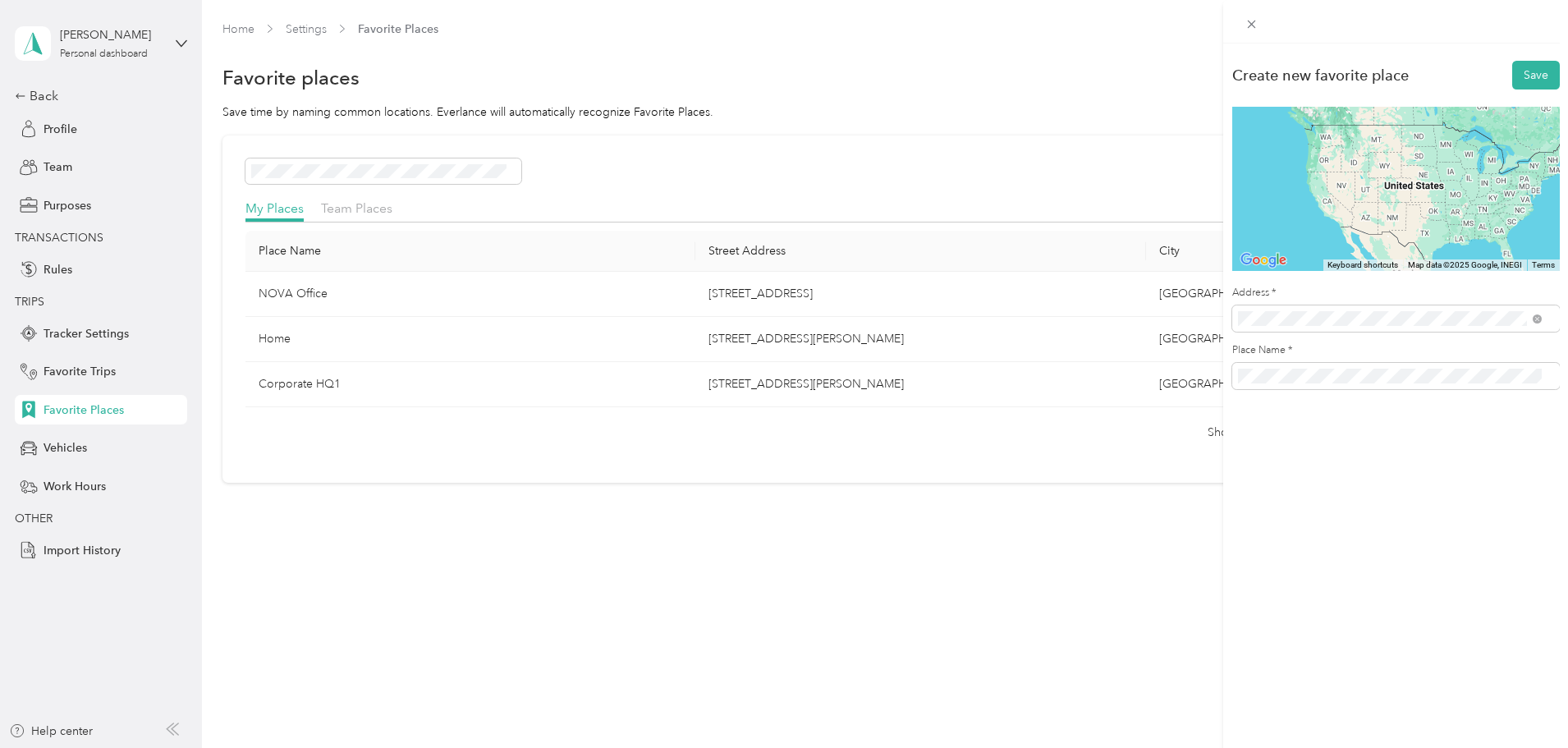
click at [1335, 376] on span "1302 Rockland Avenue Northwest Roanoke, Virginia 24012, United States" at bounding box center [1351, 377] width 164 height 14
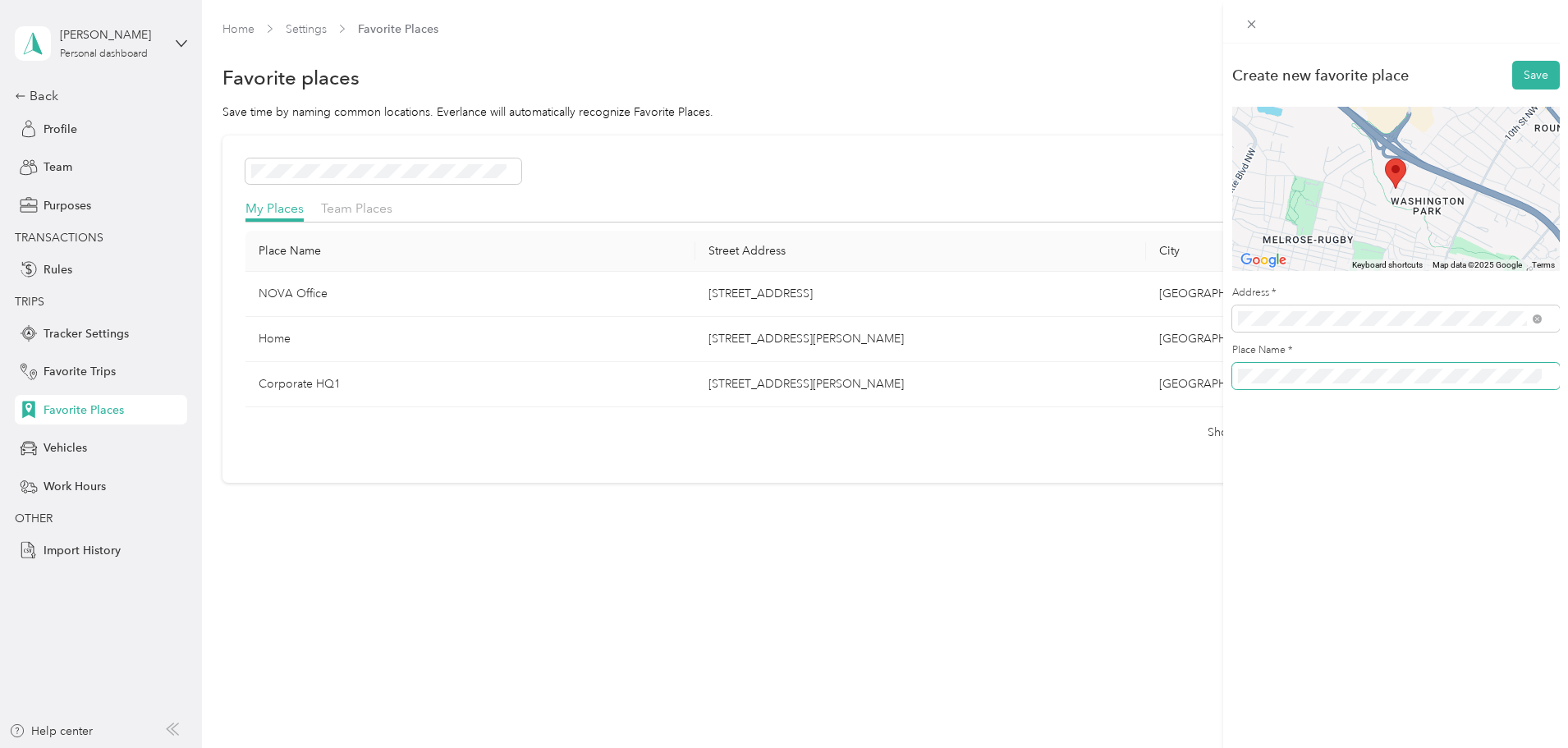
click at [1017, 374] on div "Create new favorite place Save To navigate the map with touch gestures double-t…" at bounding box center [784, 374] width 1568 height 748
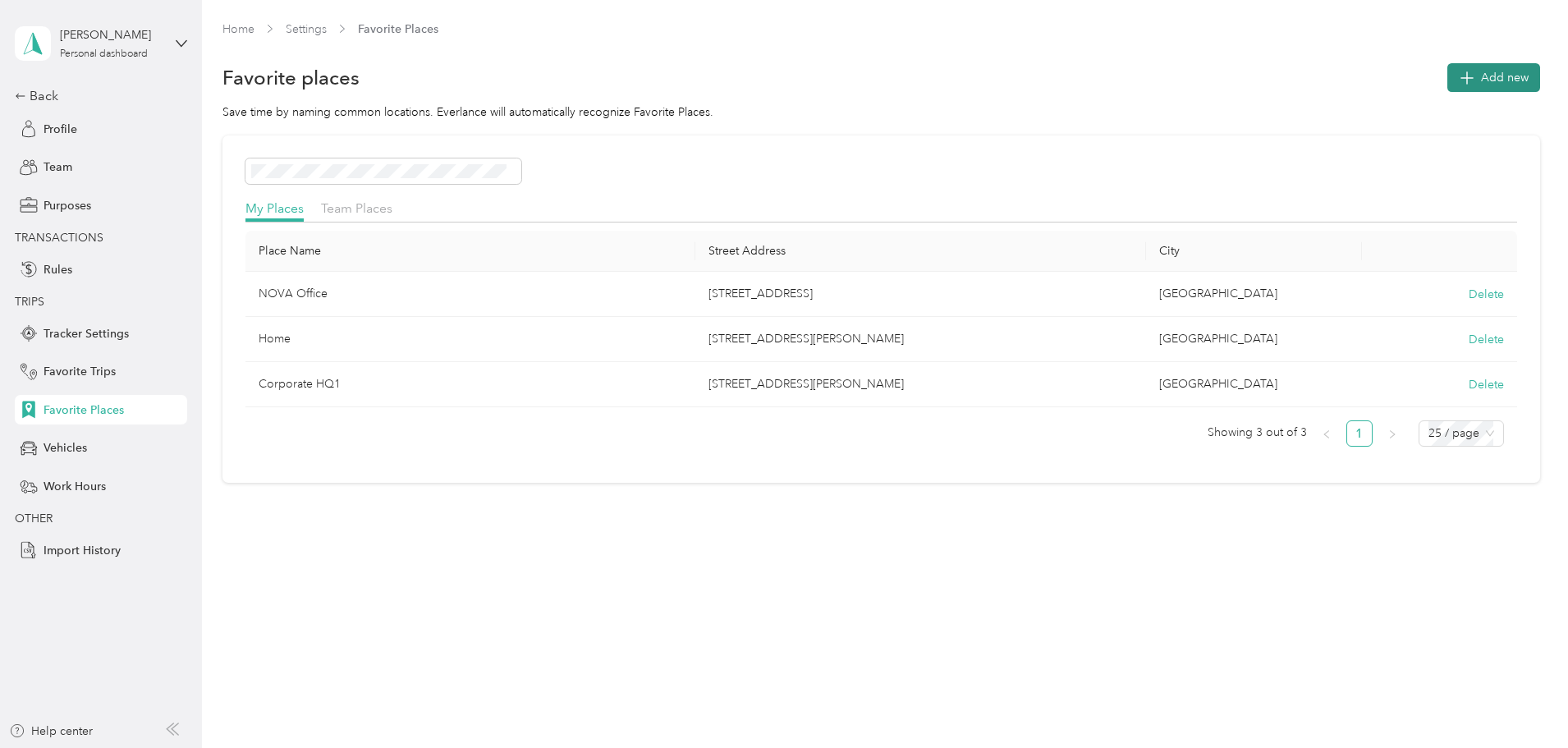
click at [1448, 91] on button "Add new" at bounding box center [1494, 78] width 93 height 29
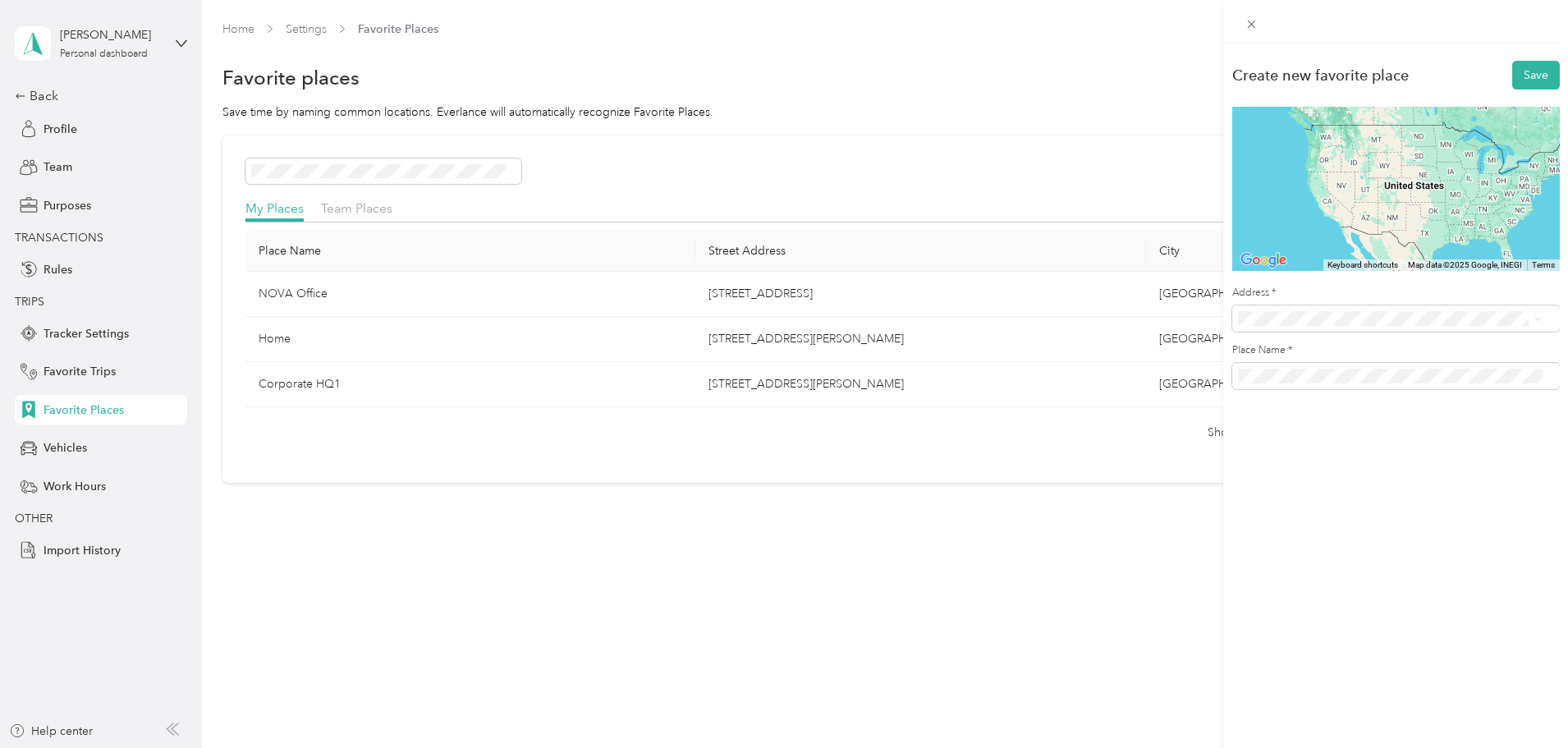
click at [1395, 383] on span "1302 Rockland Avenue Northwest Roanoke, Virginia 24012, United States" at bounding box center [1351, 376] width 164 height 14
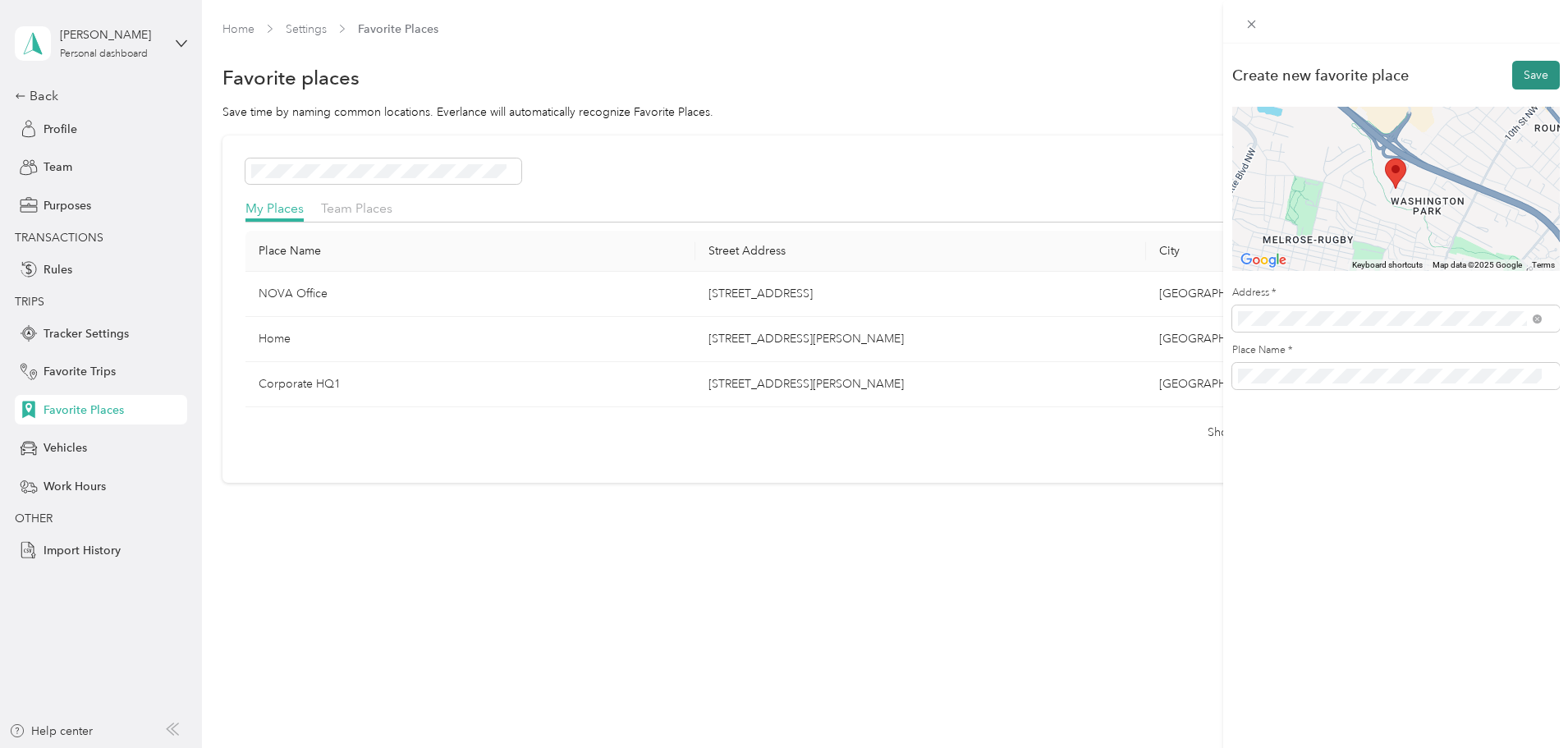
click at [1525, 70] on button "Save" at bounding box center [1536, 75] width 47 height 29
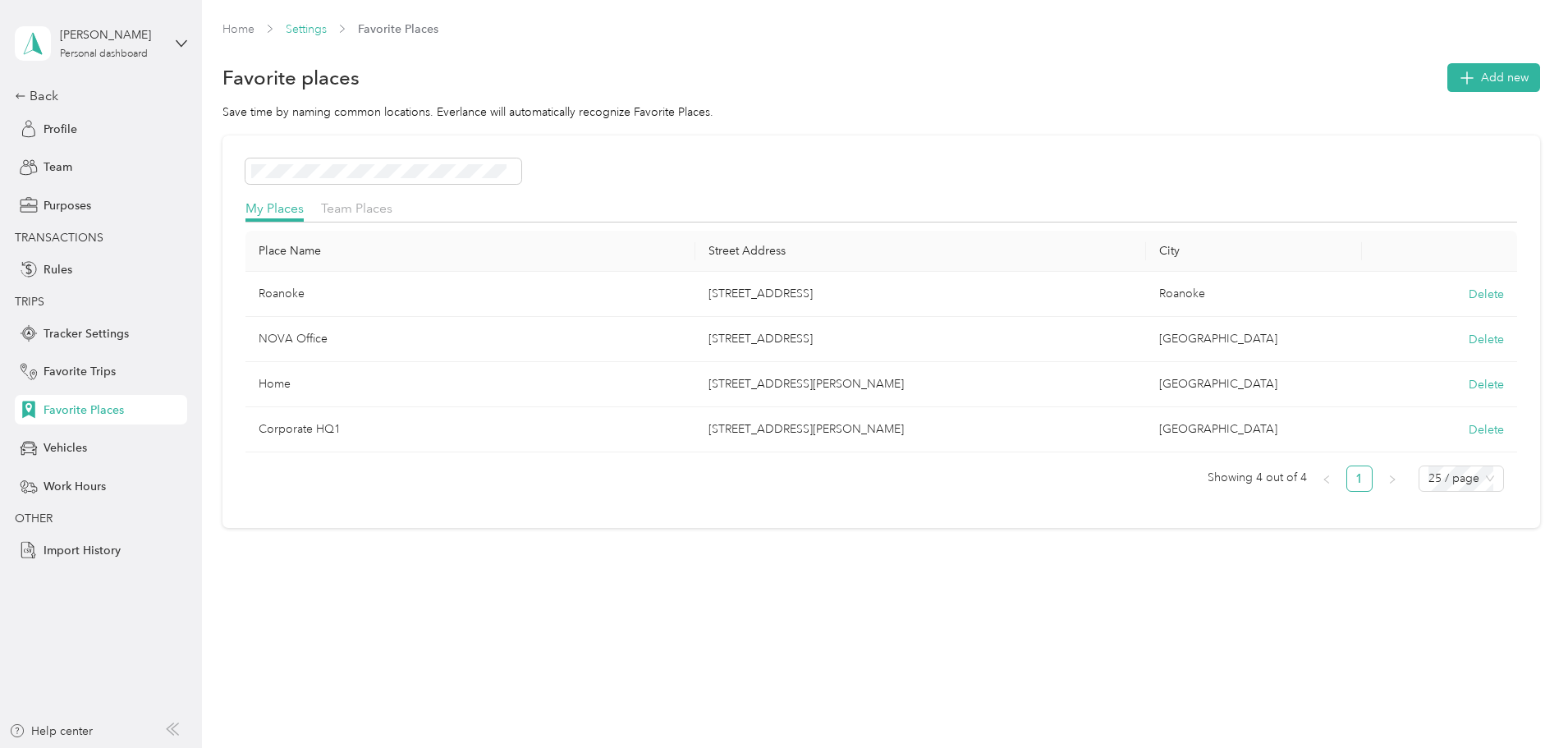
click at [326, 32] on link "Settings" at bounding box center [306, 29] width 41 height 14
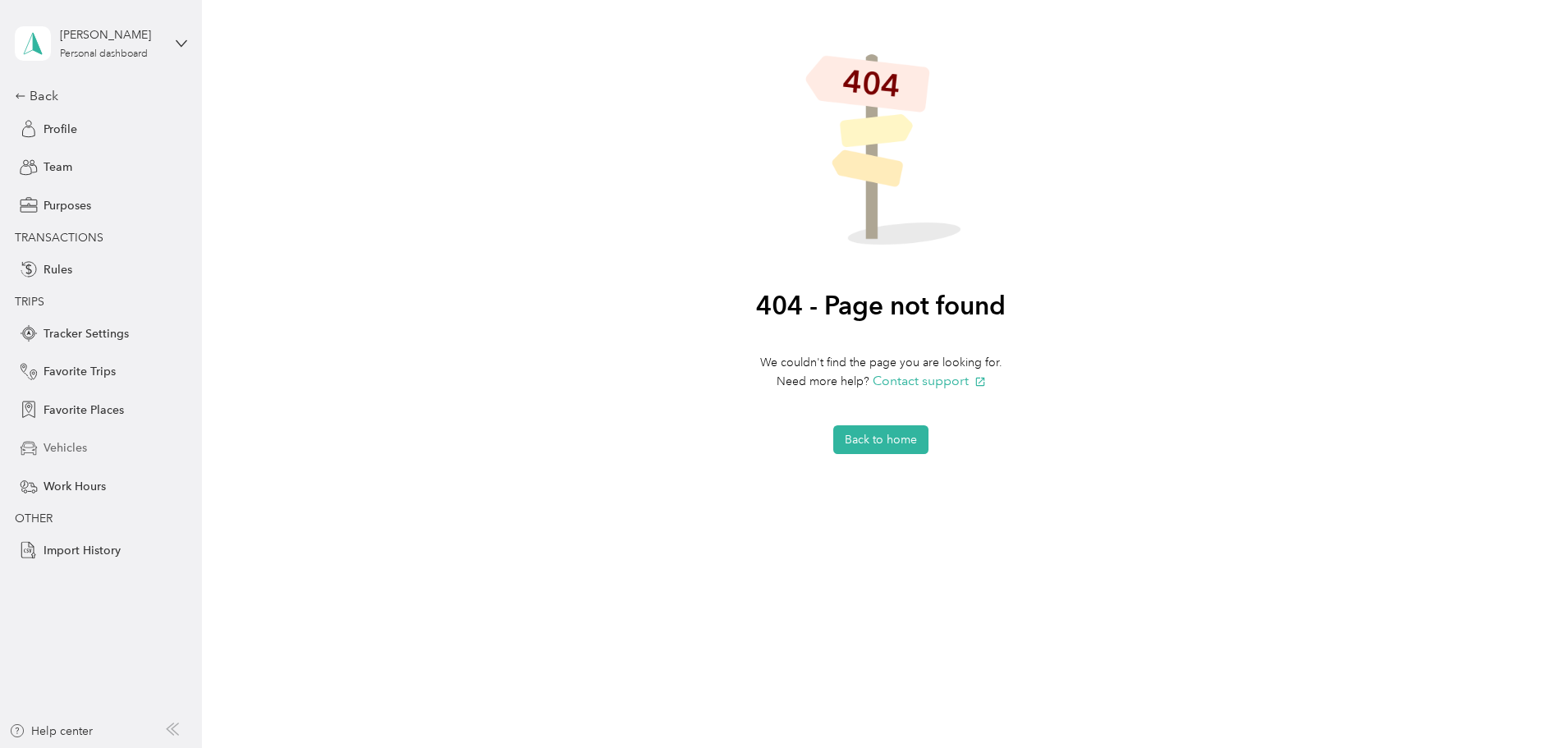
click at [67, 450] on span "Vehicles" at bounding box center [64, 448] width 43 height 17
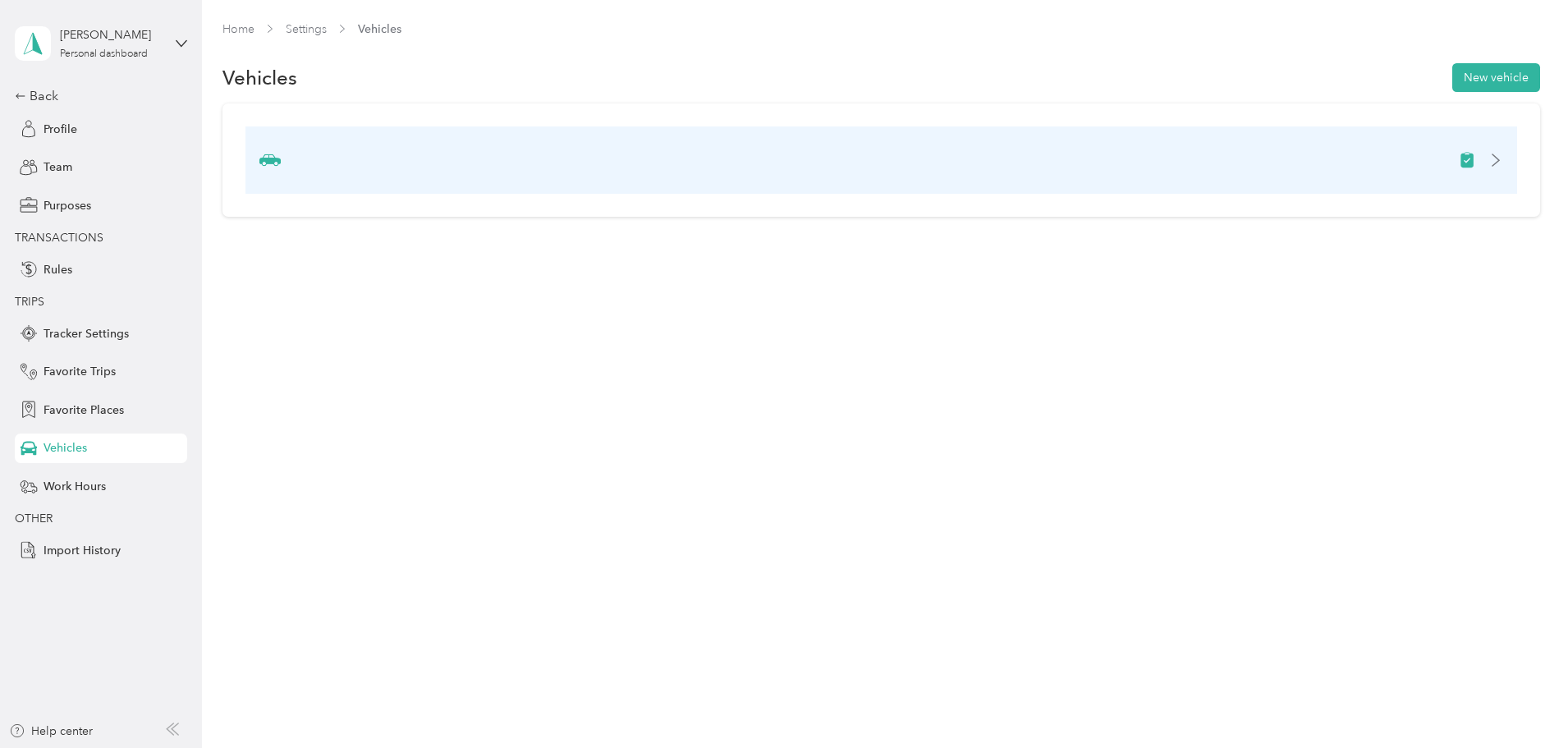
click at [424, 160] on div at bounding box center [881, 161] width 1272 height 68
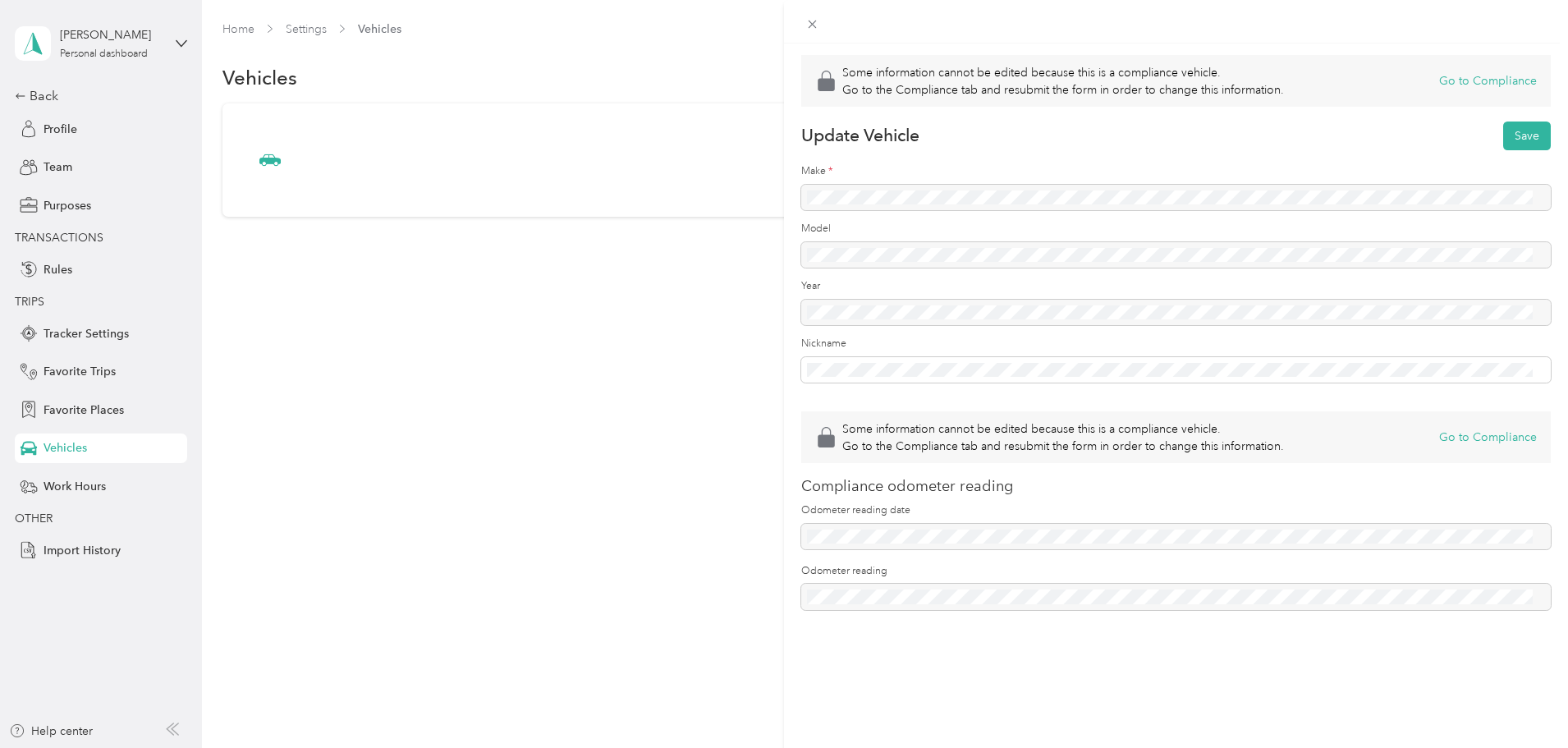
click at [851, 190] on div at bounding box center [1176, 197] width 749 height 26
click at [1478, 80] on button "Go to Compliance" at bounding box center [1489, 80] width 98 height 17
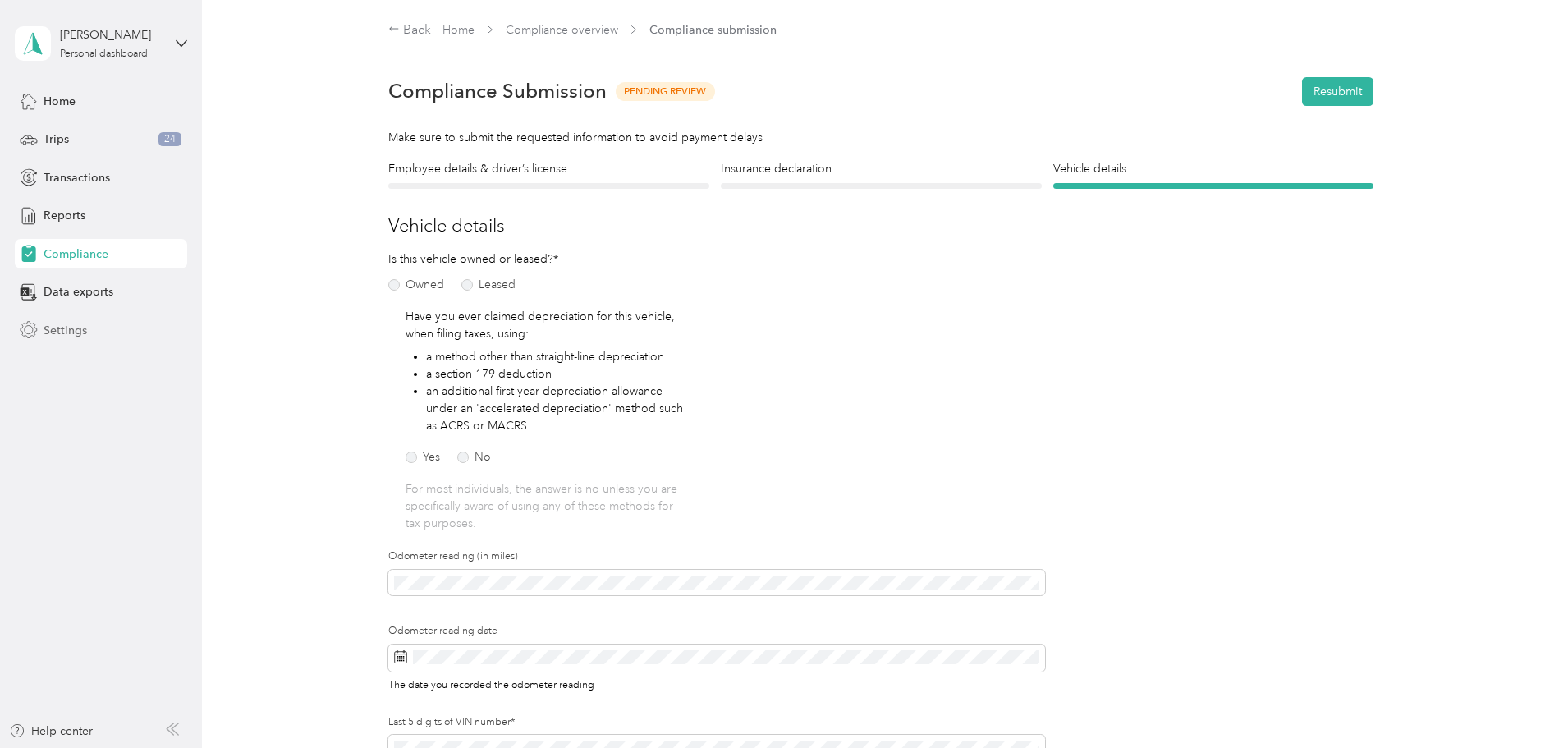
click at [75, 324] on span "Settings" at bounding box center [64, 331] width 43 height 17
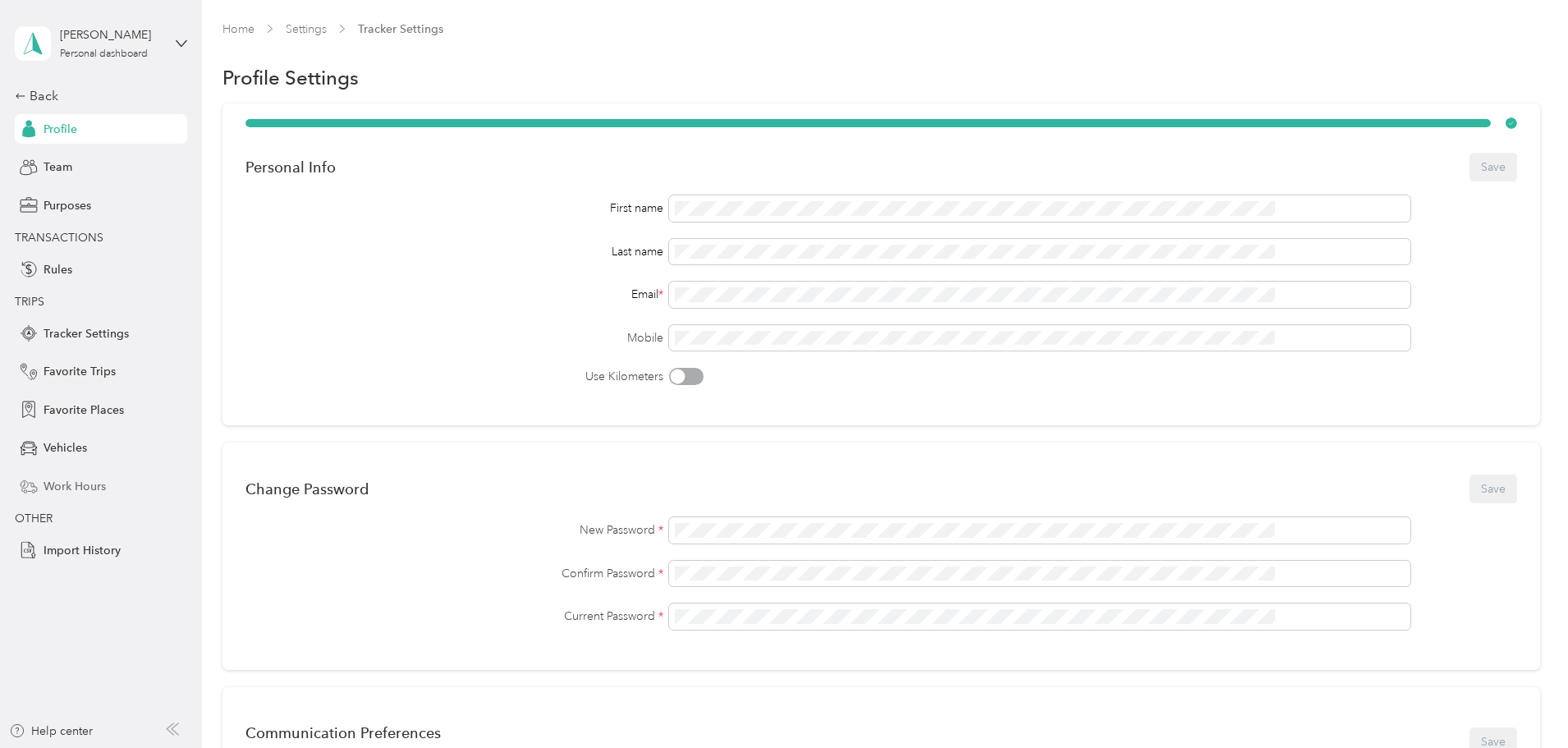
click at [94, 485] on span "Work Hours" at bounding box center [74, 487] width 63 height 17
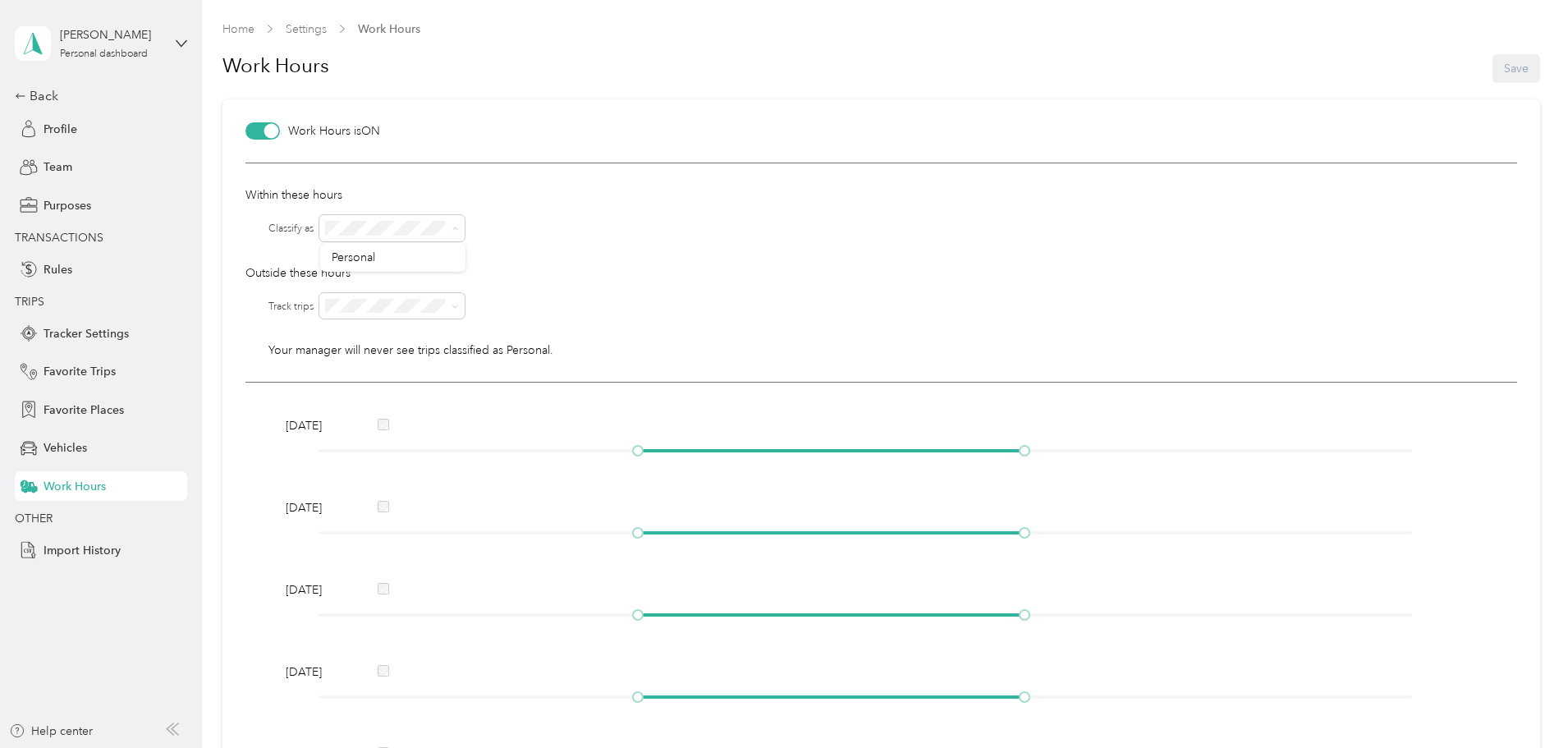
click at [587, 231] on div at bounding box center [918, 228] width 1198 height 26
click at [628, 294] on div at bounding box center [918, 306] width 1198 height 26
click at [573, 283] on div "Within these hours Classify as Outside these hours Track trips Classify as Your…" at bounding box center [881, 272] width 1272 height 220
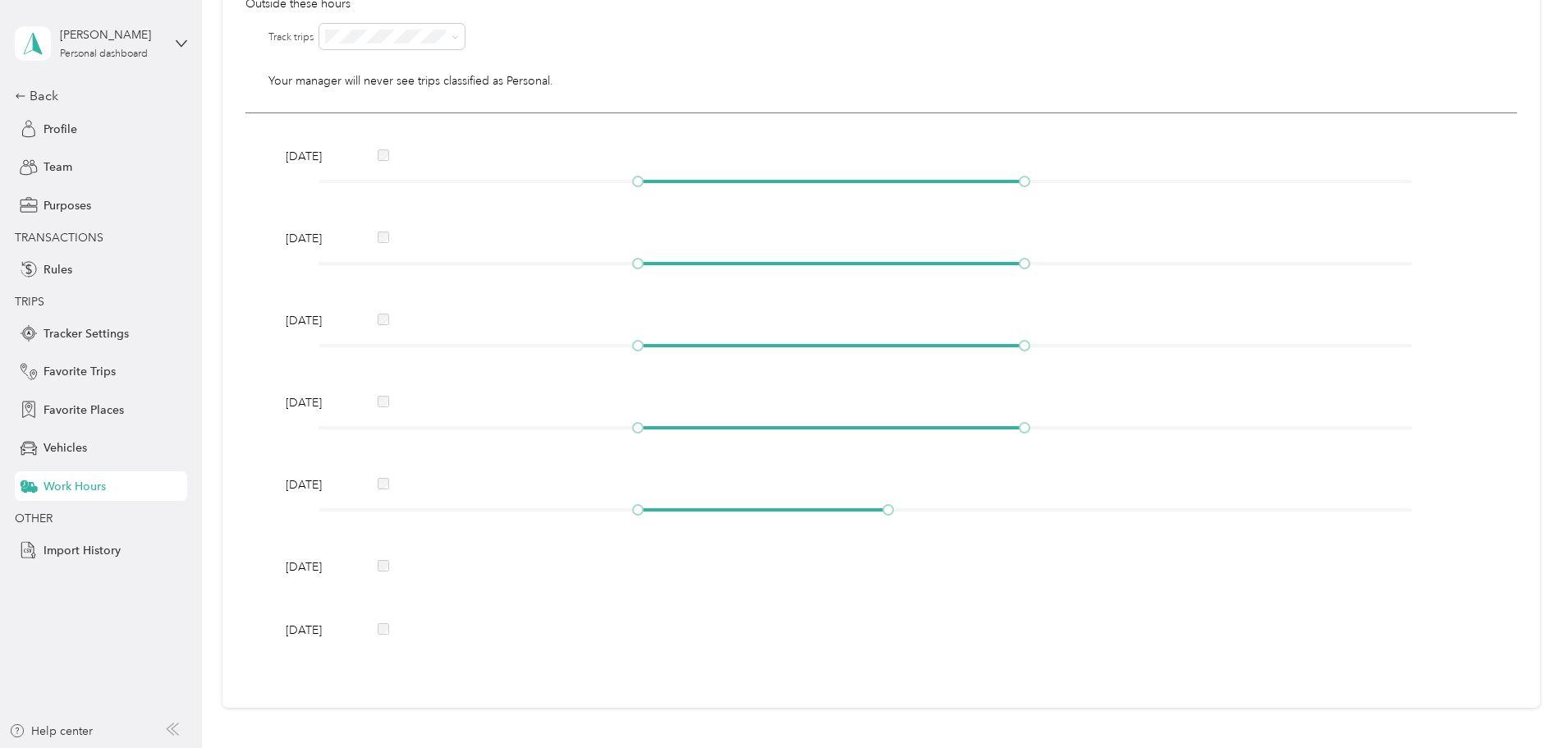
scroll to position [82, 0]
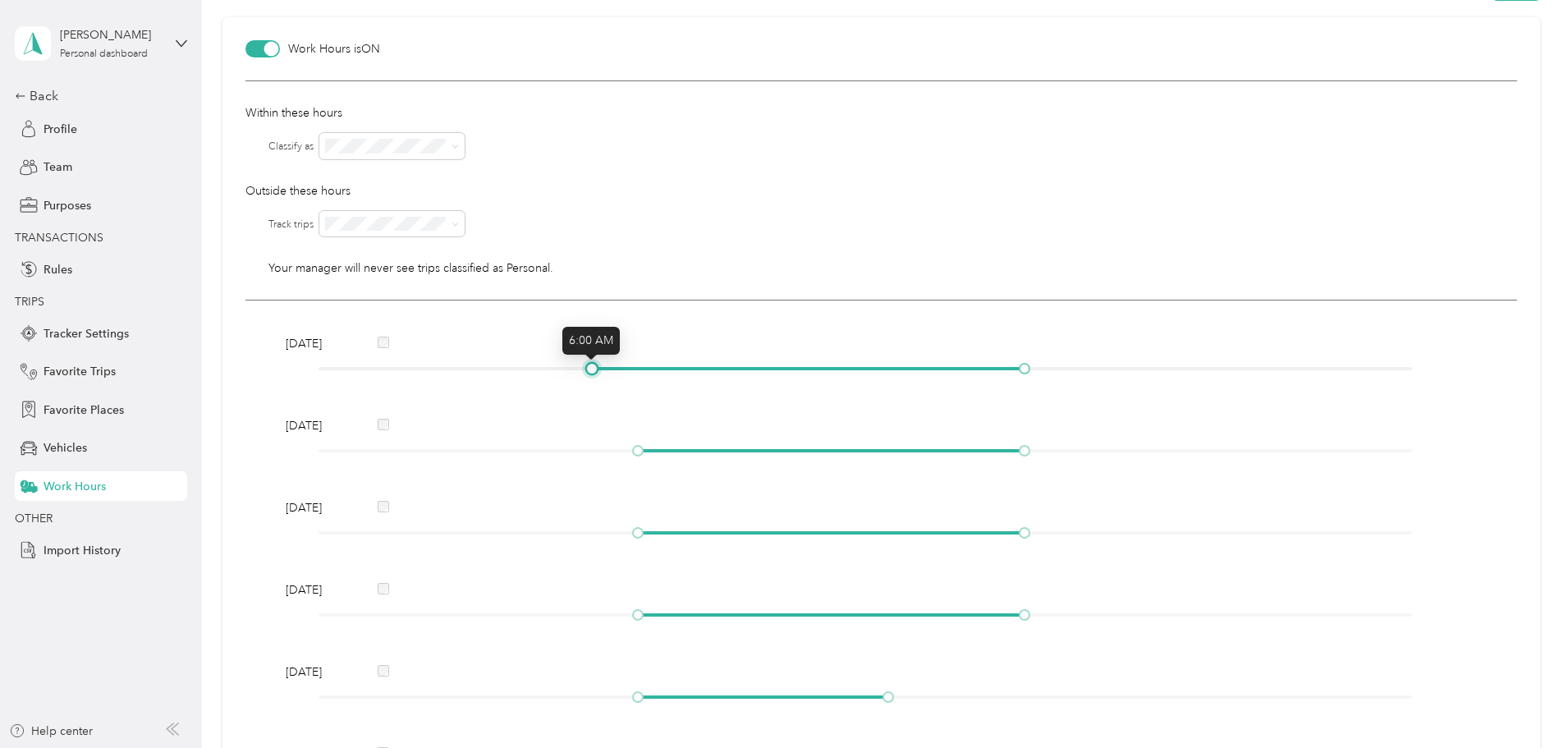
drag, startPoint x: 634, startPoint y: 370, endPoint x: 596, endPoint y: 370, distance: 38.0
click at [596, 370] on div at bounding box center [592, 369] width 8 height 8
drag, startPoint x: 1025, startPoint y: 371, endPoint x: 1054, endPoint y: 370, distance: 29.0
click at [1054, 370] on div at bounding box center [866, 369] width 1094 height 10
drag, startPoint x: 636, startPoint y: 452, endPoint x: 754, endPoint y: 454, distance: 118.0
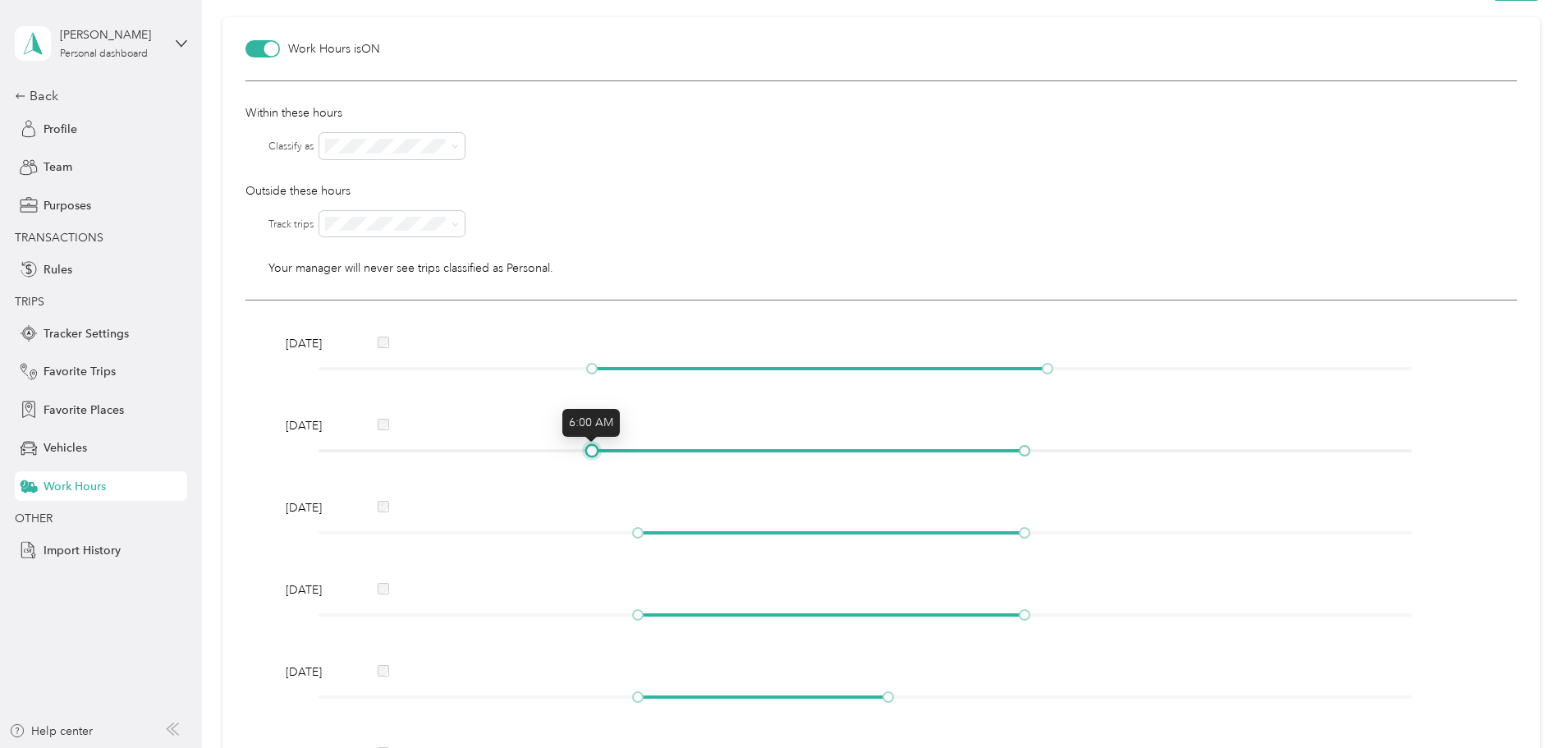
click at [596, 450] on div at bounding box center [592, 451] width 8 height 8
drag, startPoint x: 1033, startPoint y: 452, endPoint x: 1059, endPoint y: 452, distance: 26.0
click at [1059, 452] on div at bounding box center [866, 451] width 1094 height 10
drag, startPoint x: 634, startPoint y: 535, endPoint x: 889, endPoint y: 547, distance: 255.3
click at [595, 534] on div at bounding box center [592, 533] width 8 height 8
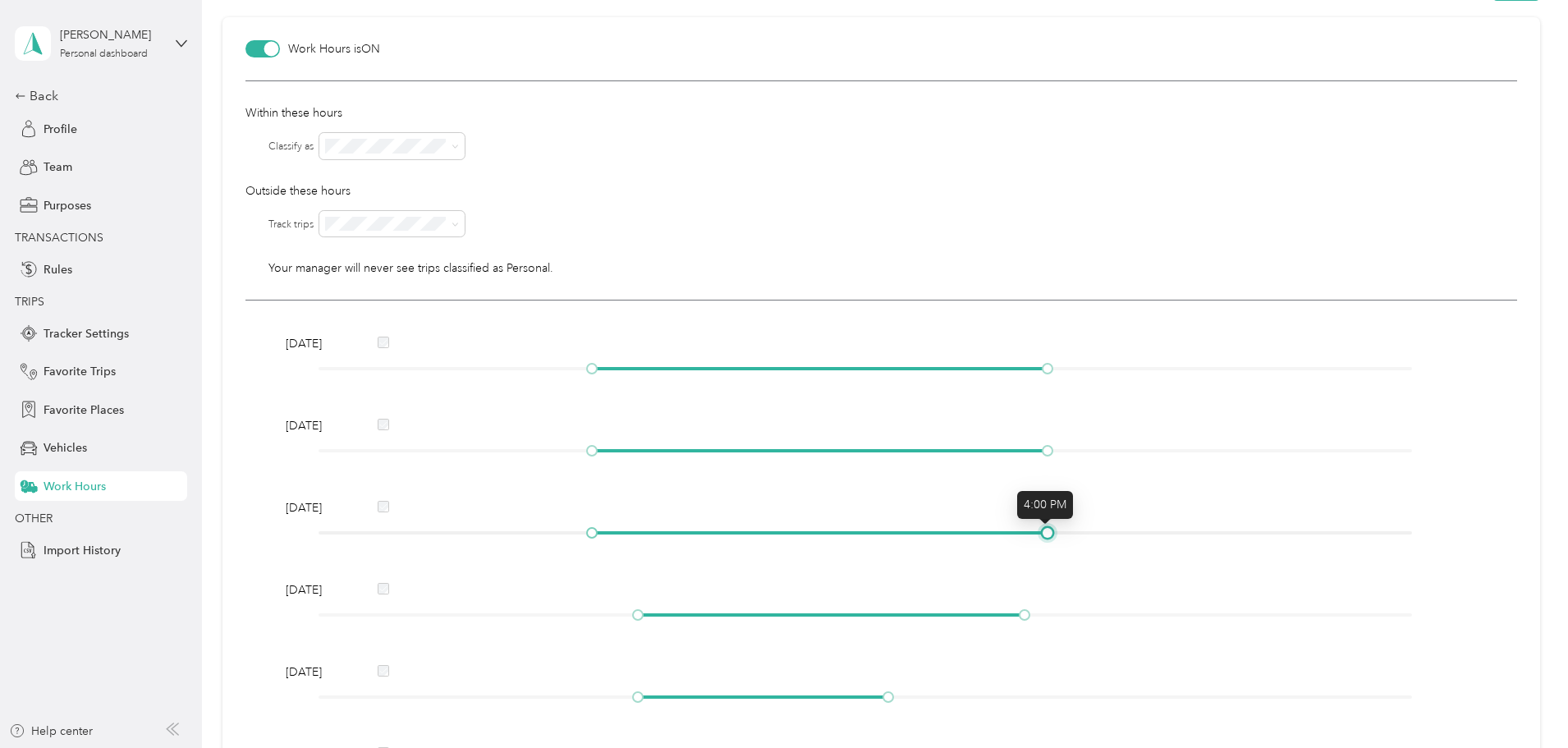
drag, startPoint x: 1047, startPoint y: 536, endPoint x: 1055, endPoint y: 536, distance: 8.0
click at [1055, 536] on div at bounding box center [866, 533] width 1094 height 10
drag, startPoint x: 633, startPoint y: 617, endPoint x: 595, endPoint y: 617, distance: 38.0
click at [595, 617] on div at bounding box center [592, 615] width 8 height 8
drag, startPoint x: 1028, startPoint y: 616, endPoint x: 1053, endPoint y: 617, distance: 25.0
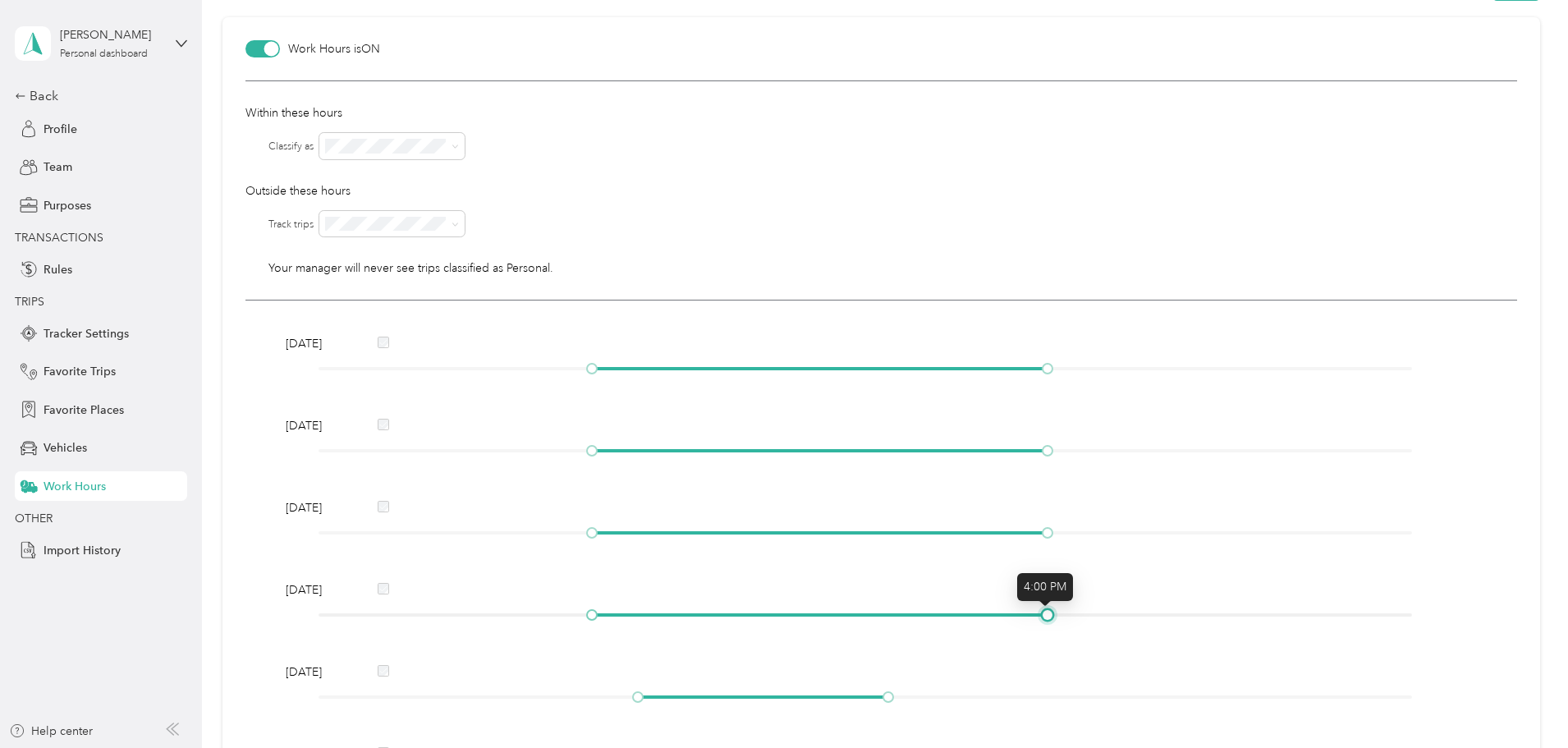
click at [1053, 617] on div at bounding box center [866, 615] width 1094 height 10
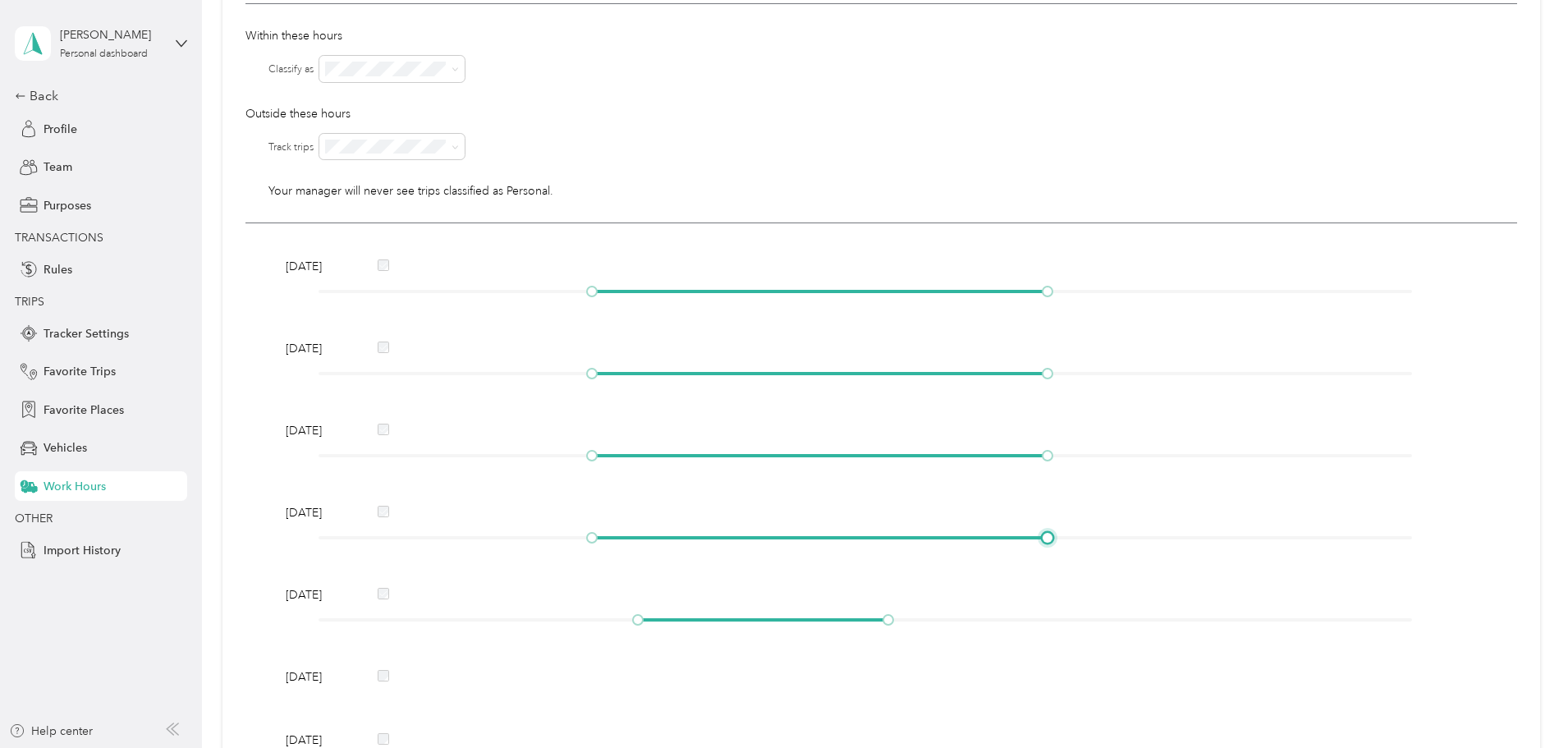
scroll to position [330, 0]
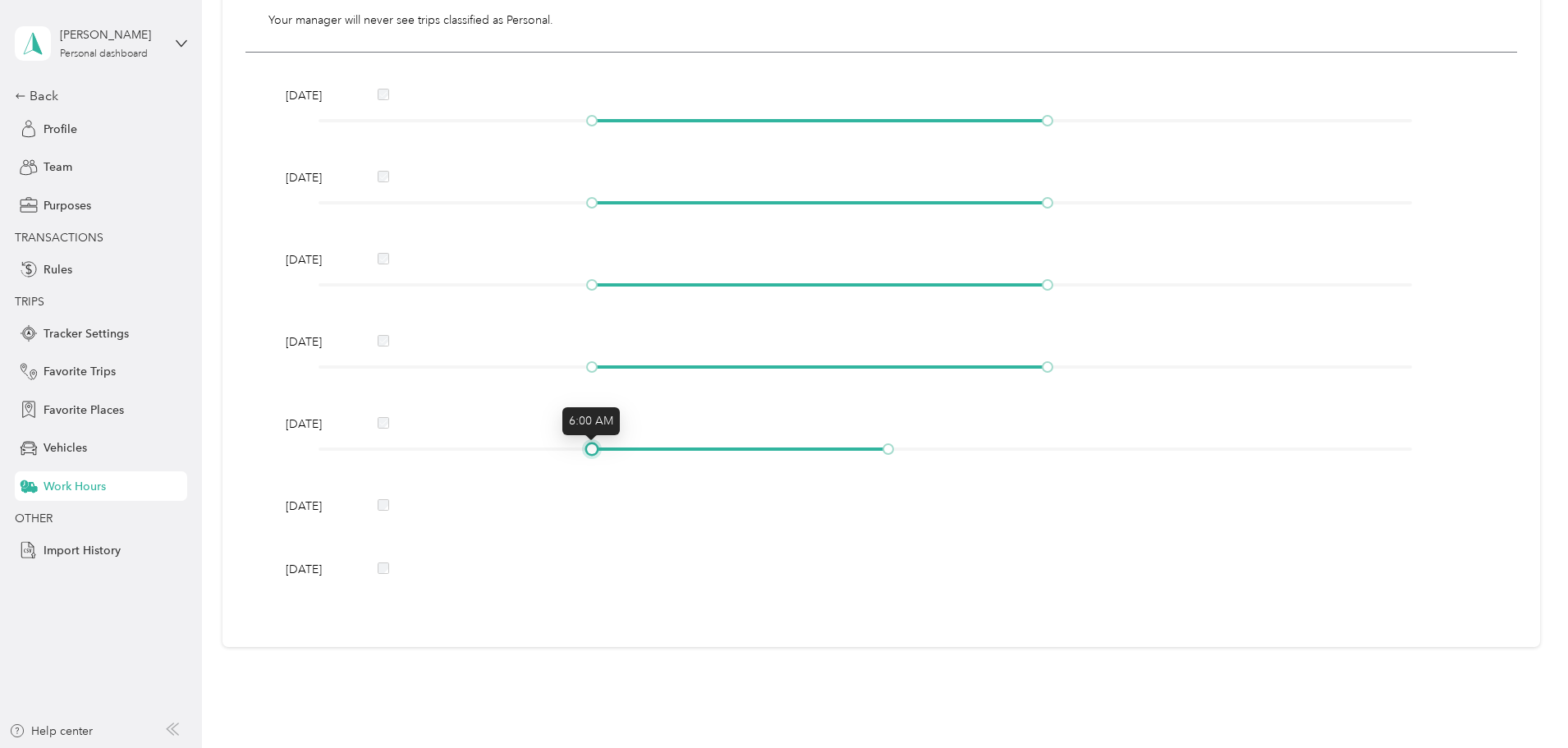
drag, startPoint x: 639, startPoint y: 454, endPoint x: 600, endPoint y: 455, distance: 39.0
click at [600, 455] on div "Friday" at bounding box center [881, 439] width 1203 height 47
drag, startPoint x: 888, startPoint y: 451, endPoint x: 1052, endPoint y: 448, distance: 164.0
click at [1052, 448] on div at bounding box center [1048, 449] width 8 height 8
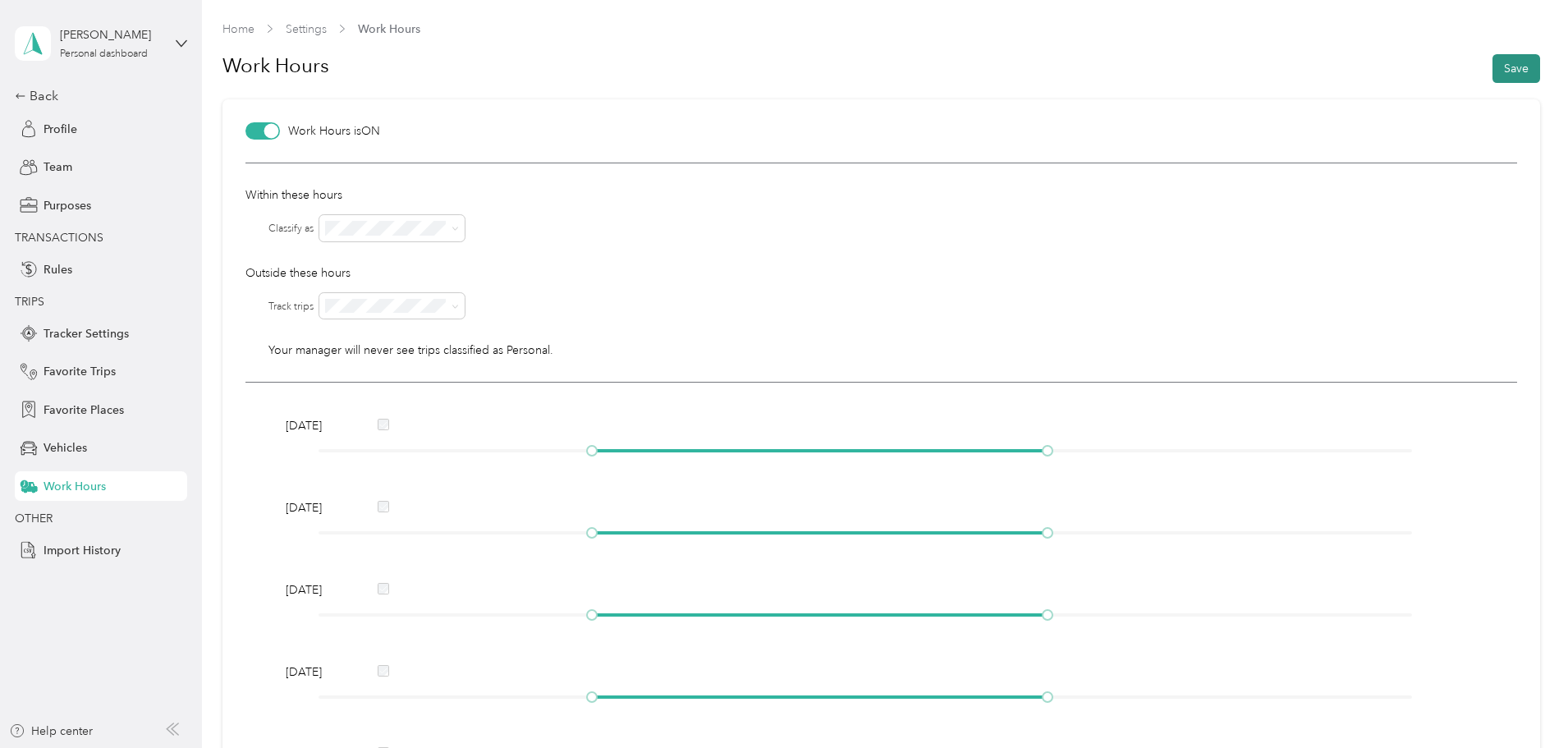
click at [1510, 62] on button "Save" at bounding box center [1516, 69] width 47 height 29
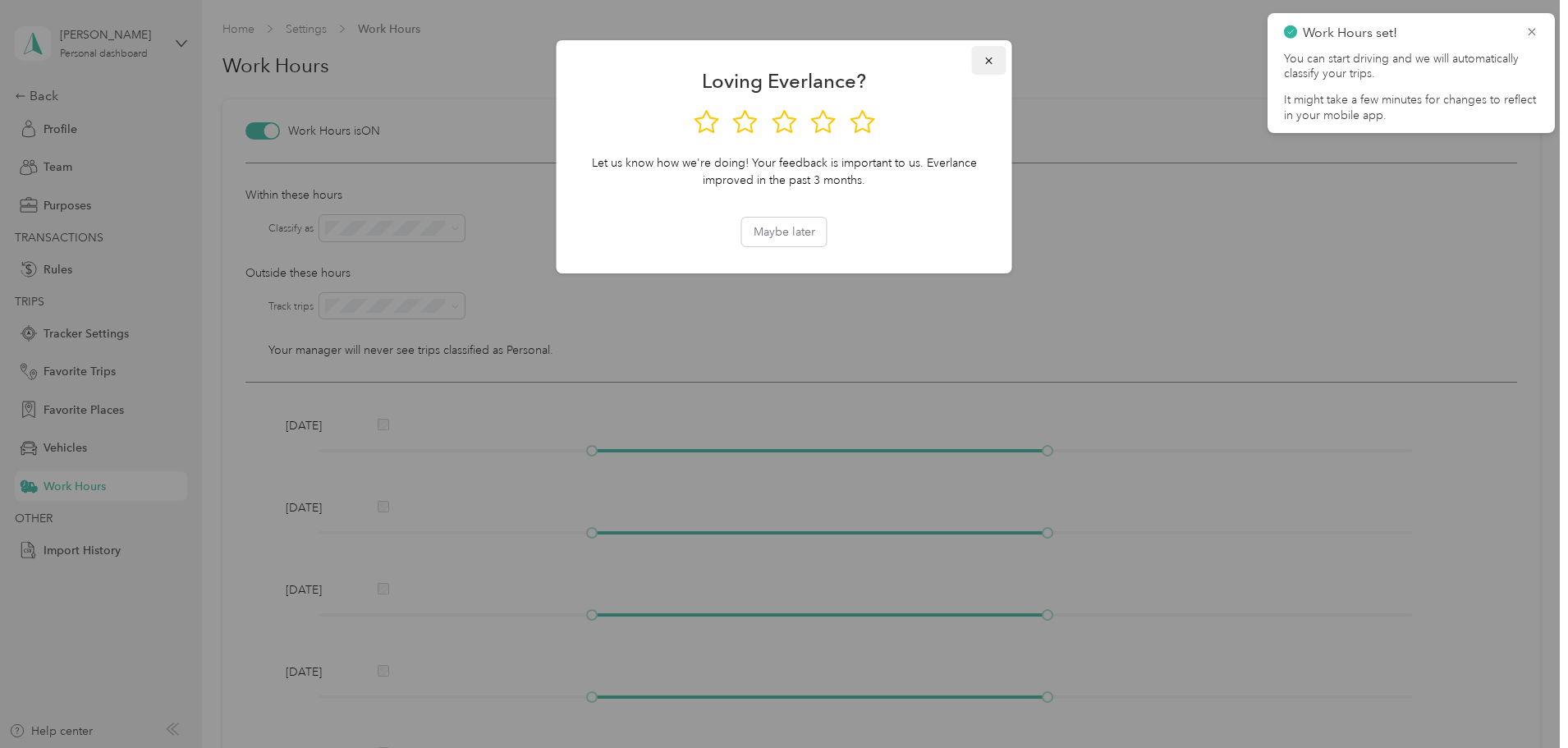
click at [995, 58] on icon "button" at bounding box center [990, 61] width 12 height 12
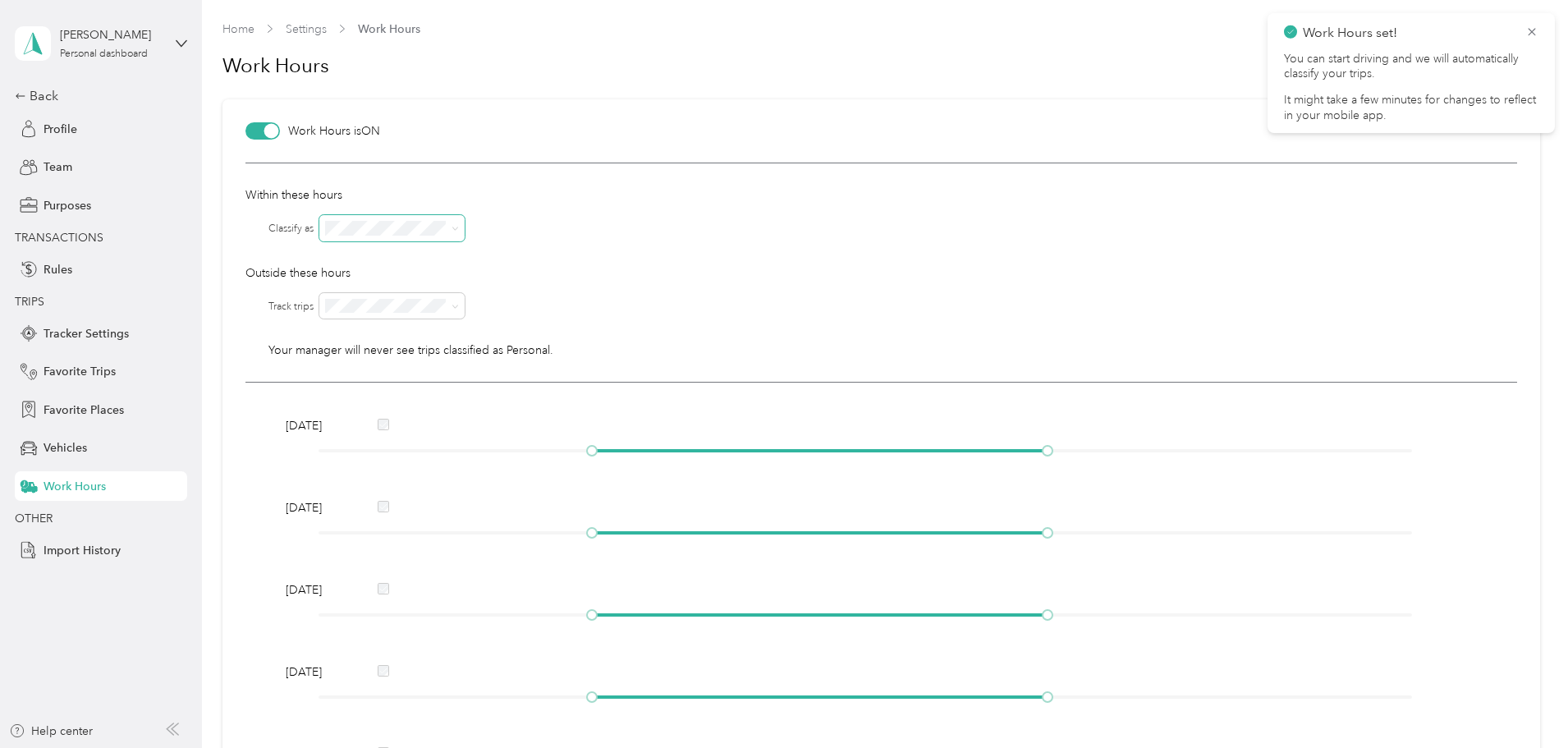
click at [374, 218] on span at bounding box center [392, 228] width 145 height 26
click at [84, 212] on span "Purposes" at bounding box center [67, 206] width 47 height 17
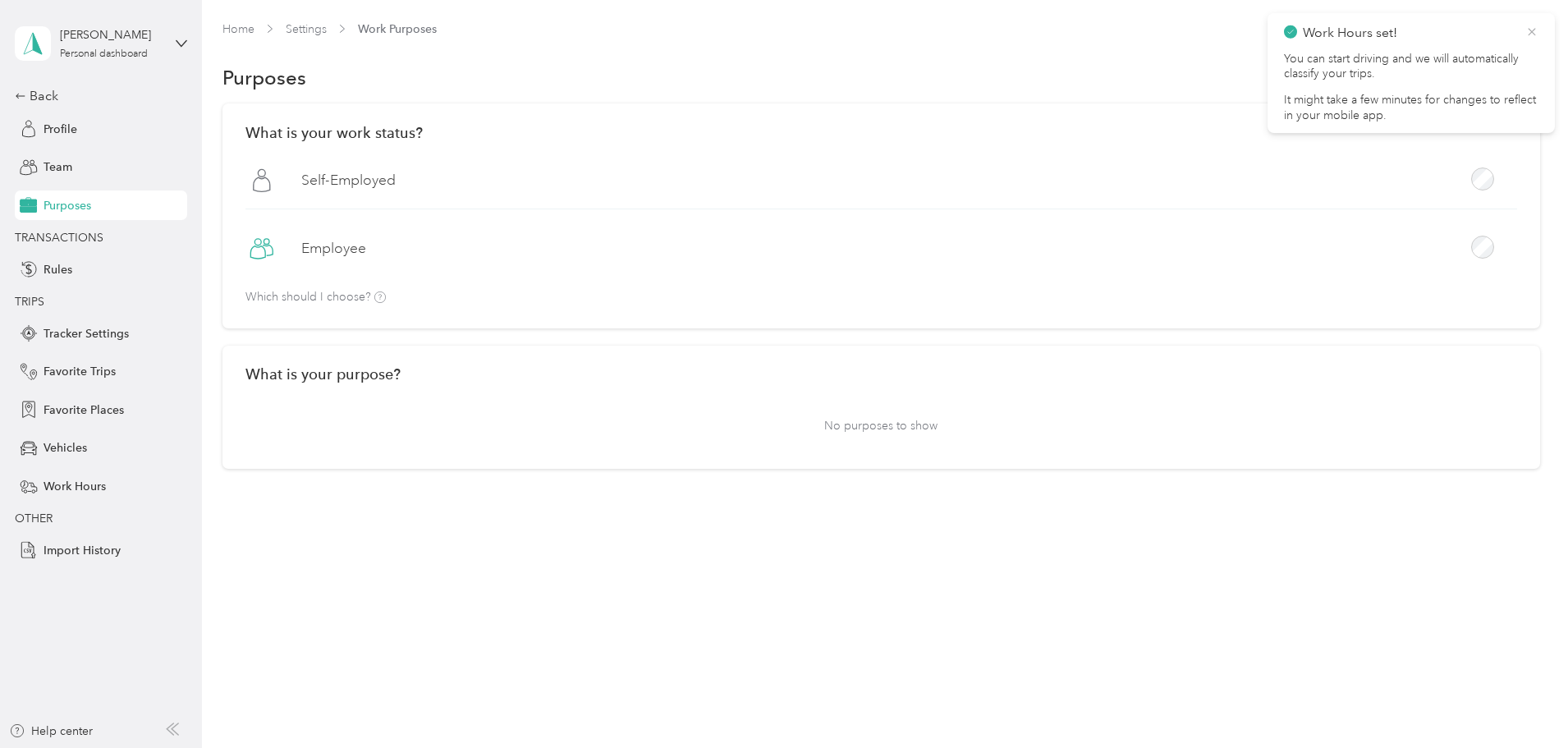
click at [1533, 30] on icon at bounding box center [1532, 31] width 14 height 14
click at [879, 418] on p "No purposes to show" at bounding box center [881, 426] width 1272 height 41
click at [448, 393] on div "What is your purpose? No purposes to show" at bounding box center [881, 408] width 1318 height 124
drag, startPoint x: 408, startPoint y: 444, endPoint x: 627, endPoint y: 456, distance: 219.3
click at [419, 445] on p "No purposes to show" at bounding box center [881, 426] width 1272 height 41
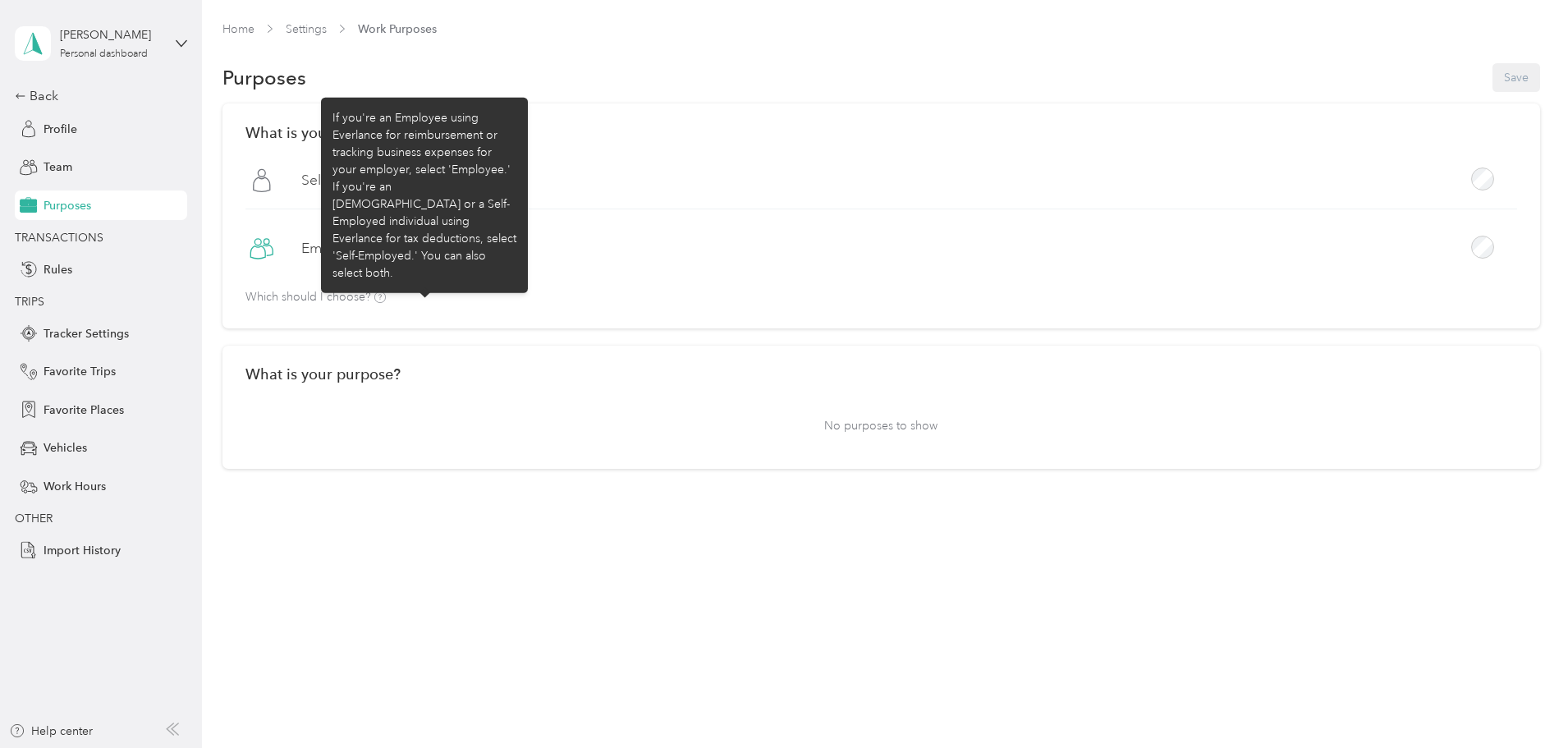
click at [595, 432] on p "No purposes to show" at bounding box center [881, 426] width 1272 height 41
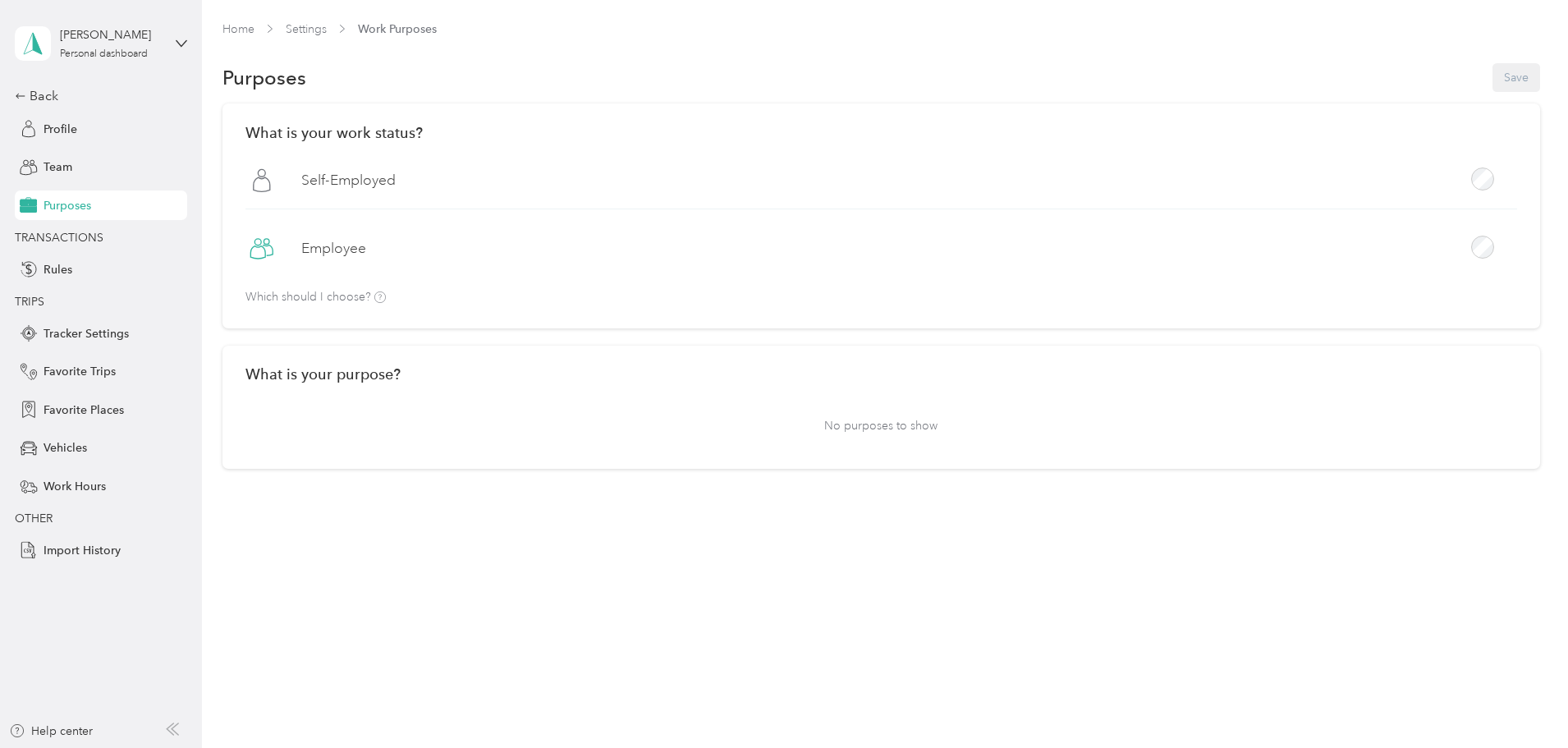
click at [1269, 452] on div "What is your purpose? No purposes to show" at bounding box center [881, 408] width 1318 height 124
click at [90, 276] on div "Rules" at bounding box center [101, 269] width 173 height 30
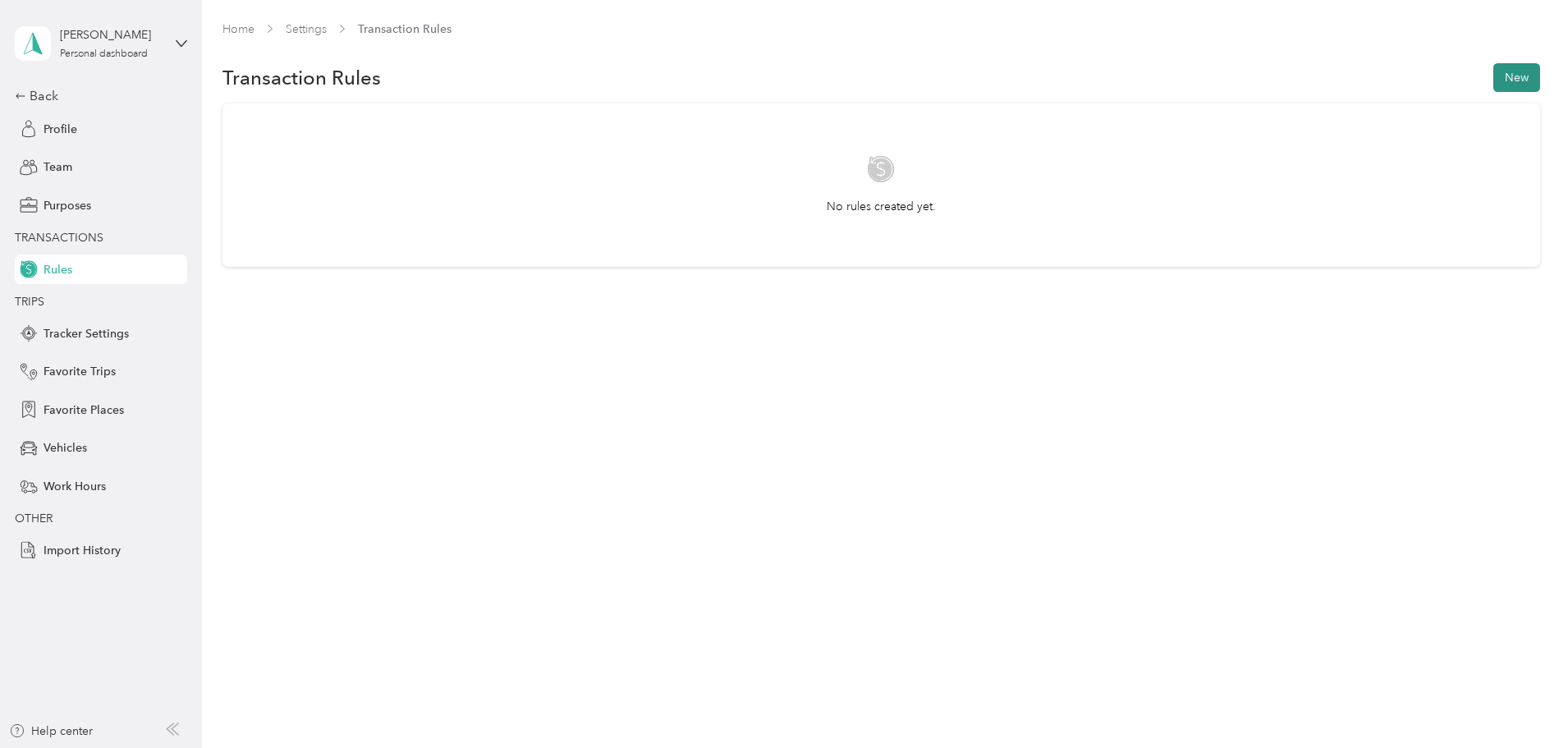
click at [1494, 76] on button "New" at bounding box center [1516, 78] width 47 height 29
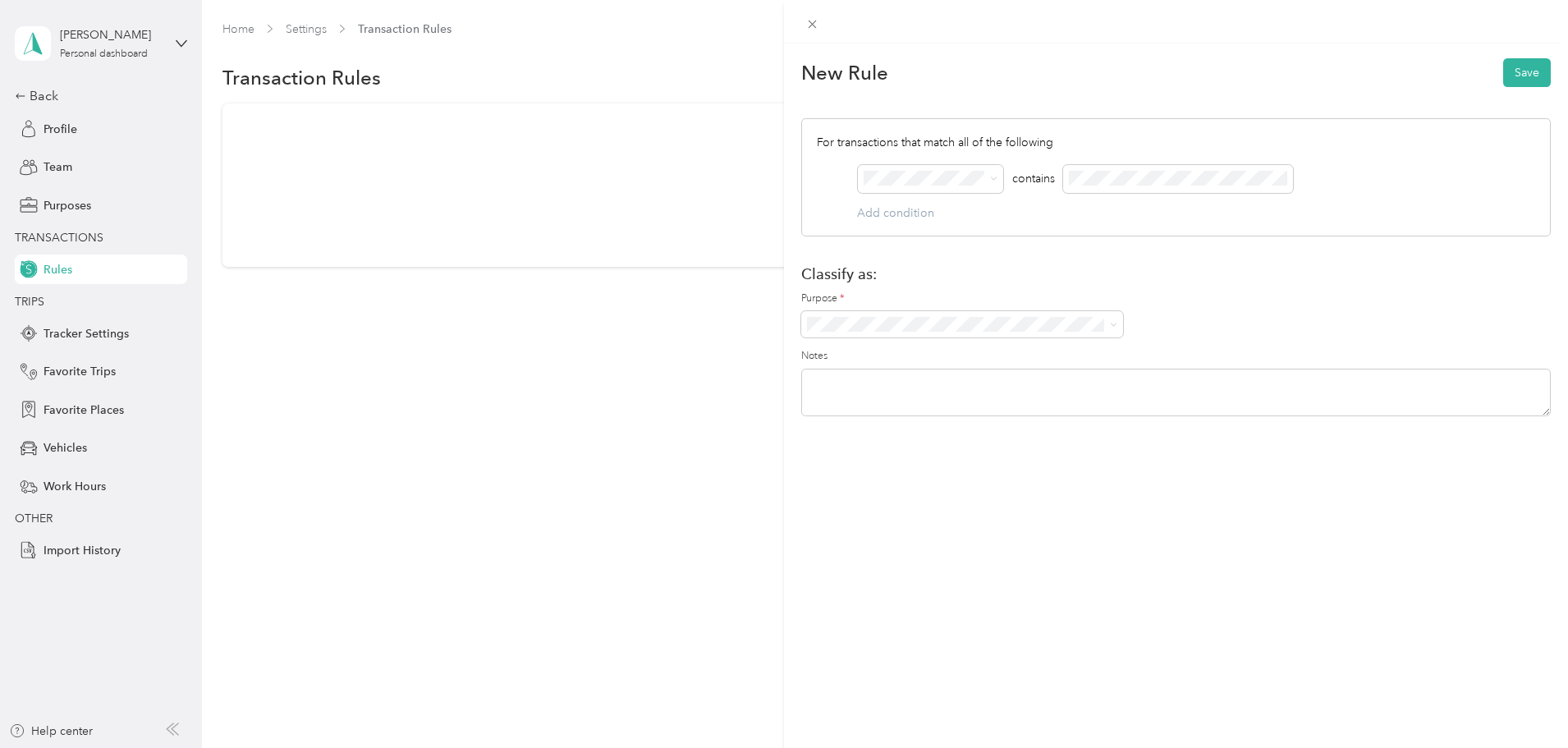
click at [957, 299] on div "Category" at bounding box center [931, 294] width 123 height 17
click at [949, 215] on div "For transactions that match all of the following AND is Add condition" at bounding box center [1176, 179] width 749 height 120
click at [901, 212] on div "For transactions that match all of the following AND is Add condition" at bounding box center [1176, 179] width 749 height 120
click at [815, 25] on icon at bounding box center [812, 24] width 14 height 14
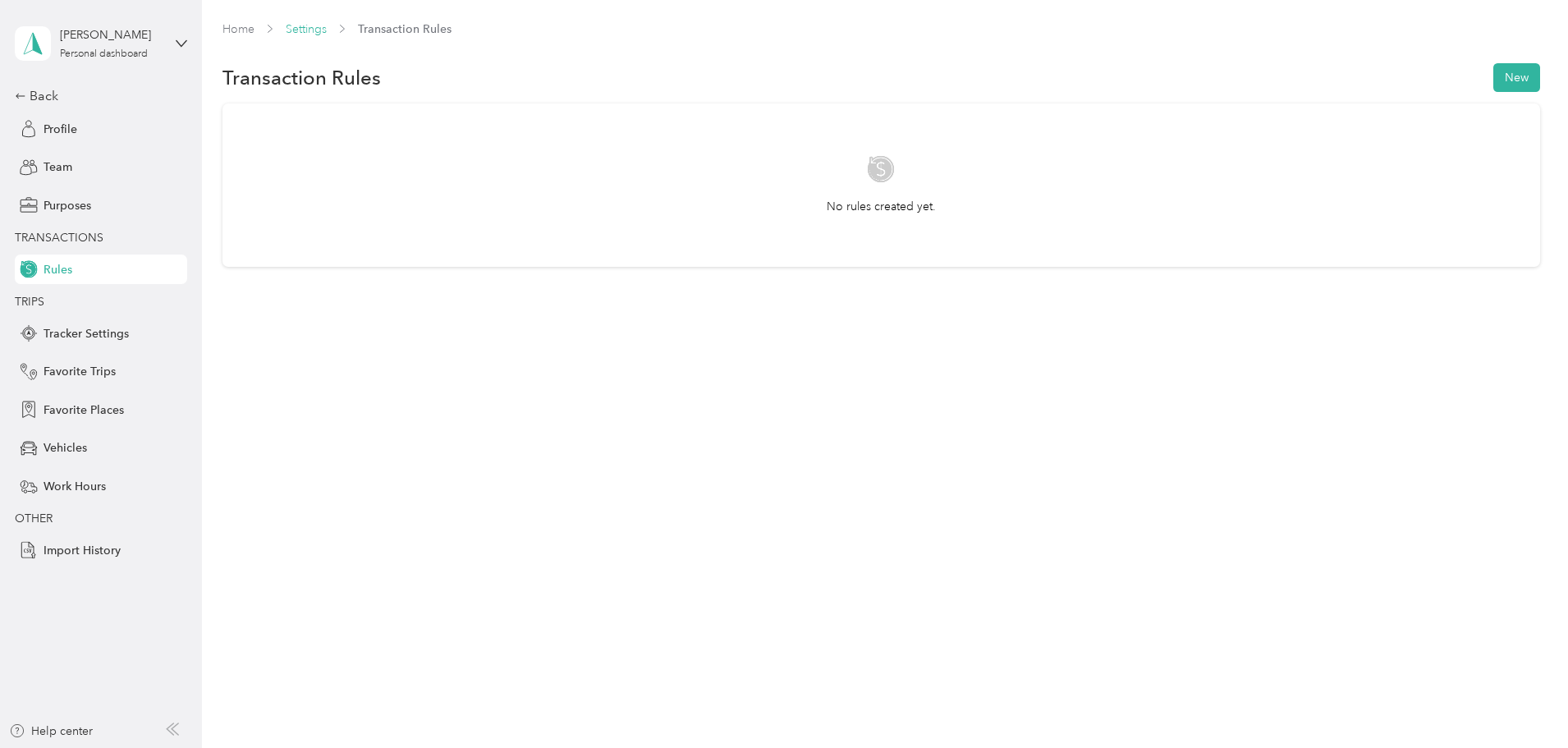
click at [326, 32] on link "Settings" at bounding box center [306, 29] width 41 height 14
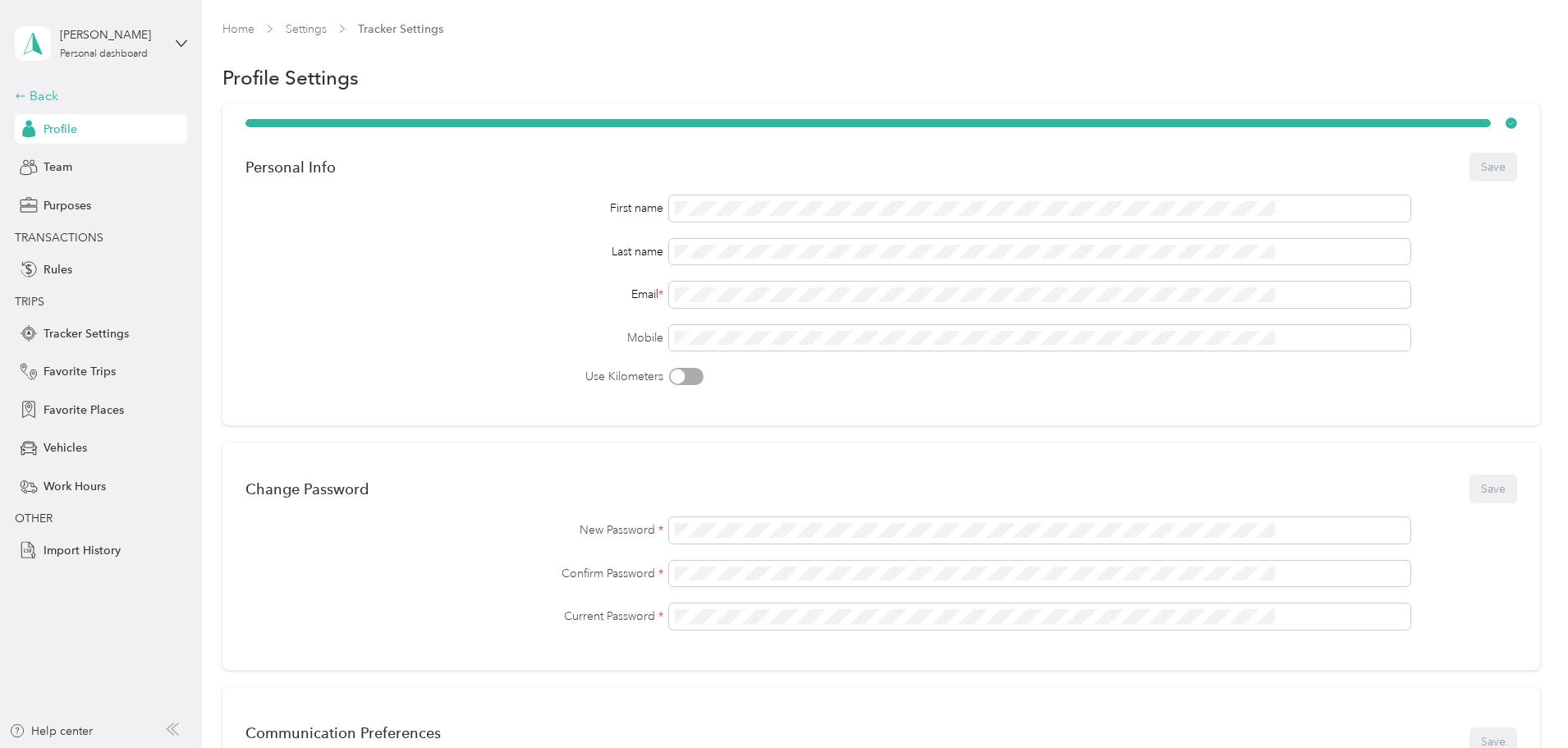
click at [21, 98] on icon at bounding box center [20, 96] width 12 height 12
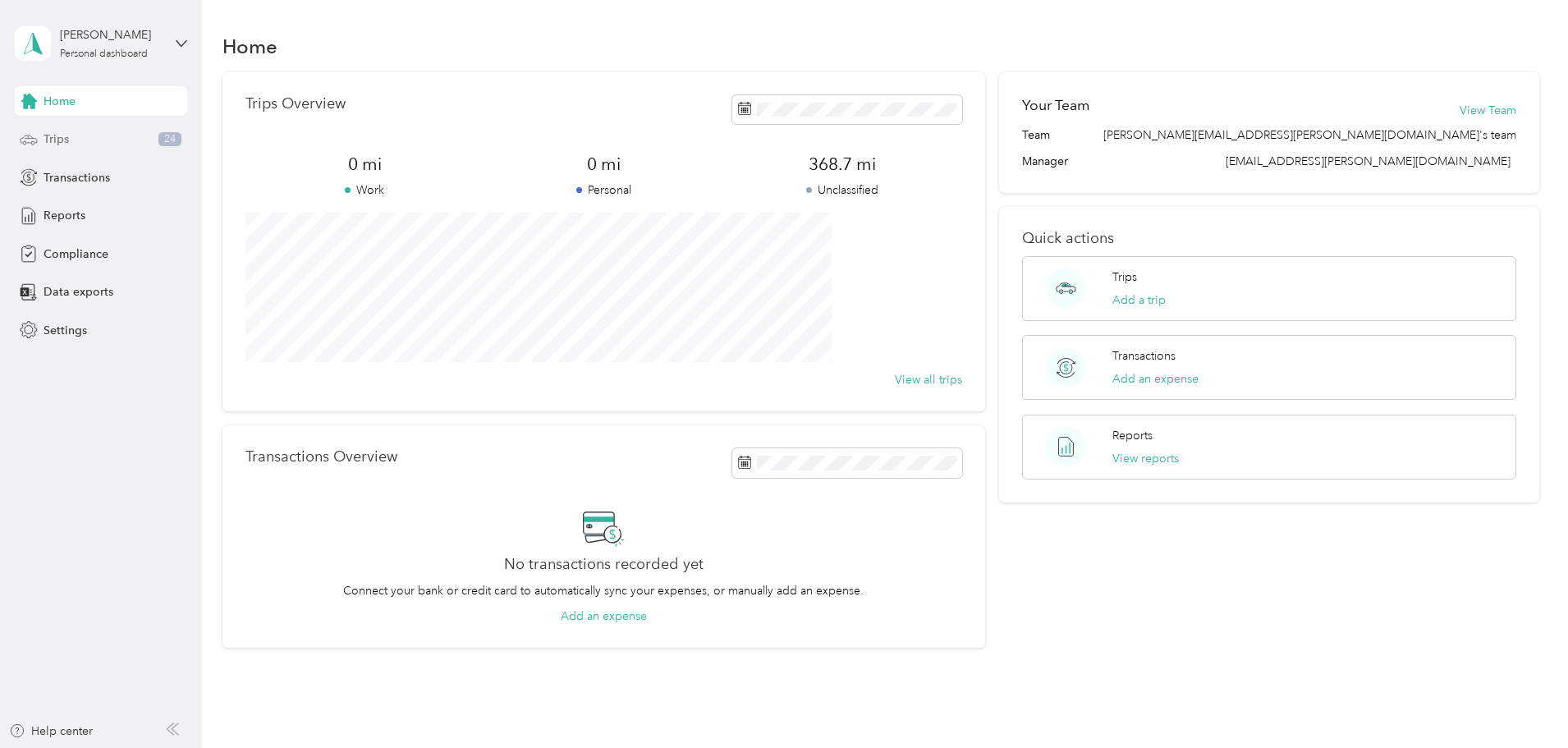
click at [70, 140] on div "Trips 24" at bounding box center [101, 140] width 173 height 30
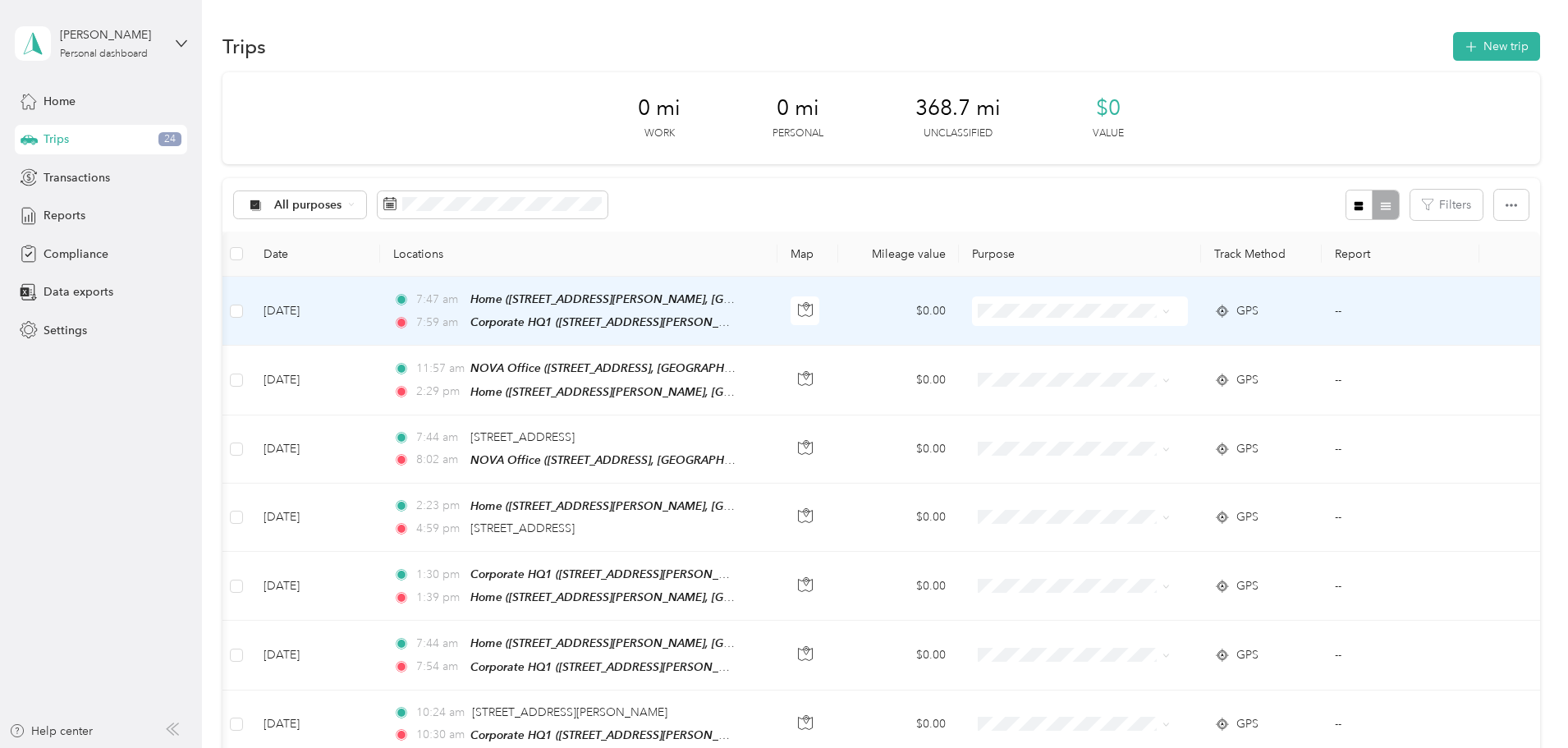
click at [1087, 314] on span at bounding box center [1079, 311] width 216 height 30
click at [1163, 312] on icon at bounding box center [1166, 311] width 8 height 8
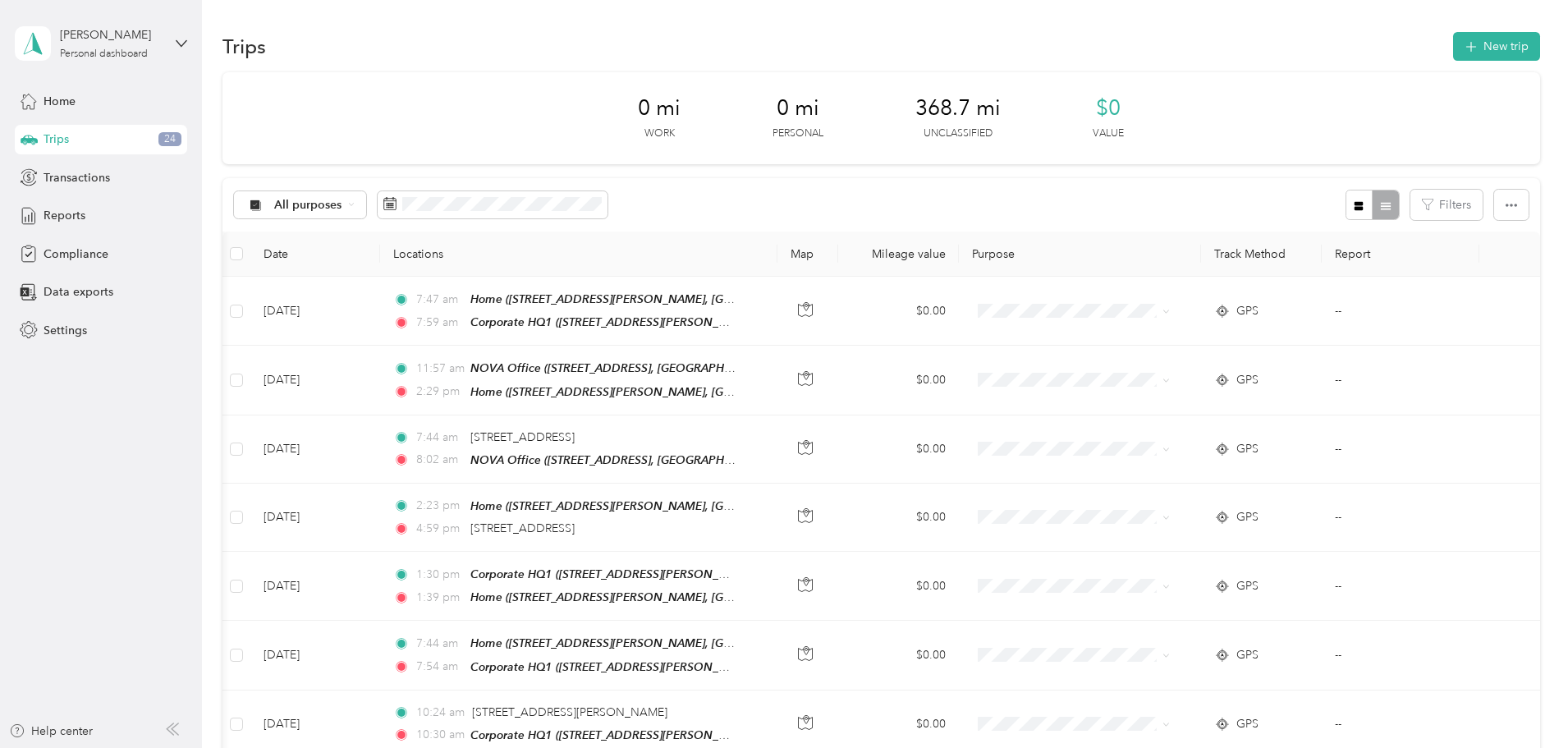
click at [831, 200] on div "All purposes Filters" at bounding box center [881, 205] width 1318 height 53
click at [89, 45] on div "Devra Brusso Personal dashboard" at bounding box center [111, 42] width 102 height 33
drag, startPoint x: 238, startPoint y: 32, endPoint x: 321, endPoint y: 41, distance: 83.5
click at [243, 32] on div "Trips New trip" at bounding box center [881, 46] width 1318 height 35
